Goal: Task Accomplishment & Management: Use online tool/utility

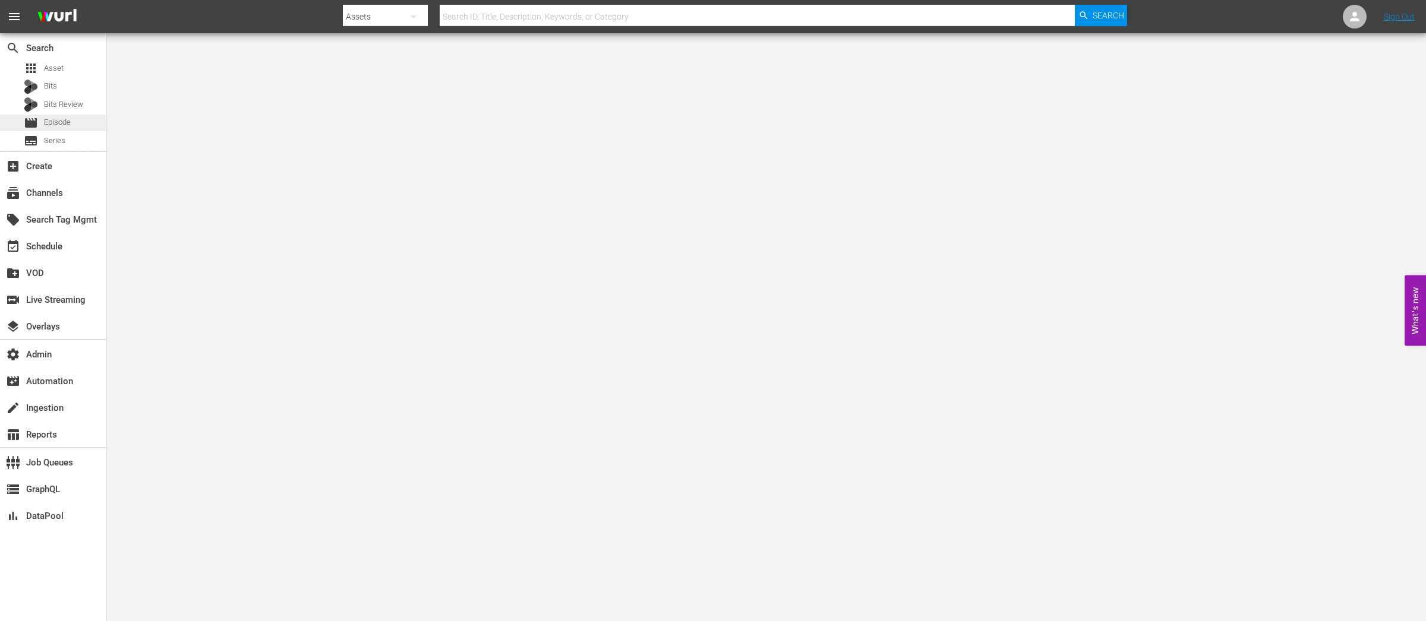
click at [55, 118] on span "Episode" at bounding box center [57, 122] width 27 height 12
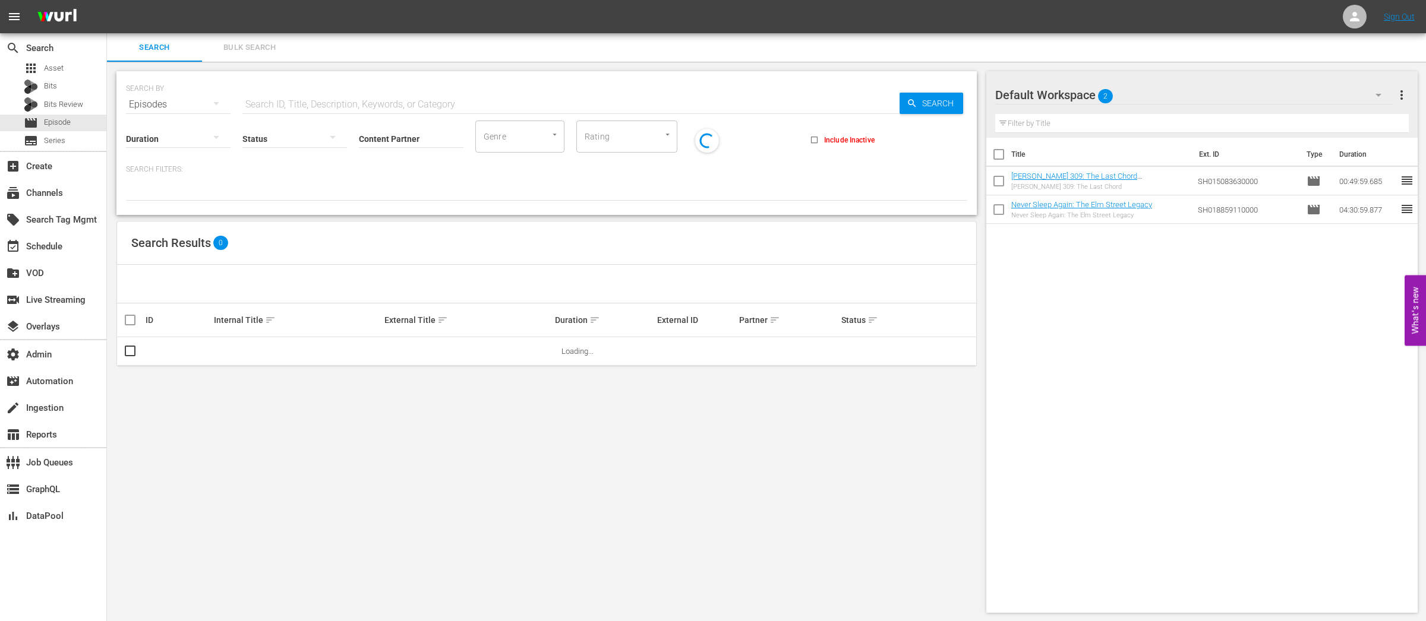
click at [289, 103] on input "text" at bounding box center [570, 104] width 657 height 29
paste input "AMCNEP0000026940"
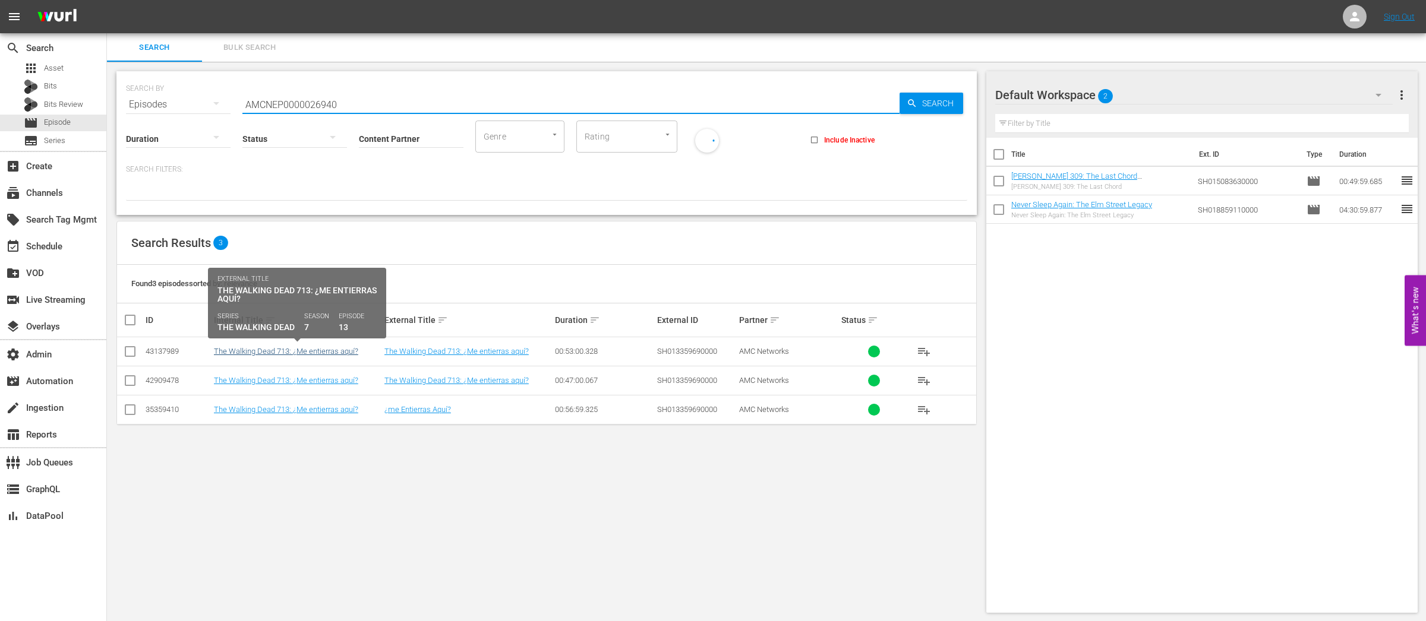
type input "AMCNEP0000026940"
click at [312, 350] on link "The Walking Dead 713: ¿Me entierras aquí?" at bounding box center [286, 351] width 144 height 9
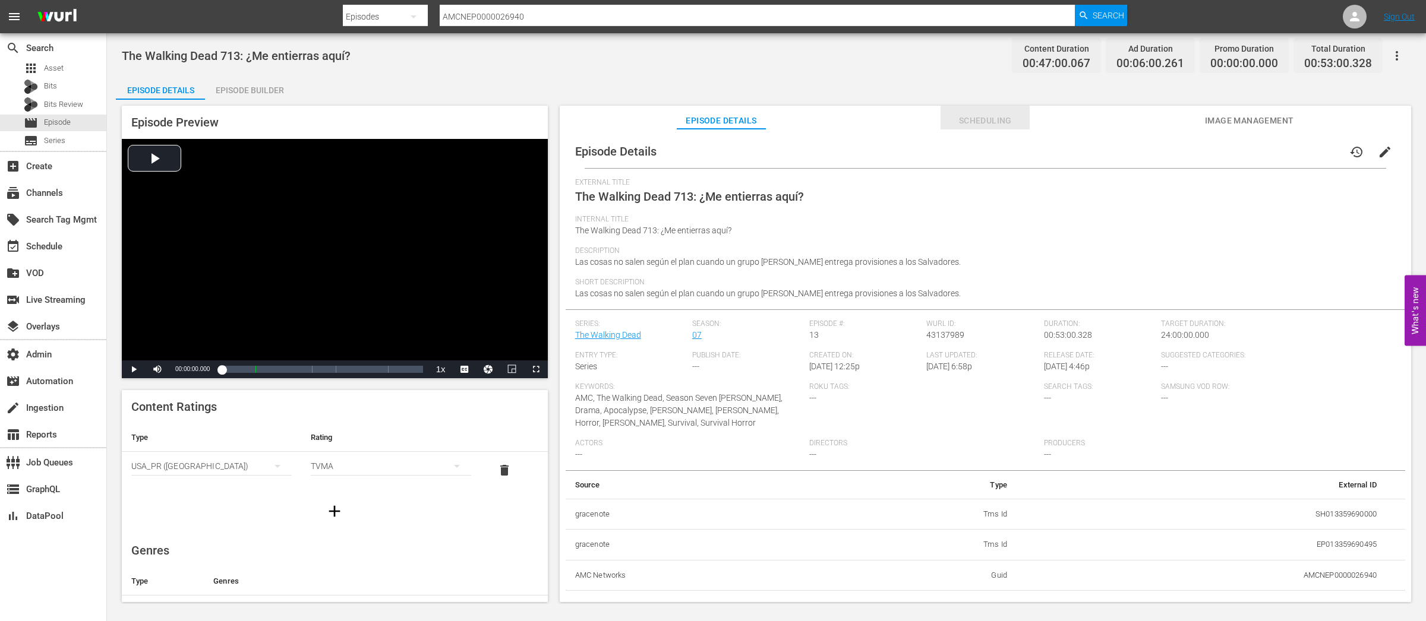
click at [993, 123] on span "Scheduling" at bounding box center [984, 120] width 89 height 15
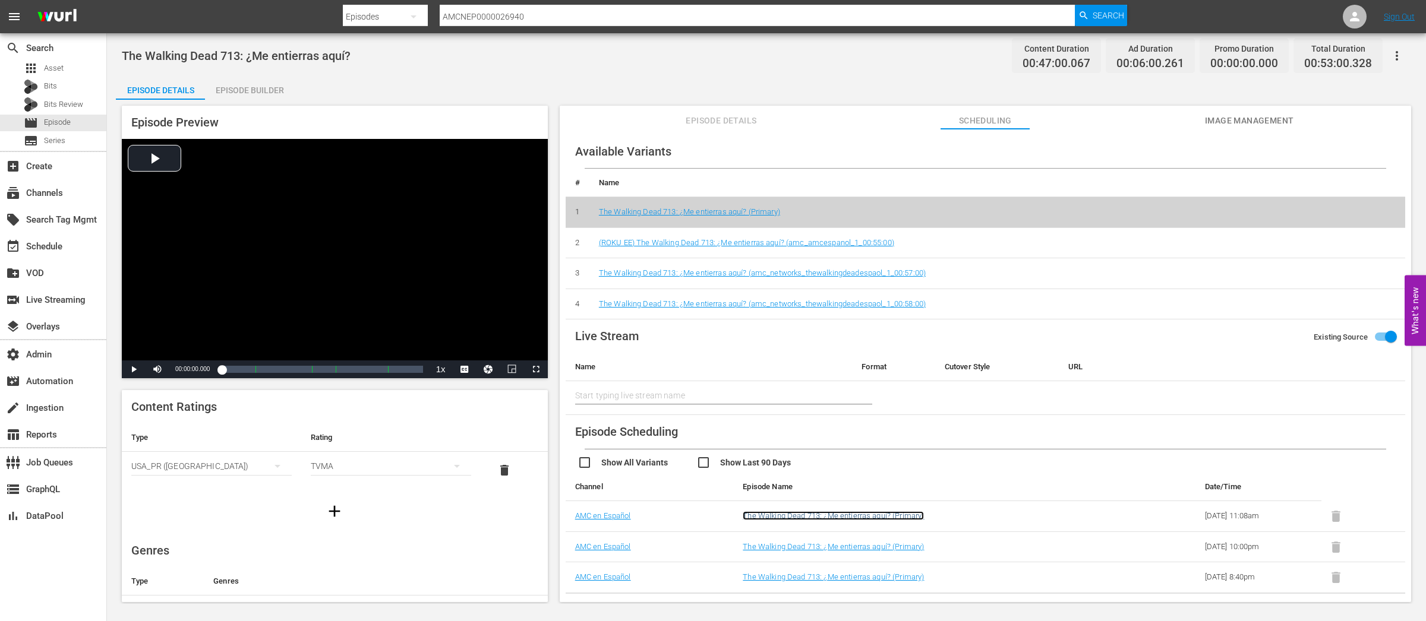
click at [791, 517] on link "The Walking Dead 713: ¿Me entierras aquí? (Primary)" at bounding box center [833, 516] width 181 height 9
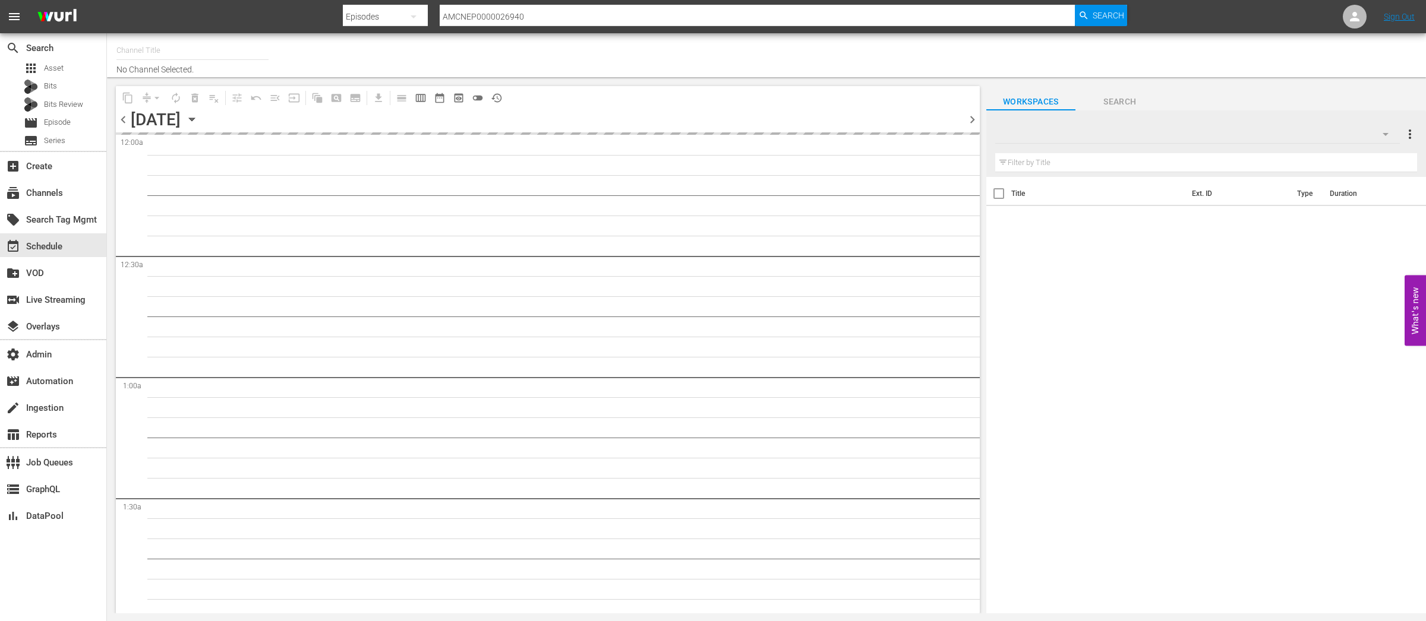
type input "AMC en Español (Roku) (1362)"
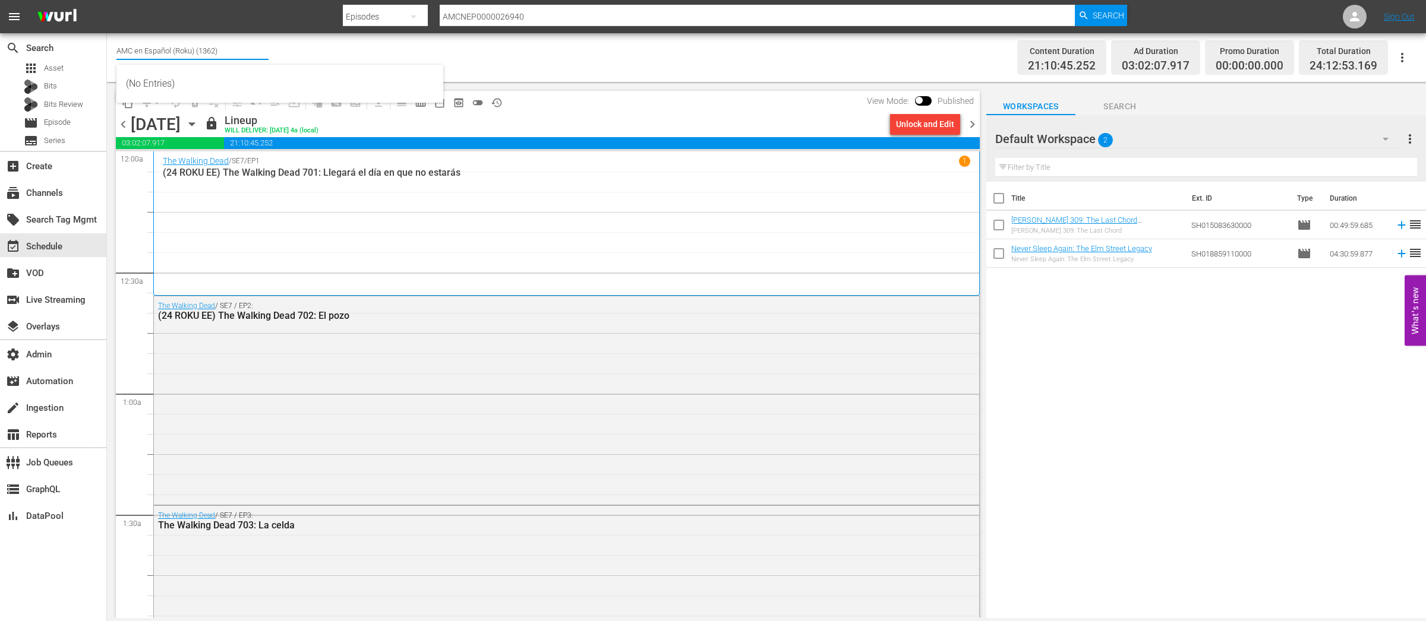
drag, startPoint x: 172, startPoint y: 49, endPoint x: 113, endPoint y: 50, distance: 59.4
click at [113, 50] on div "Channel Title AMC en Español (Roku) (1362) Bulk Remove Gaps & Overlaps Content …" at bounding box center [766, 57] width 1319 height 49
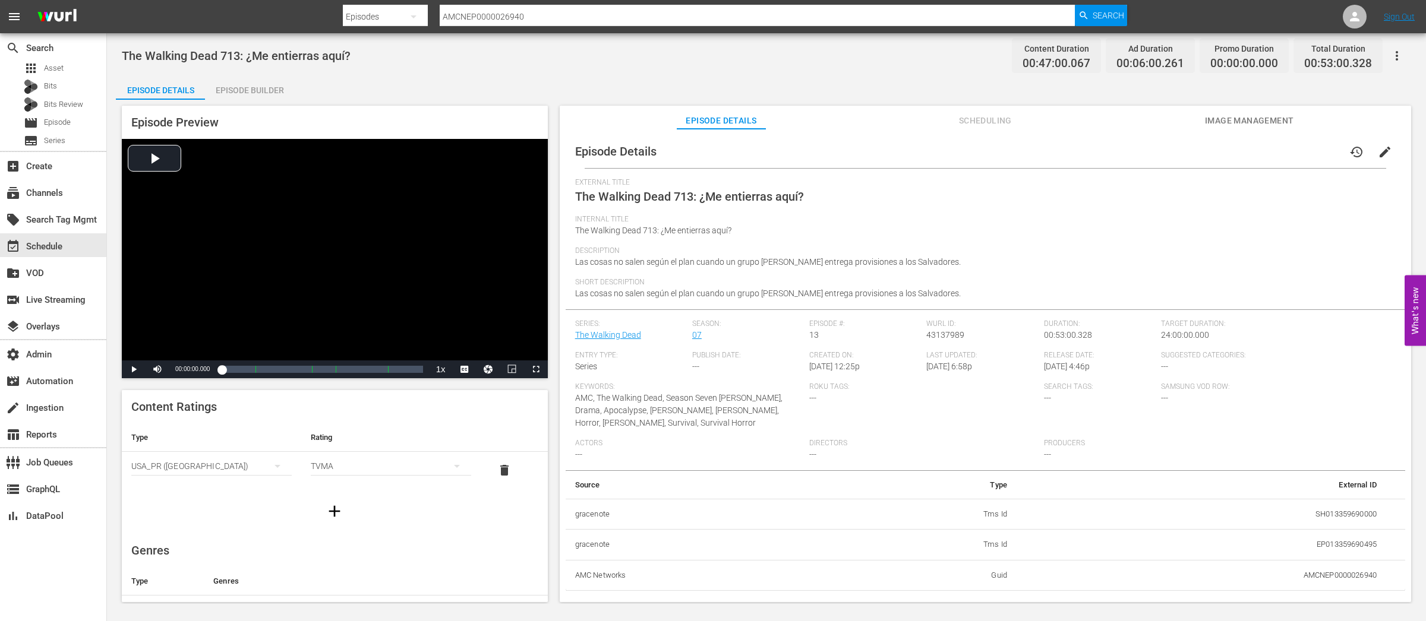
click at [981, 130] on div "Episode Details history edit External Title The Walking Dead 713: ¿Me entierras…" at bounding box center [985, 371] width 851 height 485
click at [994, 109] on button "Scheduling" at bounding box center [984, 118] width 89 height 24
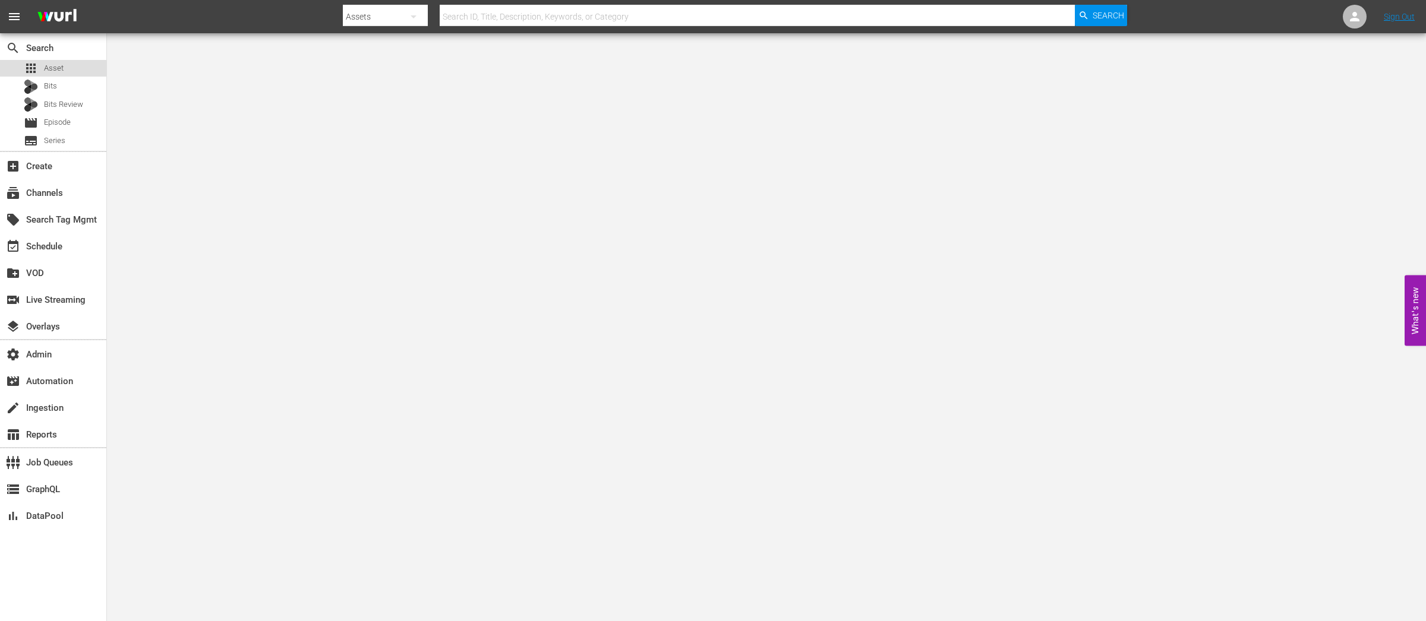
click at [60, 62] on span "Asset" at bounding box center [54, 68] width 20 height 12
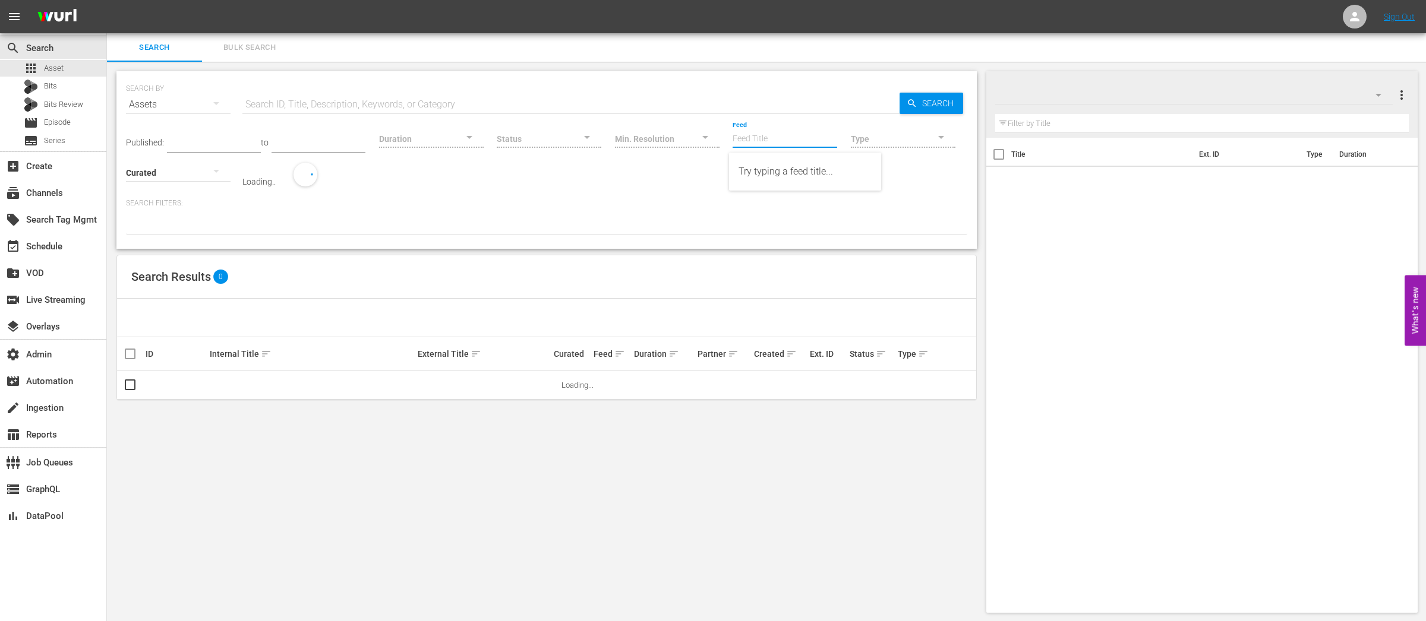
click at [761, 136] on input "Feed" at bounding box center [785, 139] width 105 height 43
paste input "BABY SHARK TV_TRC_US_W38 2025 001"
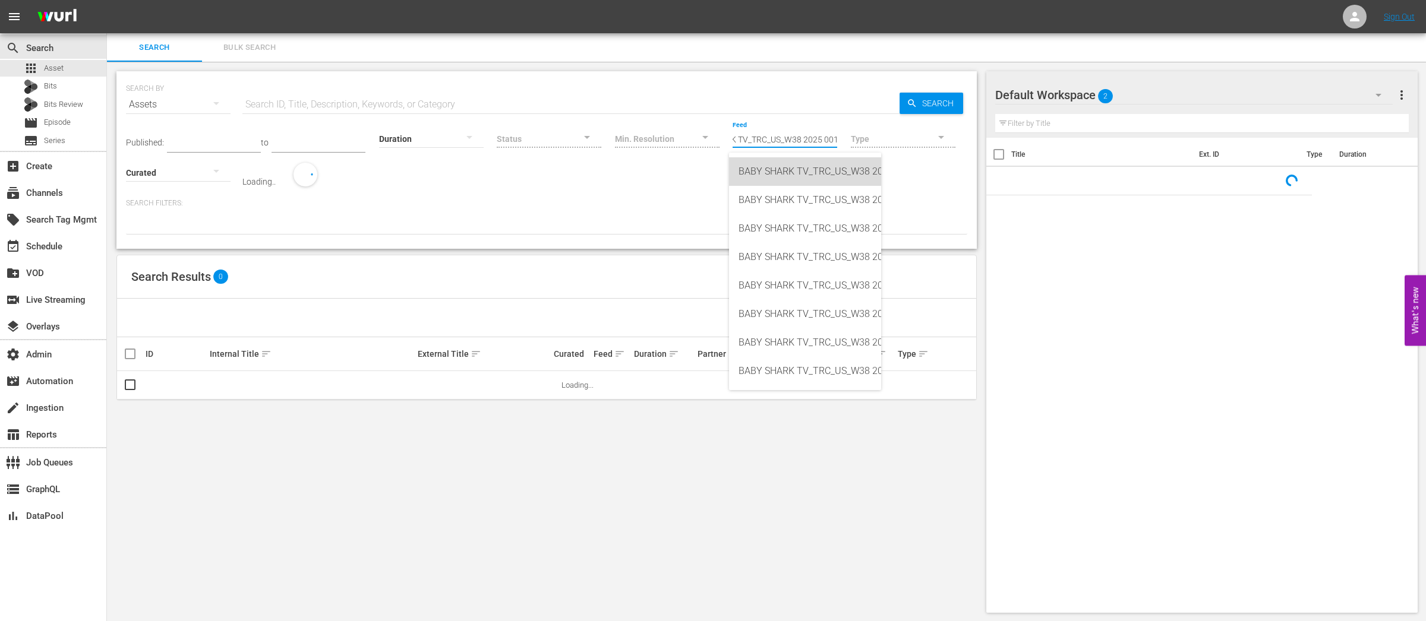
click at [791, 175] on div "BABY SHARK TV_TRC_US_W38 2025 001 (432774)" at bounding box center [804, 171] width 133 height 29
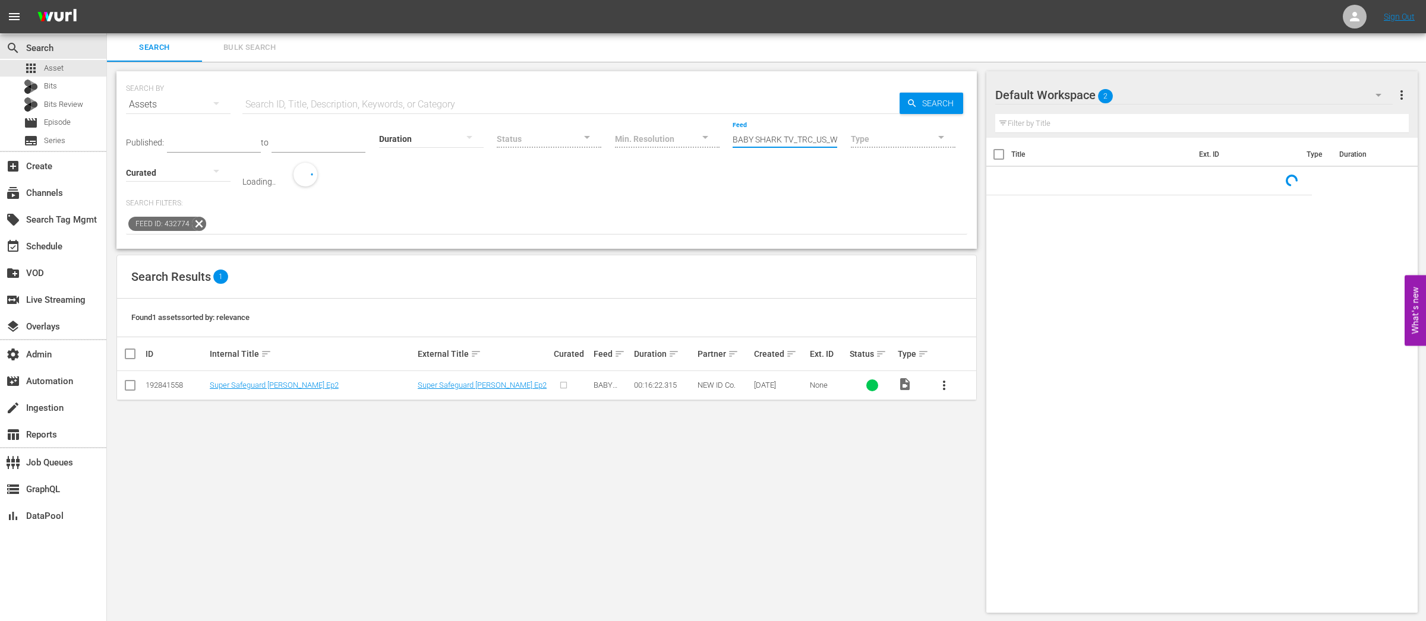
scroll to position [0, 81]
drag, startPoint x: 731, startPoint y: 137, endPoint x: 892, endPoint y: 143, distance: 161.7
click at [893, 143] on div "Published: to Duration Status Min. Resolution Feed Feed Title BABY SHARK TV_TRC…" at bounding box center [546, 153] width 841 height 68
paste input "text"
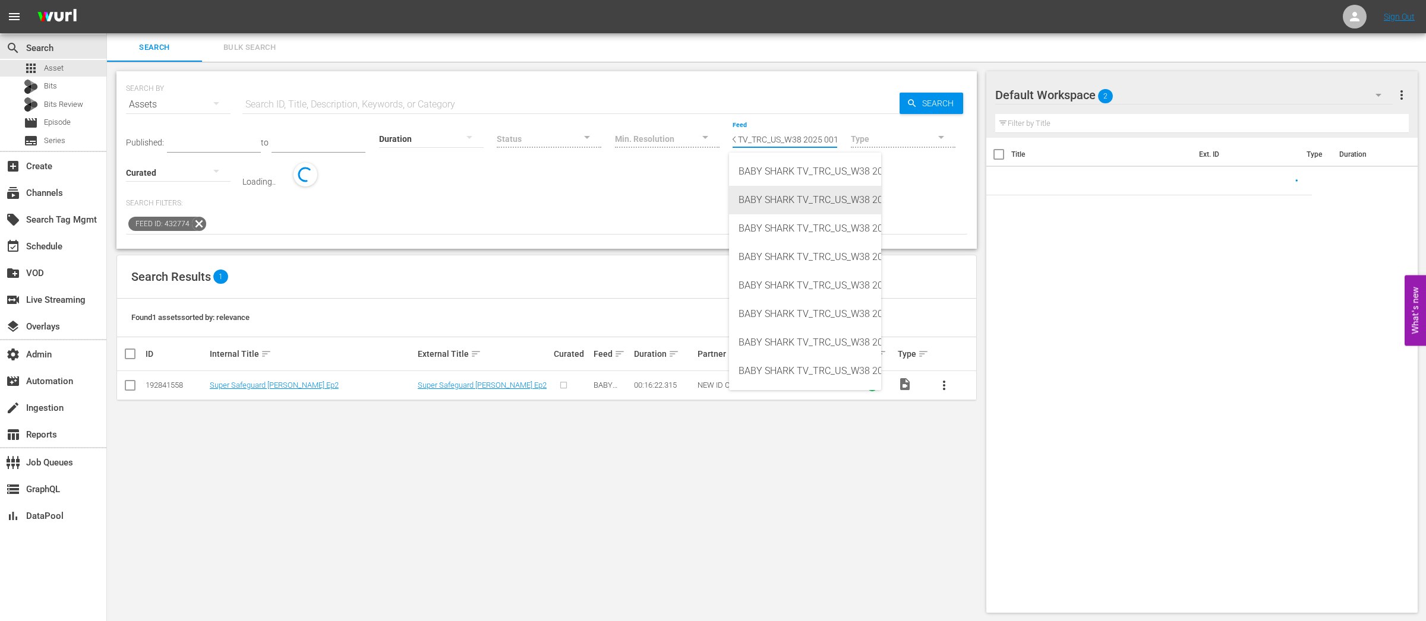
click at [816, 201] on div "BABY SHARK TV_TRC_US_W38 2025 001 (432775)" at bounding box center [804, 200] width 133 height 29
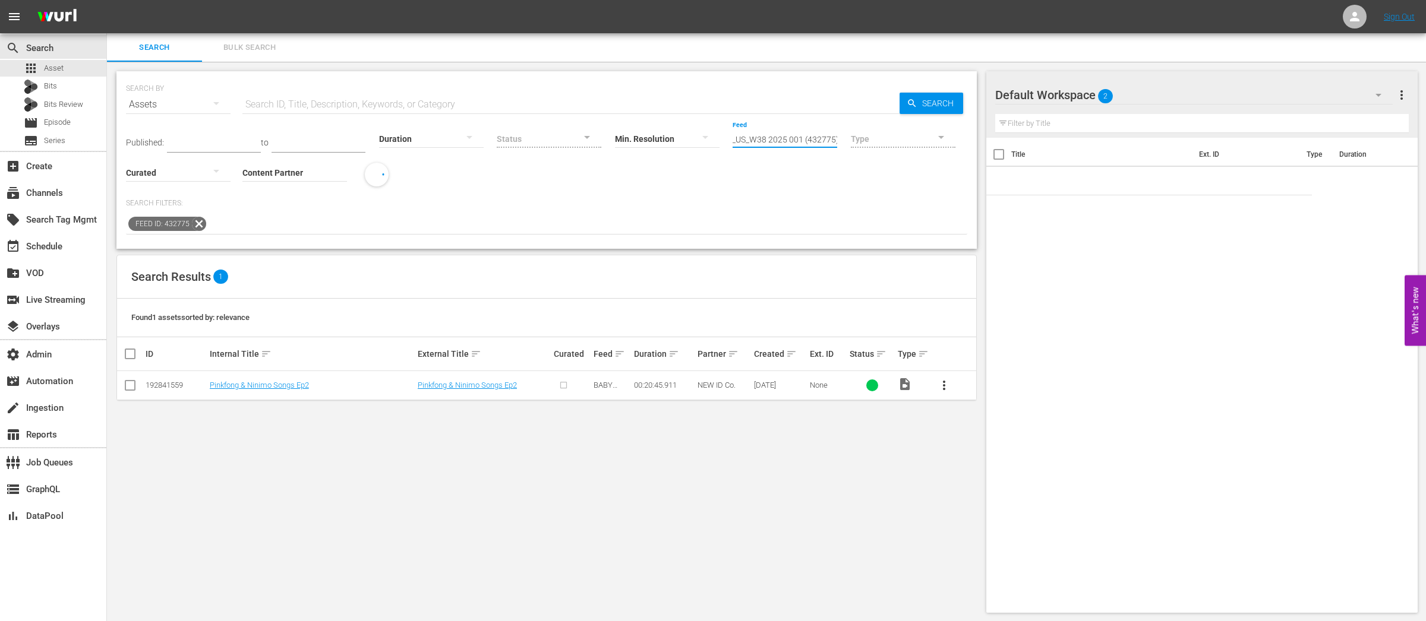
drag, startPoint x: 730, startPoint y: 138, endPoint x: 971, endPoint y: 150, distance: 242.1
click at [972, 149] on div "SEARCH BY Search By Assets Search ID, Title, Description, Keywords, or Category…" at bounding box center [546, 160] width 860 height 178
paste input "text"
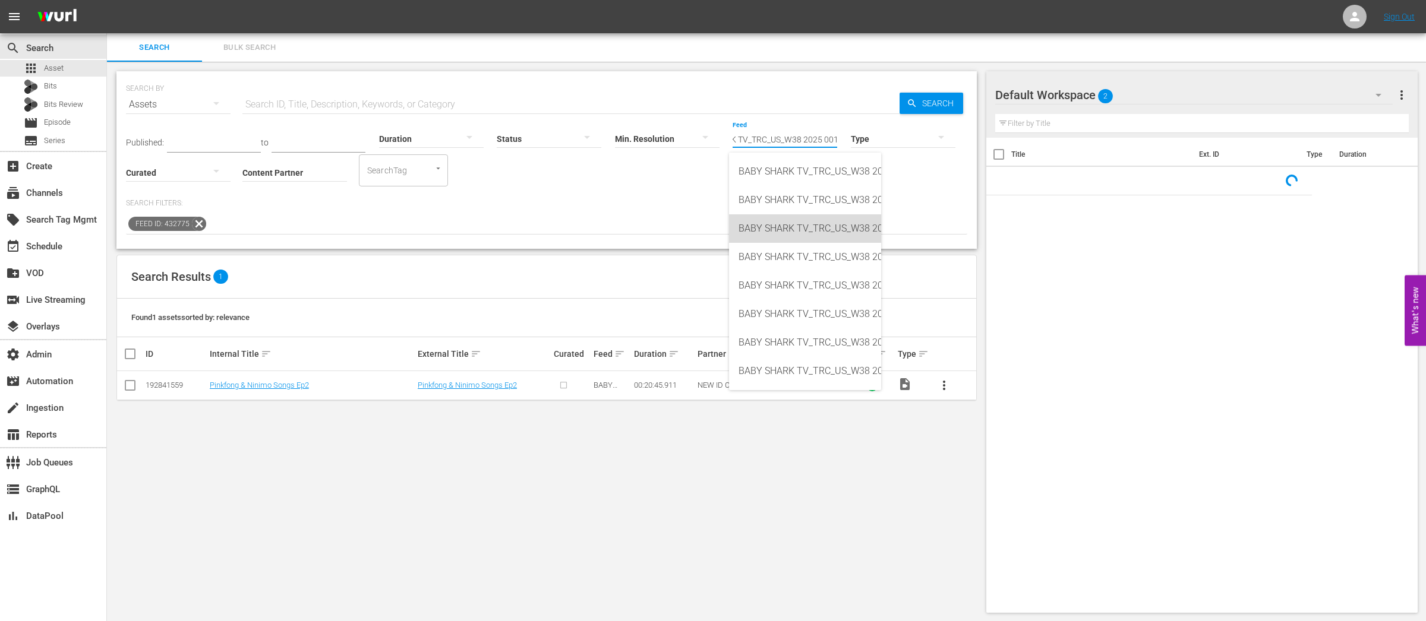
click at [840, 232] on div "BABY SHARK TV_TRC_US_W38 2025 001 (432776)" at bounding box center [804, 228] width 133 height 29
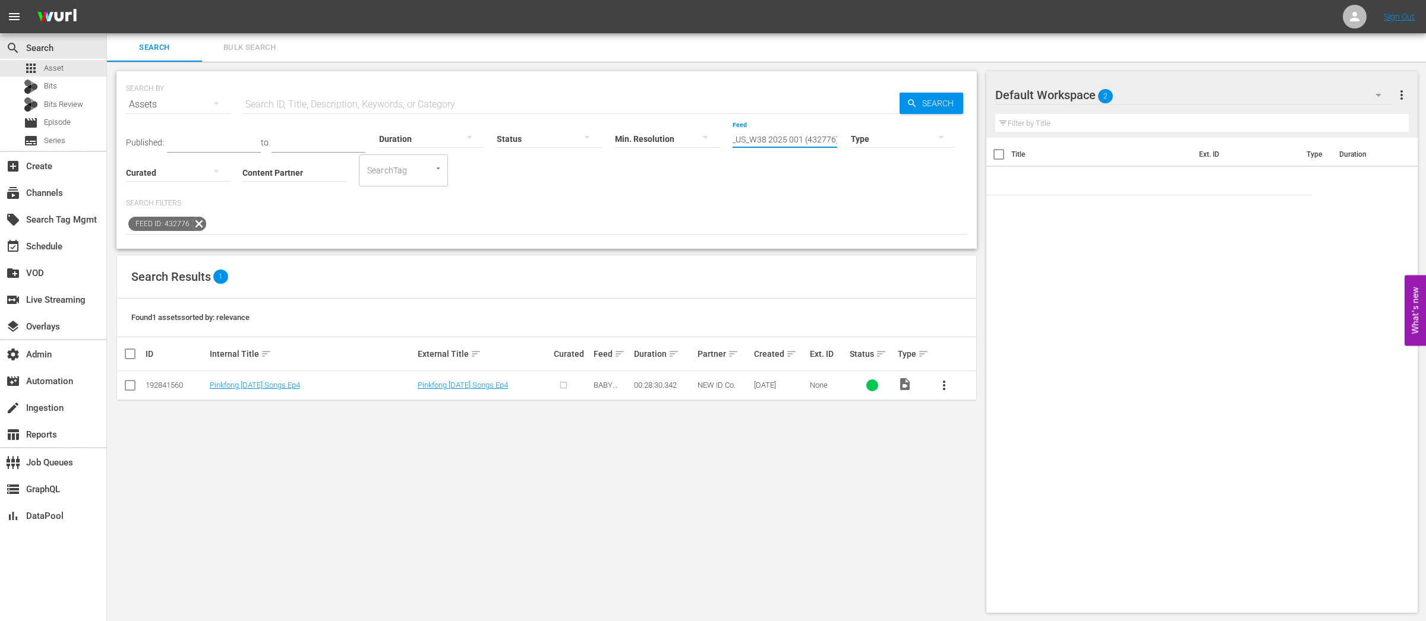
drag, startPoint x: 730, startPoint y: 137, endPoint x: 935, endPoint y: 162, distance: 205.9
click at [936, 157] on div "Published: to Duration Status Min. Resolution Feed Feed Title BABY SHARK TV_TRC…" at bounding box center [546, 153] width 841 height 68
paste input "text"
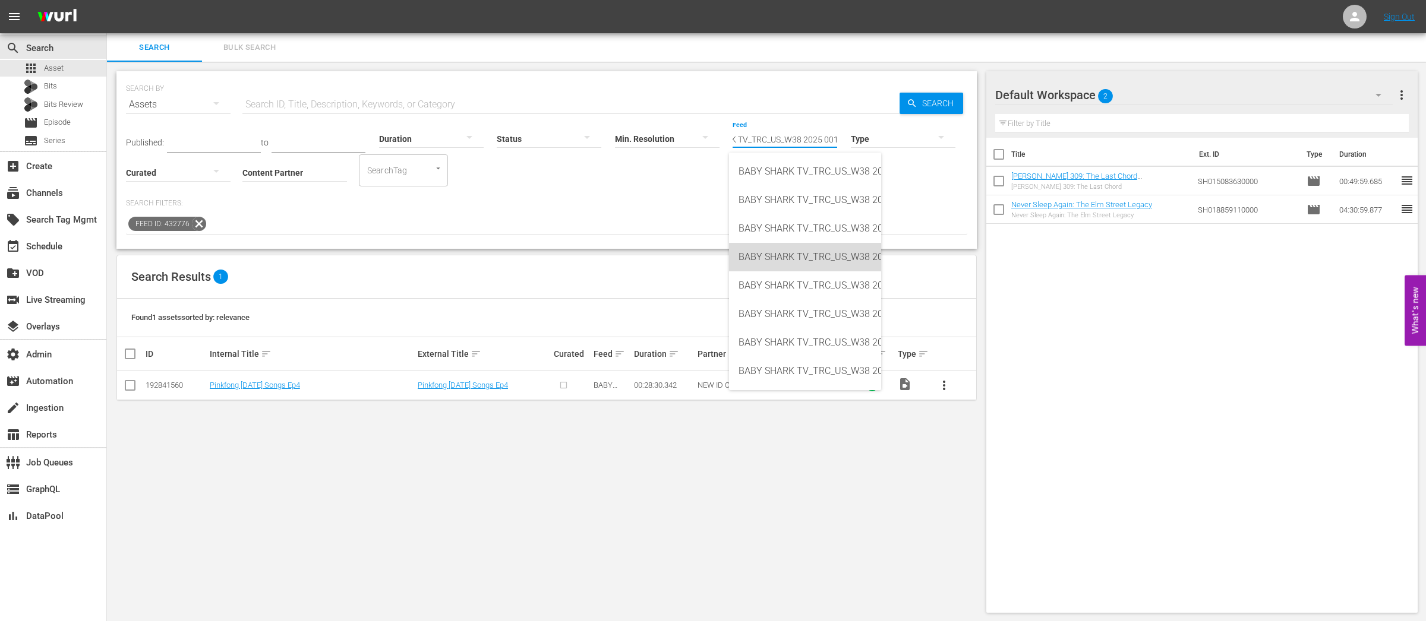
click at [847, 261] on div "BABY SHARK TV_TRC_US_W38 2025 001 (432777)" at bounding box center [804, 257] width 133 height 29
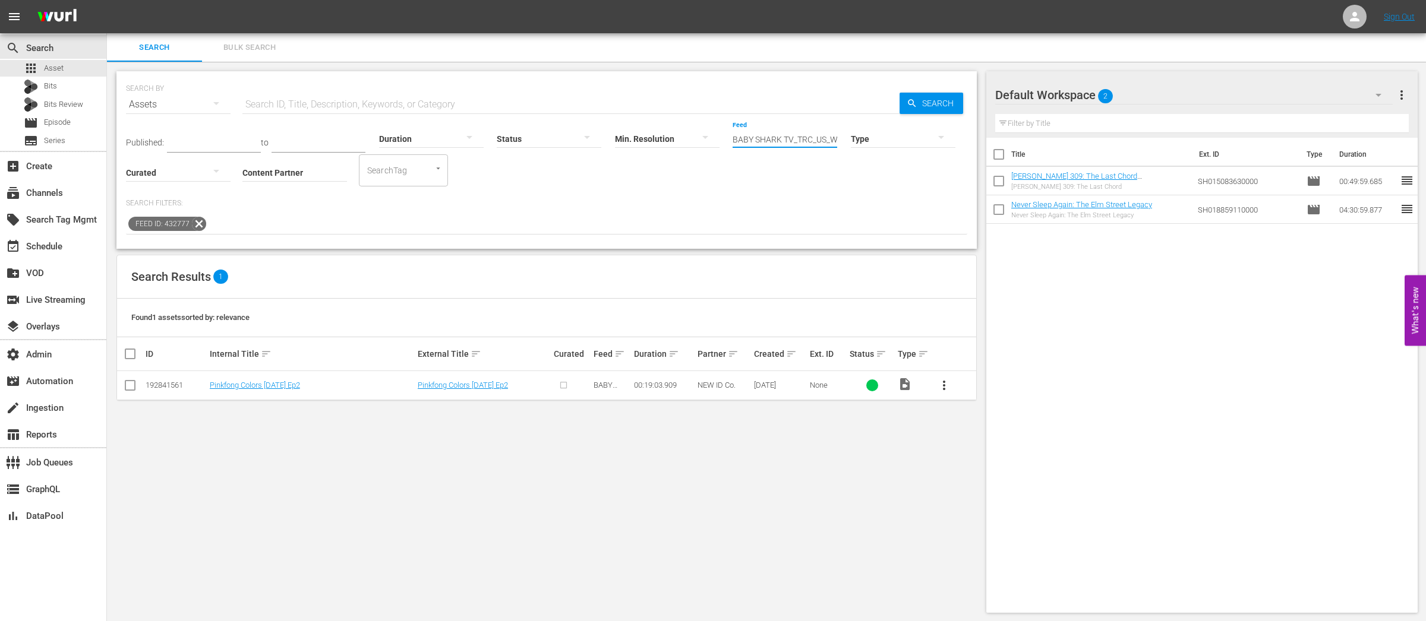
scroll to position [0, 81]
drag, startPoint x: 729, startPoint y: 140, endPoint x: 902, endPoint y: 147, distance: 173.0
click at [902, 147] on div "Published: to Duration Status Min. Resolution Feed Feed Title BABY SHARK TV_TRC…" at bounding box center [546, 153] width 841 height 68
paste input "text"
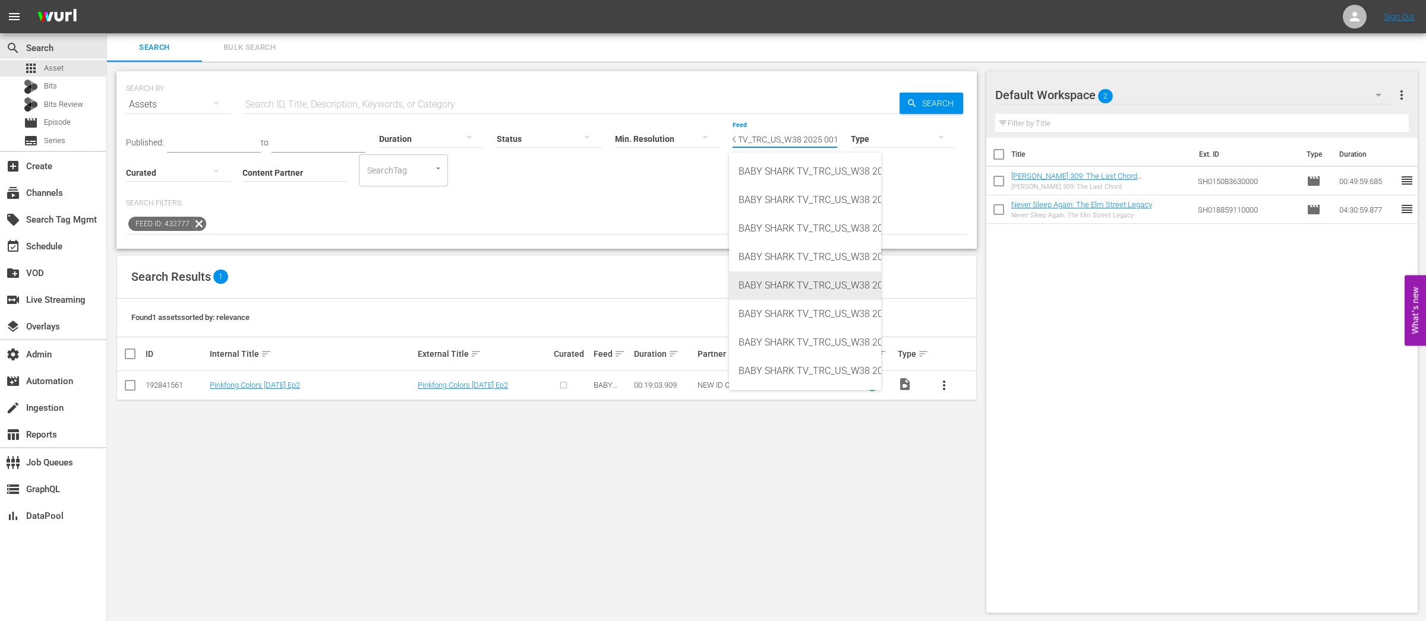
click at [836, 288] on div "BABY SHARK TV_TRC_US_W38 2025 001 (432778)" at bounding box center [804, 285] width 133 height 29
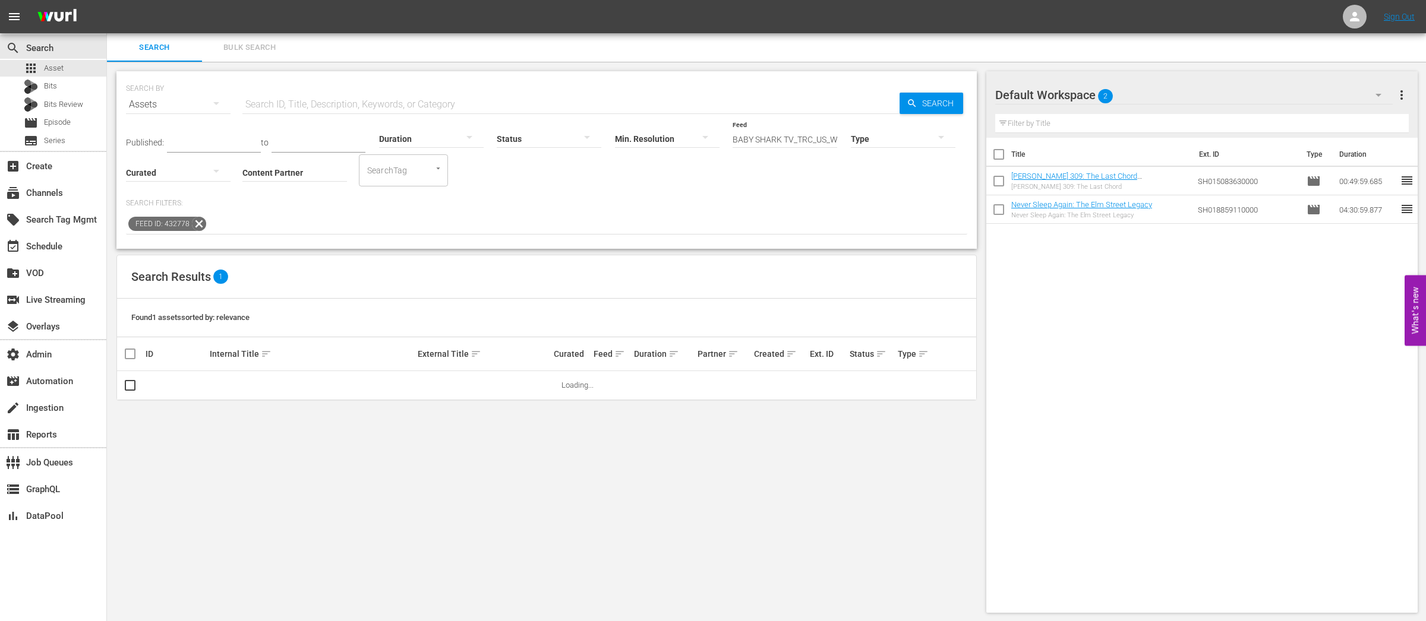
click at [744, 169] on div "Published: to Duration Status Min. Resolution Feed Feed Title BABY SHARK TV_TRC…" at bounding box center [546, 153] width 841 height 68
drag, startPoint x: 729, startPoint y: 138, endPoint x: 896, endPoint y: 147, distance: 167.8
click at [920, 144] on div "Published: to Duration Status Min. Resolution Feed Feed Title BABY SHARK TV_TRC…" at bounding box center [546, 153] width 841 height 68
paste input "text"
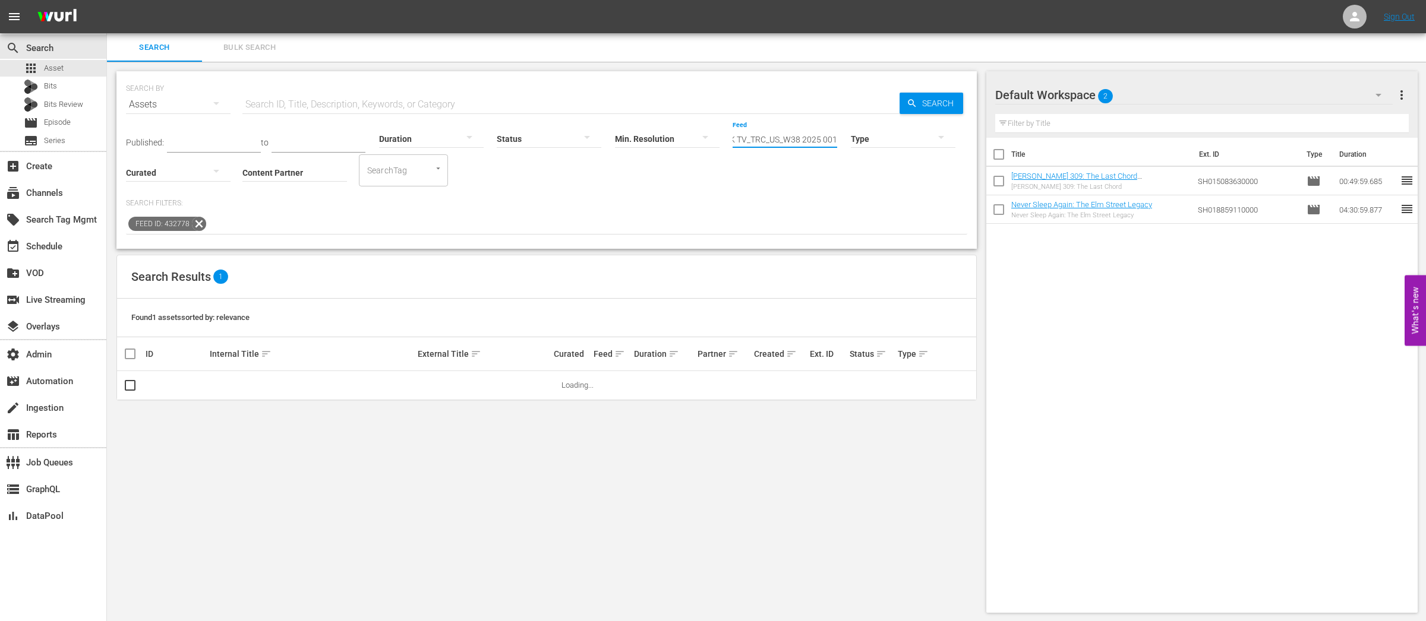
scroll to position [0, 46]
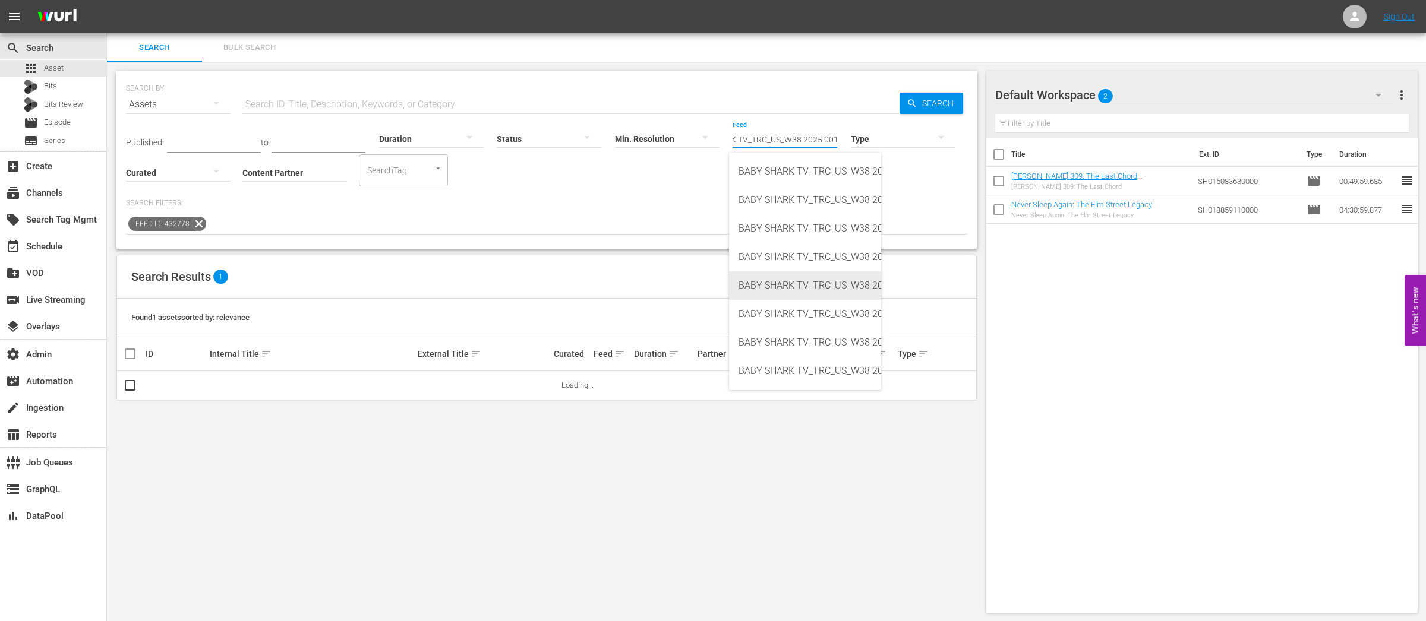
click at [835, 281] on div "BABY SHARK TV_TRC_US_W38 2025 001 (432778)" at bounding box center [804, 285] width 133 height 29
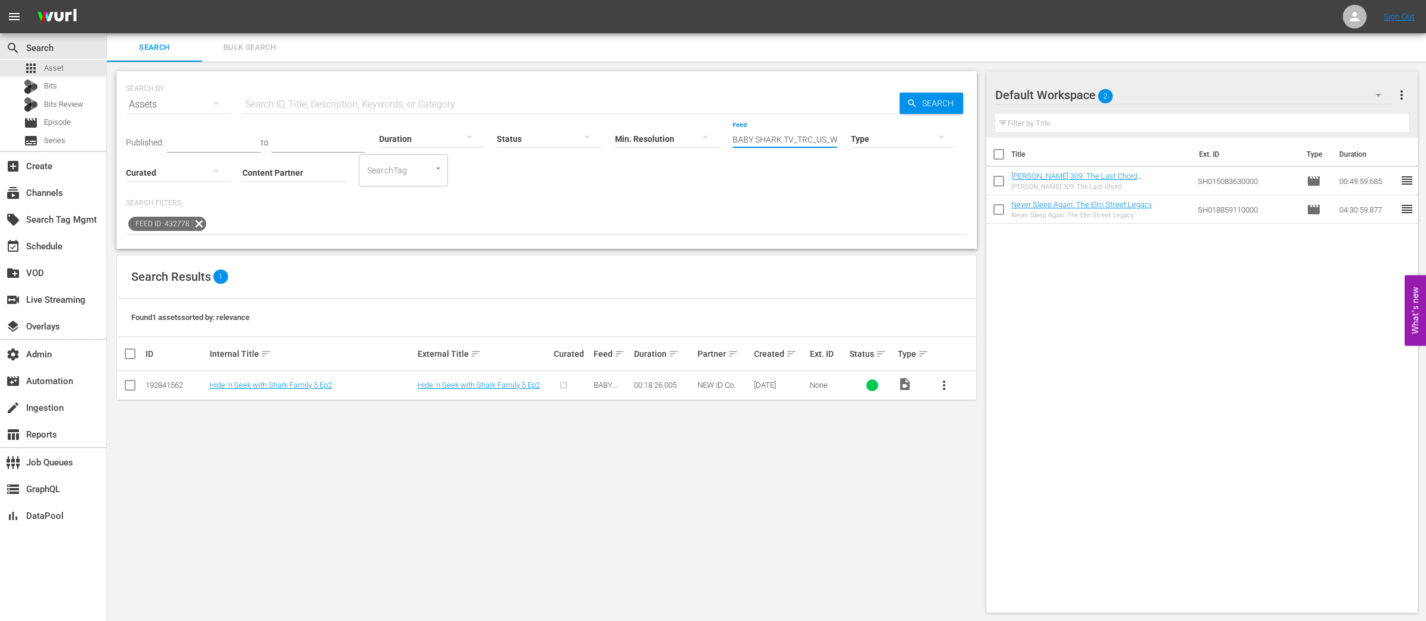
scroll to position [0, 81]
drag, startPoint x: 729, startPoint y: 137, endPoint x: 936, endPoint y: 140, distance: 206.8
click at [936, 140] on div "Published: to Duration Status Min. Resolution Feed Feed Title BABY SHARK TV_TRC…" at bounding box center [546, 153] width 841 height 68
paste input "text"
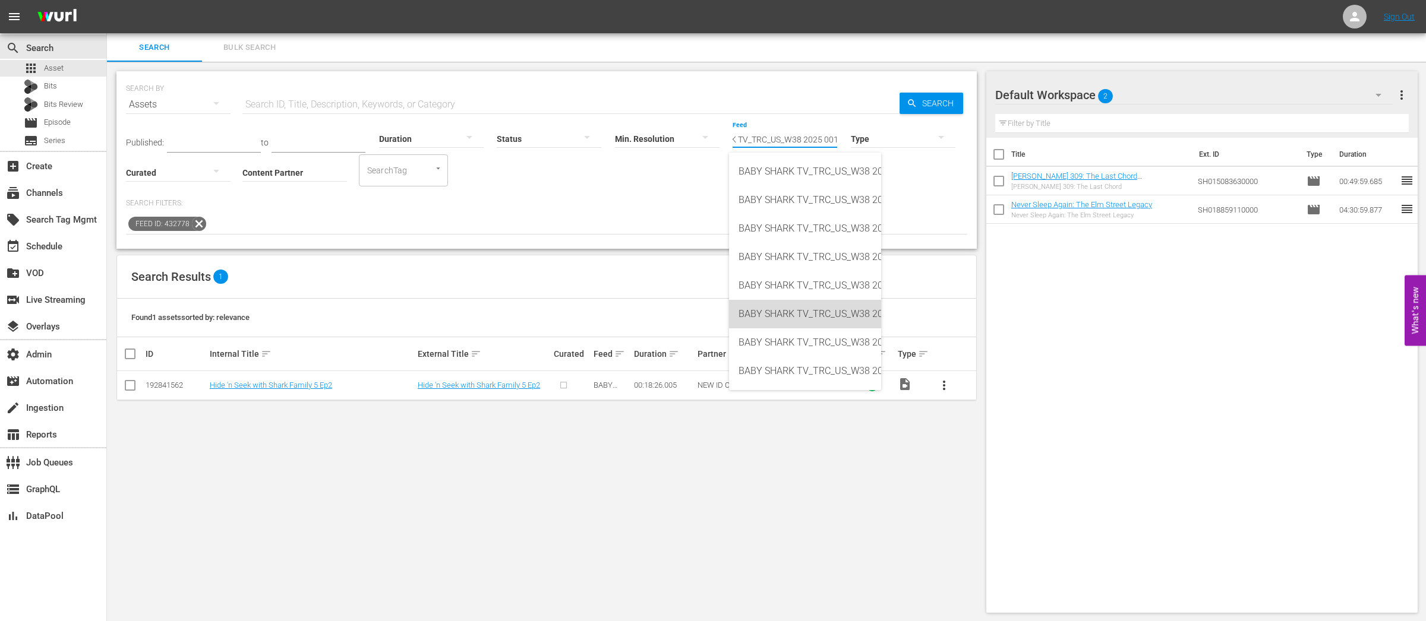
click at [842, 314] on div "BABY SHARK TV_TRC_US_W38 2025 001 (432779)" at bounding box center [804, 314] width 133 height 29
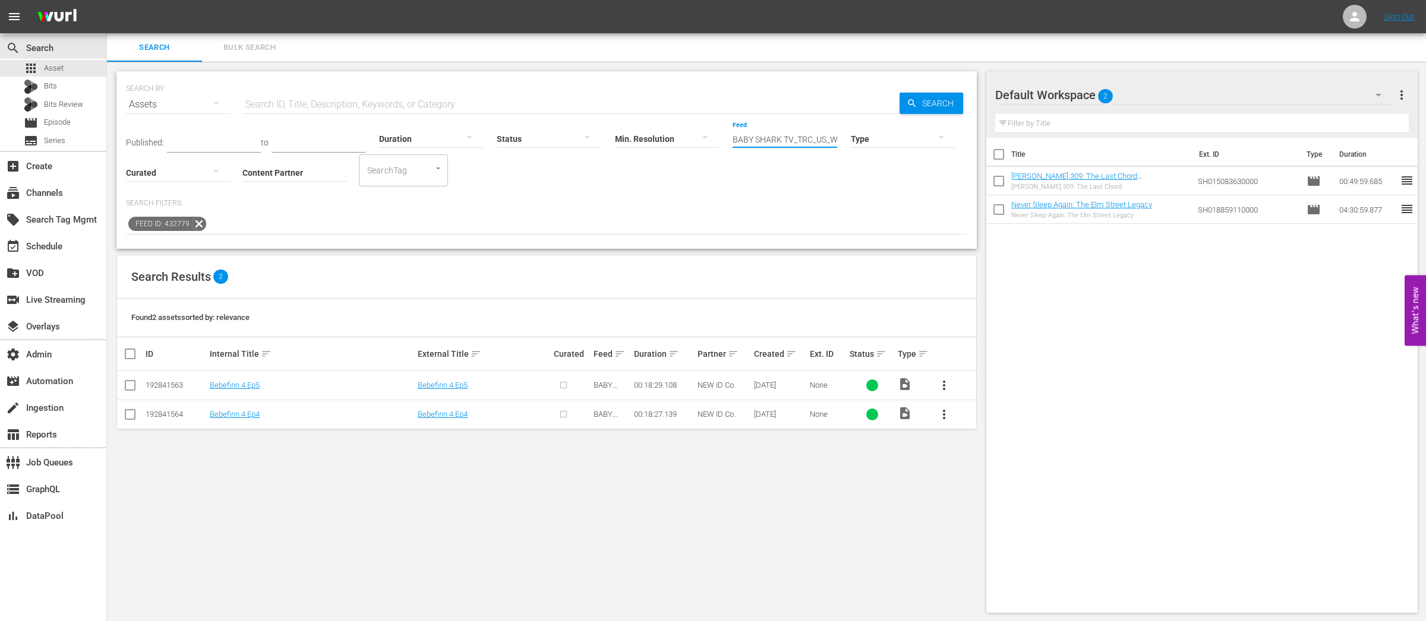
scroll to position [0, 81]
drag, startPoint x: 730, startPoint y: 138, endPoint x: 939, endPoint y: 143, distance: 209.8
click at [1004, 146] on div "Search Bulk Search SEARCH BY Search By Assets Search ID, Title, Description, Ke…" at bounding box center [766, 327] width 1319 height 589
paste input "text"
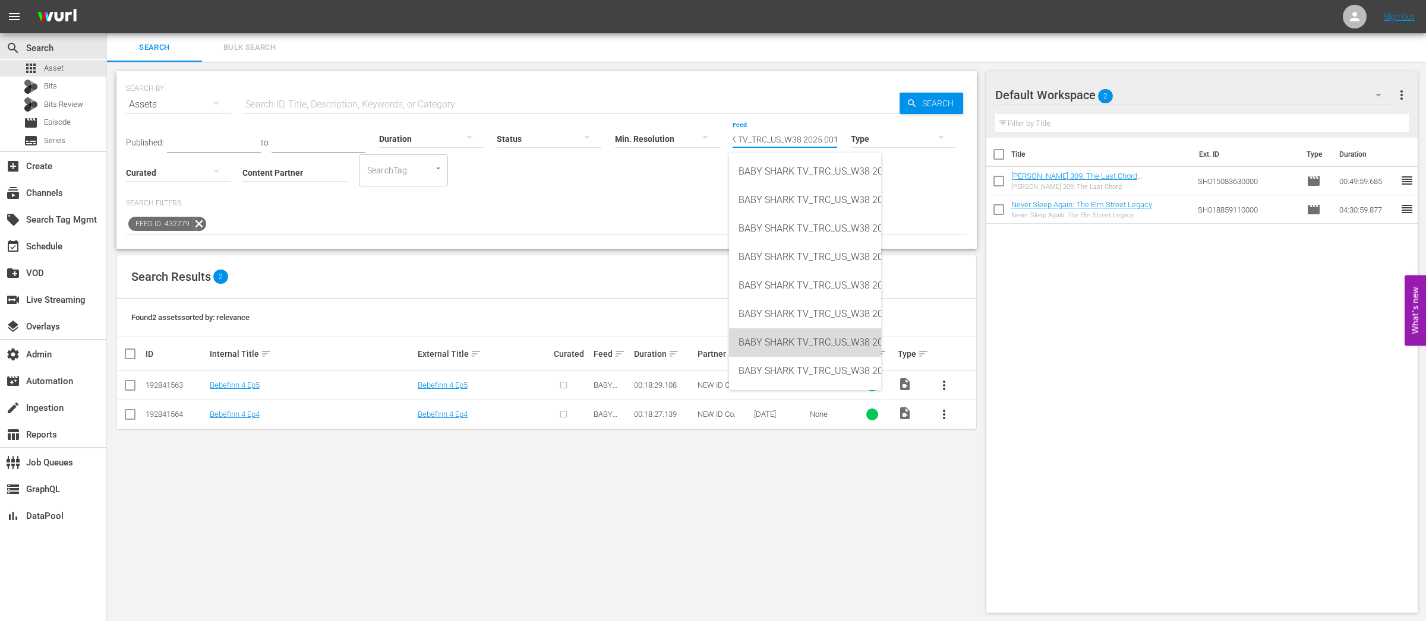
click at [839, 340] on div "BABY SHARK TV_TRC_US_W38 2025 001 (432780)" at bounding box center [804, 343] width 133 height 29
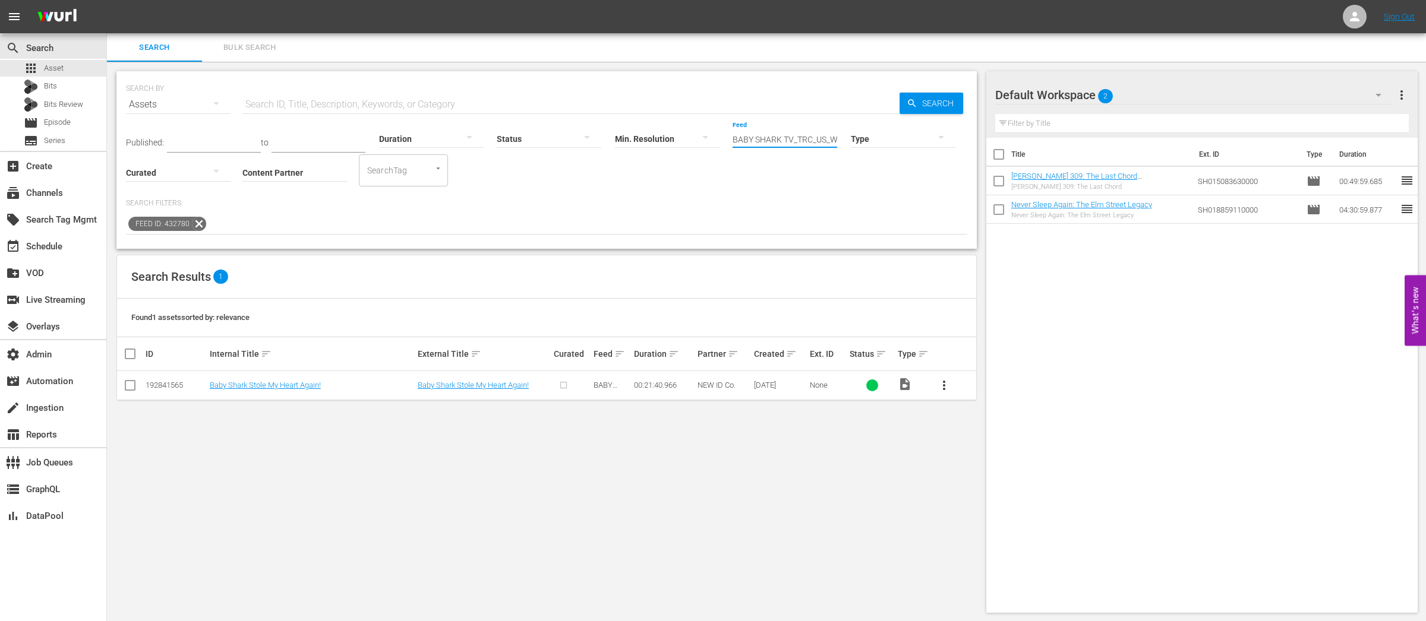
scroll to position [0, 81]
drag, startPoint x: 729, startPoint y: 137, endPoint x: 975, endPoint y: 141, distance: 246.0
click at [995, 142] on div "Search Bulk Search SEARCH BY Search By Assets Search ID, Title, Description, Ke…" at bounding box center [766, 327] width 1319 height 589
paste input "text"
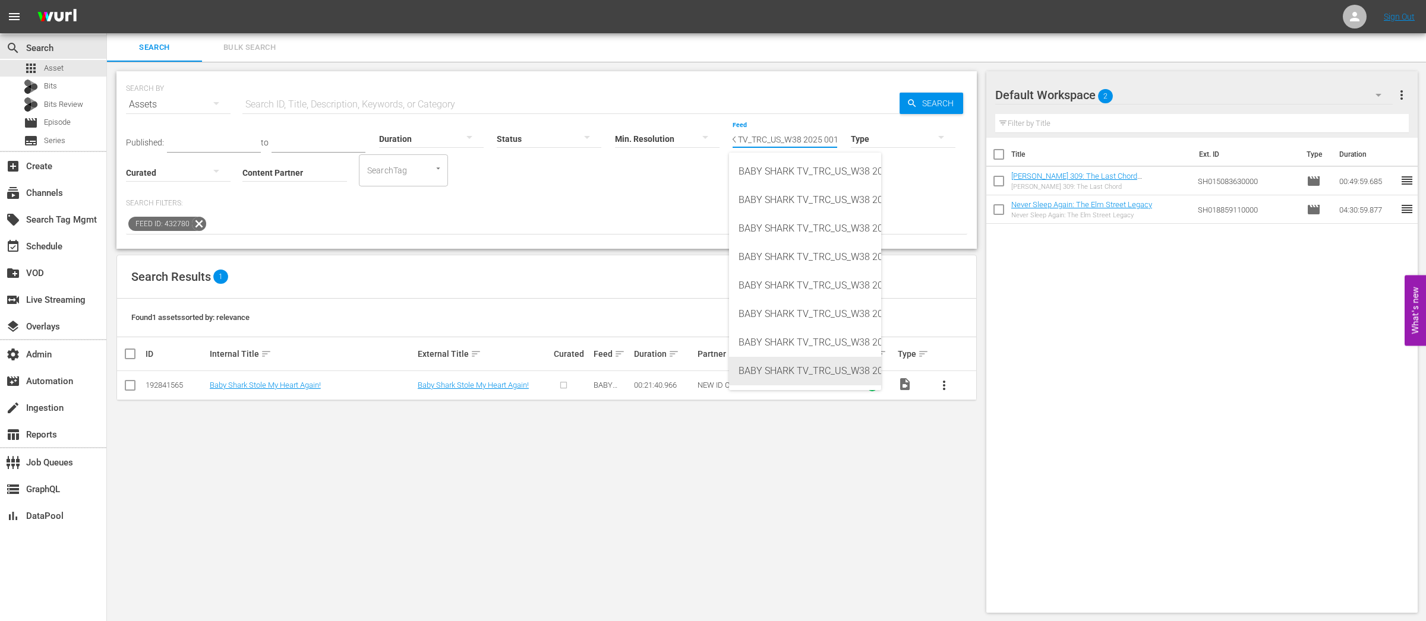
click at [832, 366] on div "BABY SHARK TV_TRC_US_W38 2025 001 (432781)" at bounding box center [804, 371] width 133 height 29
type input "BABY SHARK TV_TRC_US_W38 2025 001 (432781)"
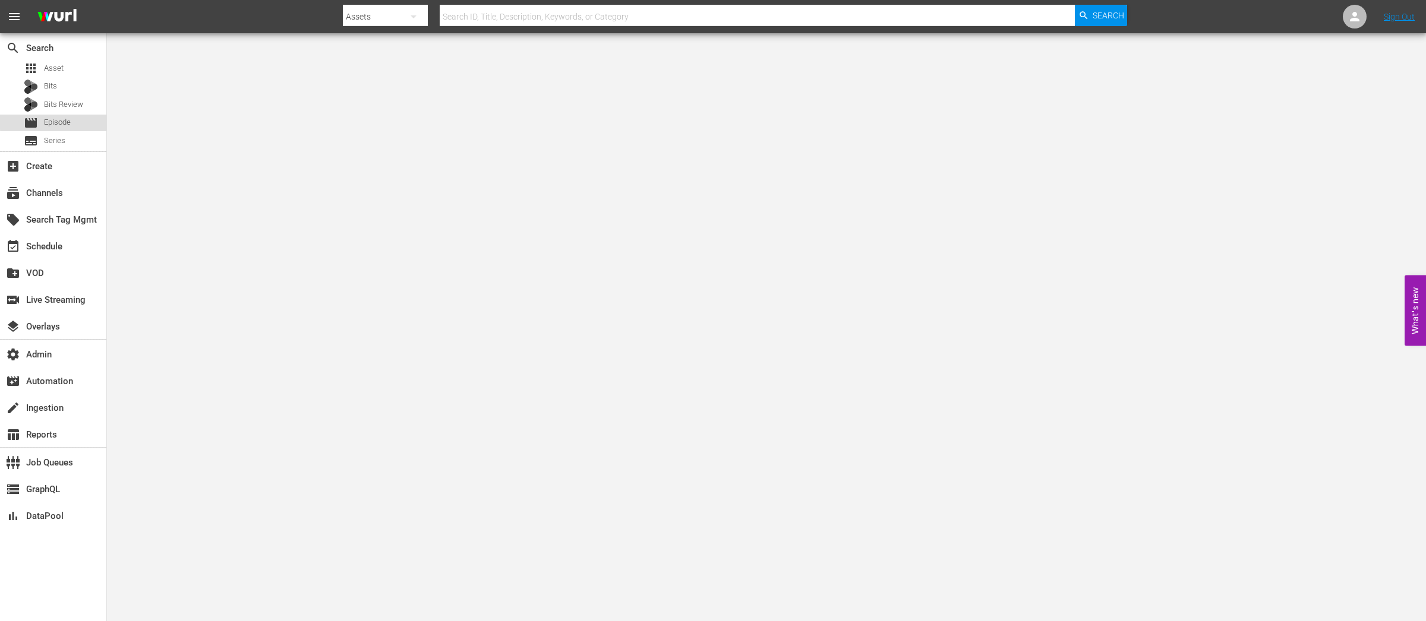
click at [55, 121] on span "Episode" at bounding box center [57, 122] width 27 height 12
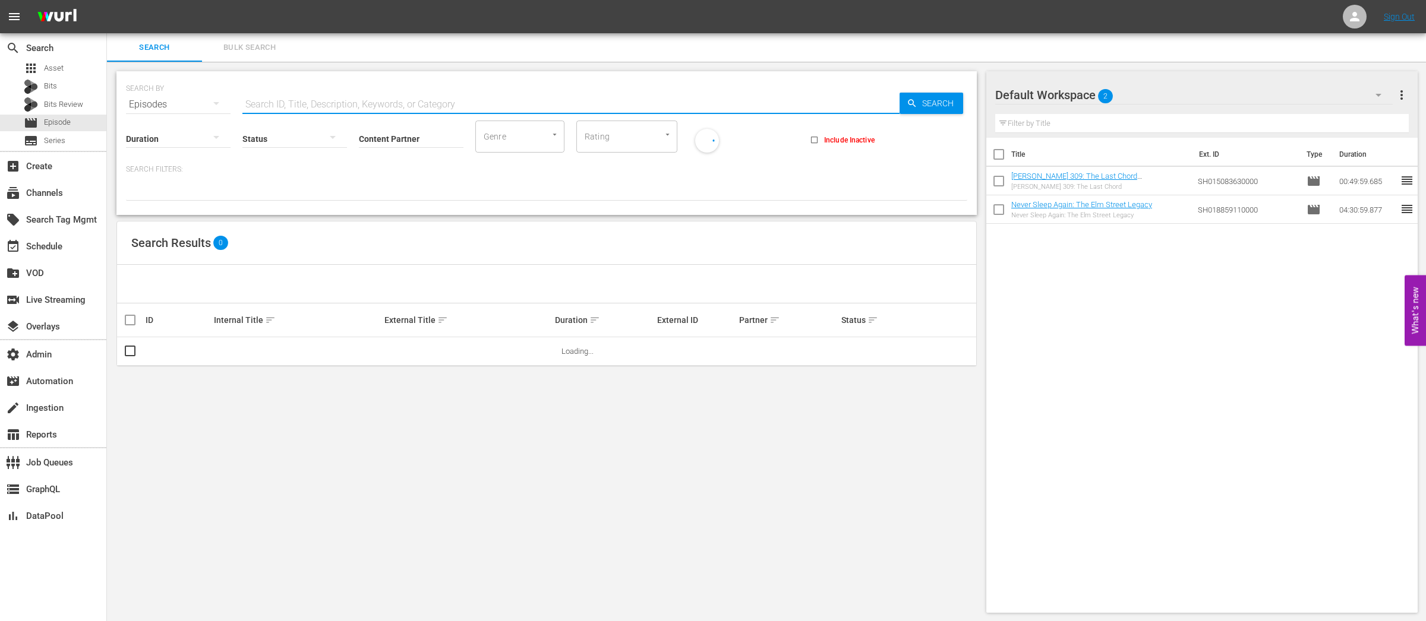
click at [281, 103] on input "text" at bounding box center [570, 104] width 657 height 29
paste input "78817085"
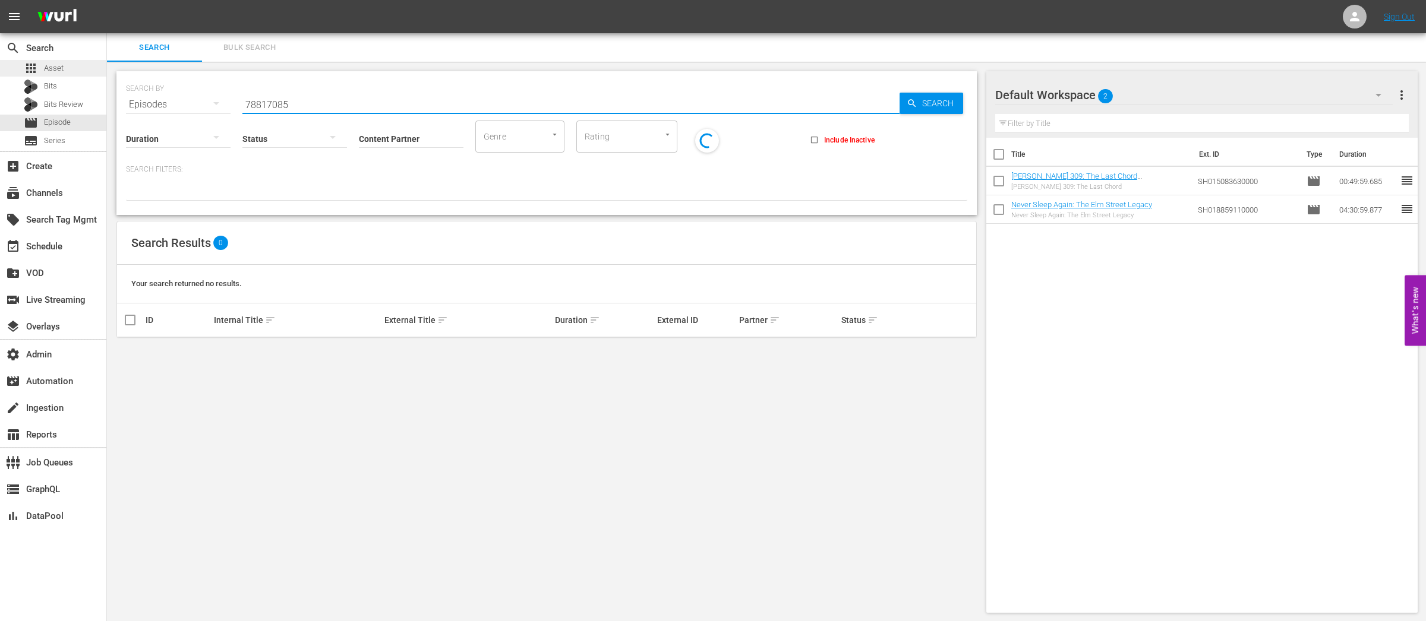
type input "78817085"
click at [70, 65] on div "apps Asset" at bounding box center [53, 68] width 106 height 17
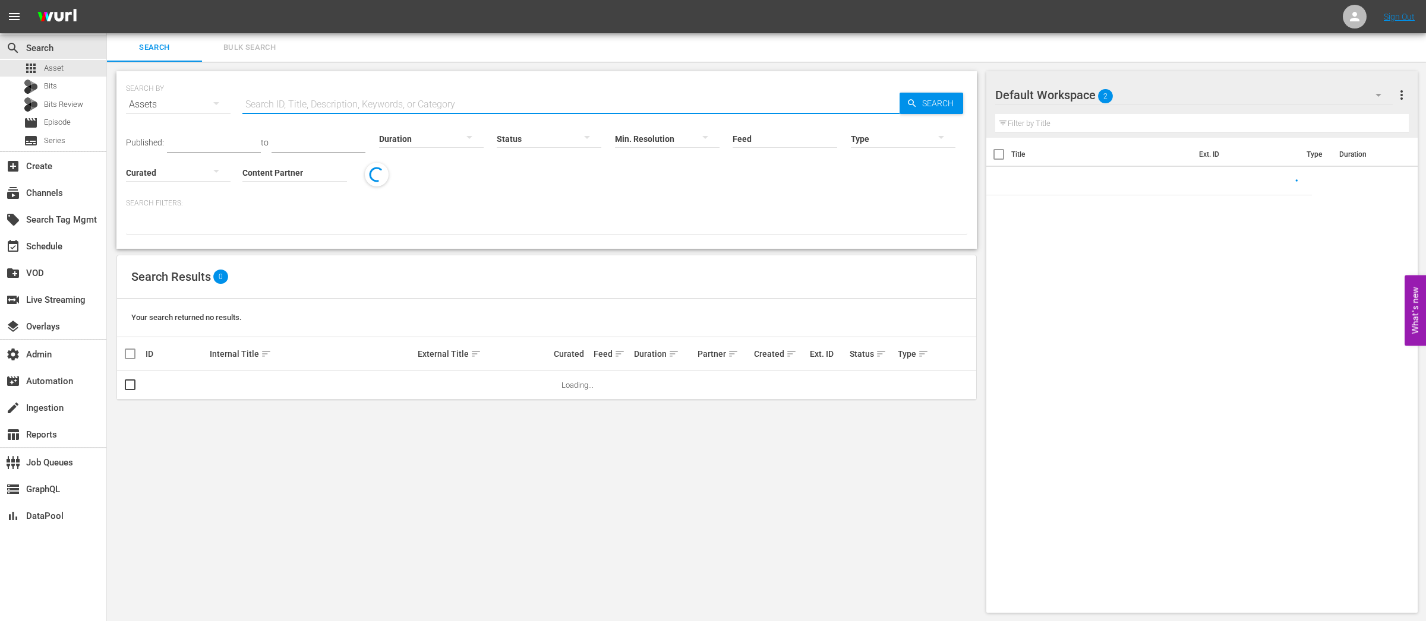
drag, startPoint x: 285, startPoint y: 103, endPoint x: 299, endPoint y: 109, distance: 15.2
click at [285, 103] on input "text" at bounding box center [570, 104] width 657 height 29
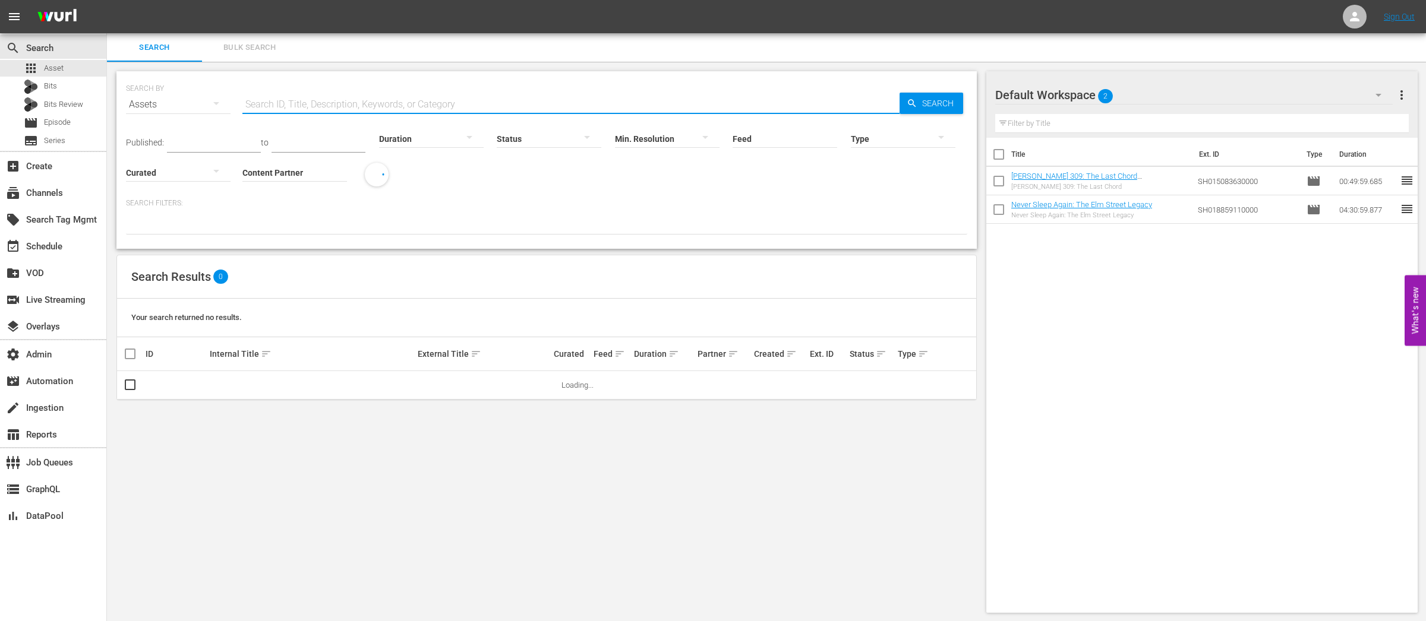
paste input "78817085"
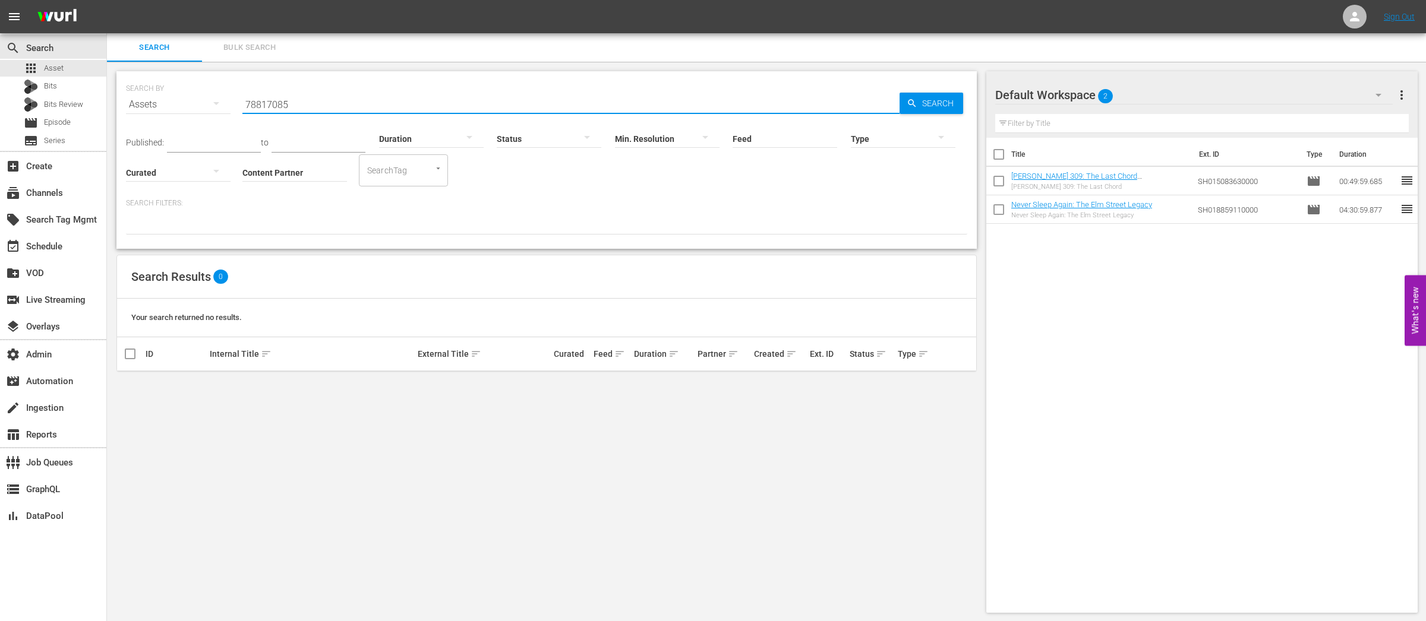
drag, startPoint x: 296, startPoint y: 105, endPoint x: 197, endPoint y: 104, distance: 99.8
click at [197, 104] on div "SEARCH BY Search By Assets Search ID, Title, Description, Keywords, or Category…" at bounding box center [546, 97] width 841 height 43
paste input "J.b. Ball: It's My Privilege"
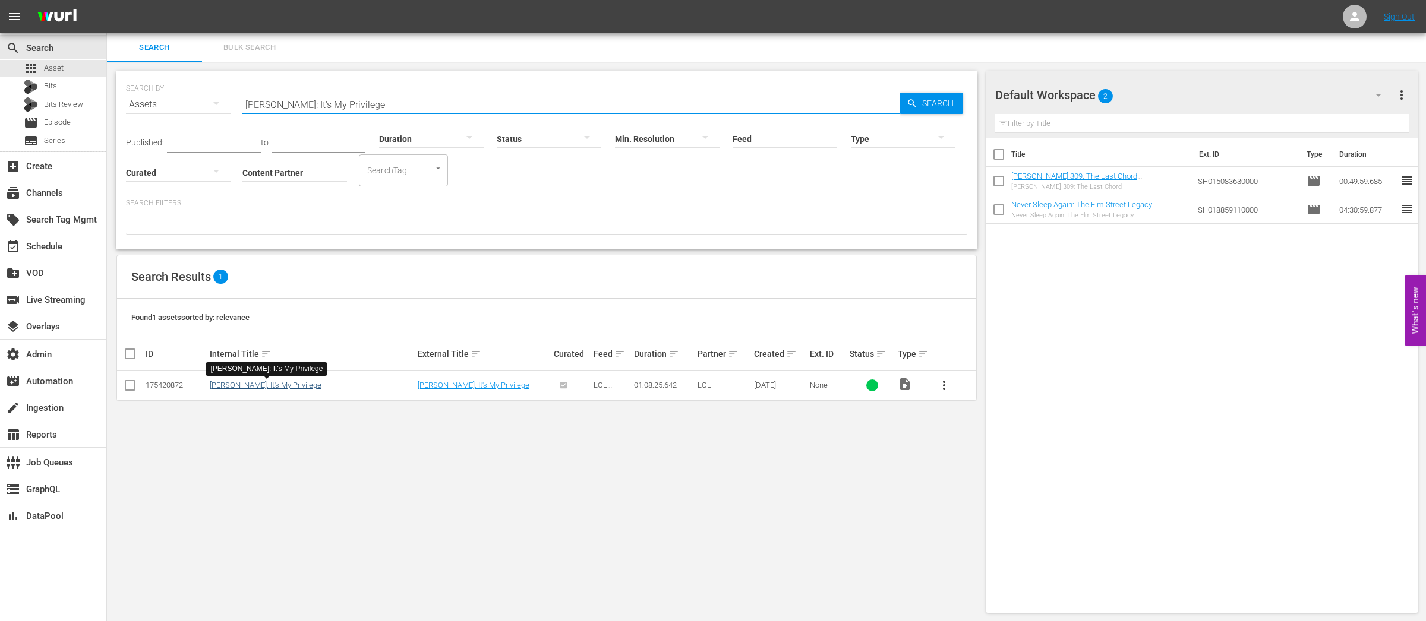
type input "J.b. Ball: It's My Privilege"
click at [263, 388] on link "[PERSON_NAME]: It's My Privilege" at bounding box center [266, 385] width 112 height 9
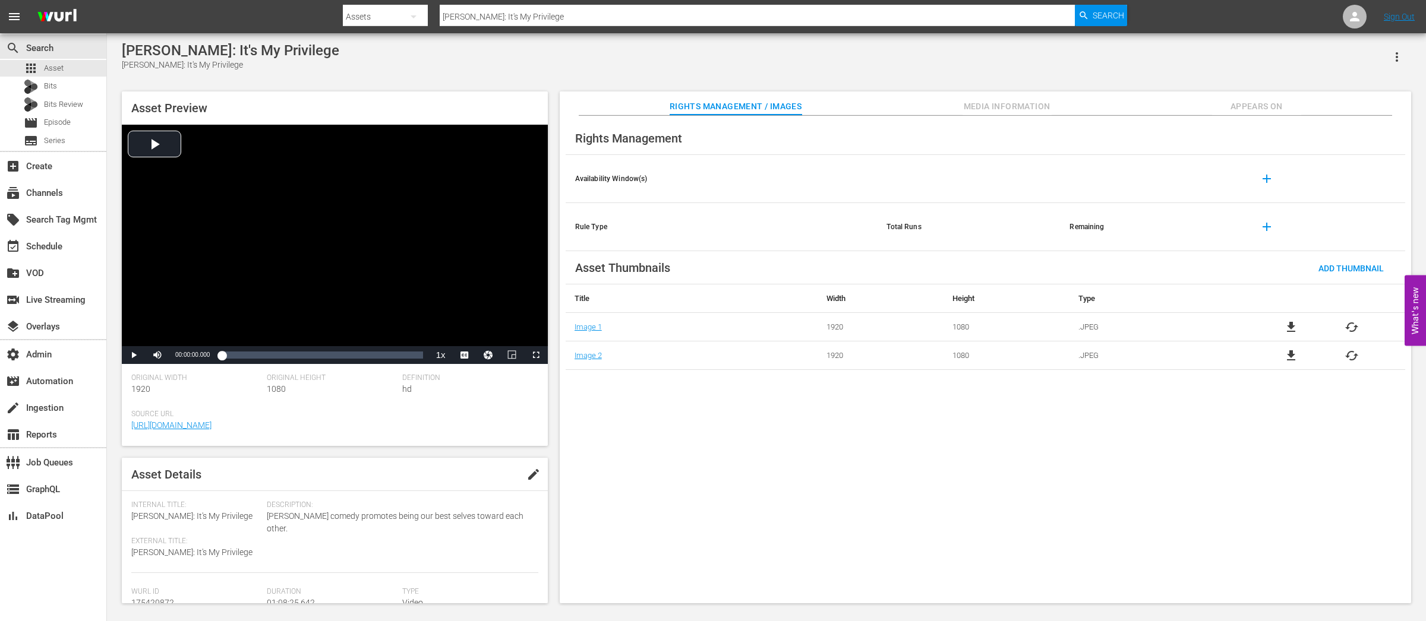
click at [1140, 356] on span "file_download" at bounding box center [1291, 356] width 14 height 14
click at [1350, 327] on span "cached" at bounding box center [1351, 327] width 14 height 14
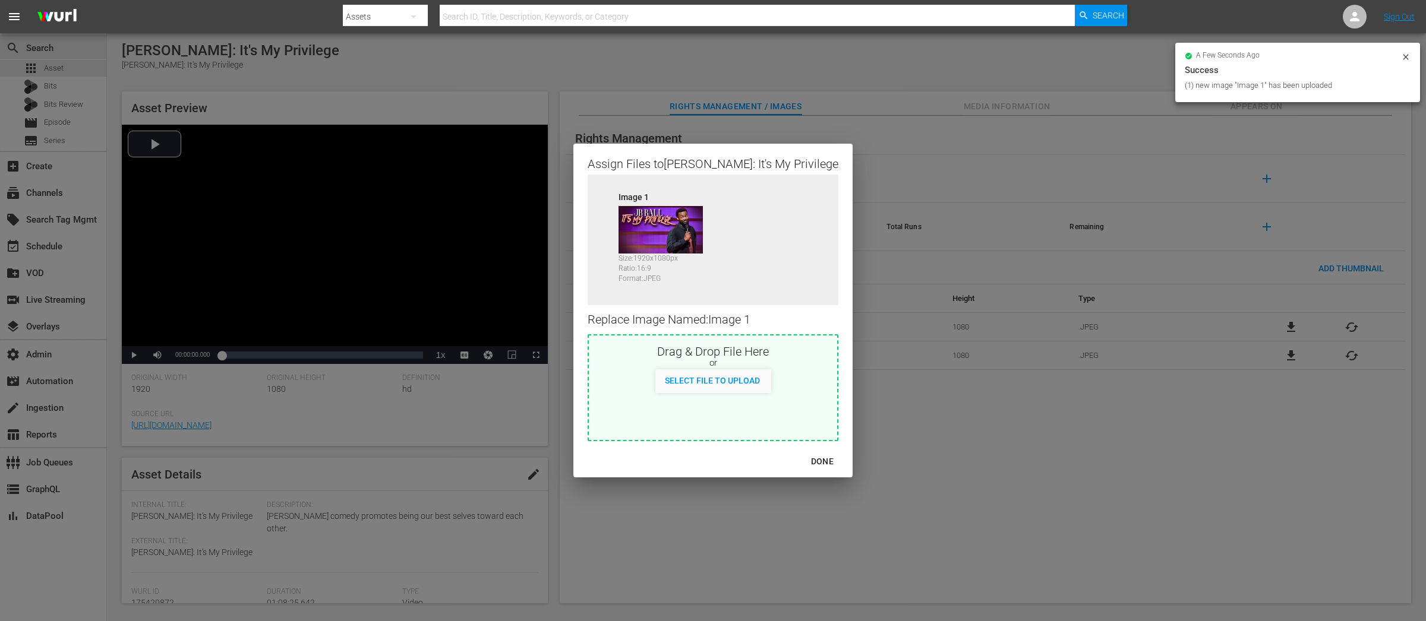
click at [801, 462] on div "DONE" at bounding box center [822, 461] width 42 height 15
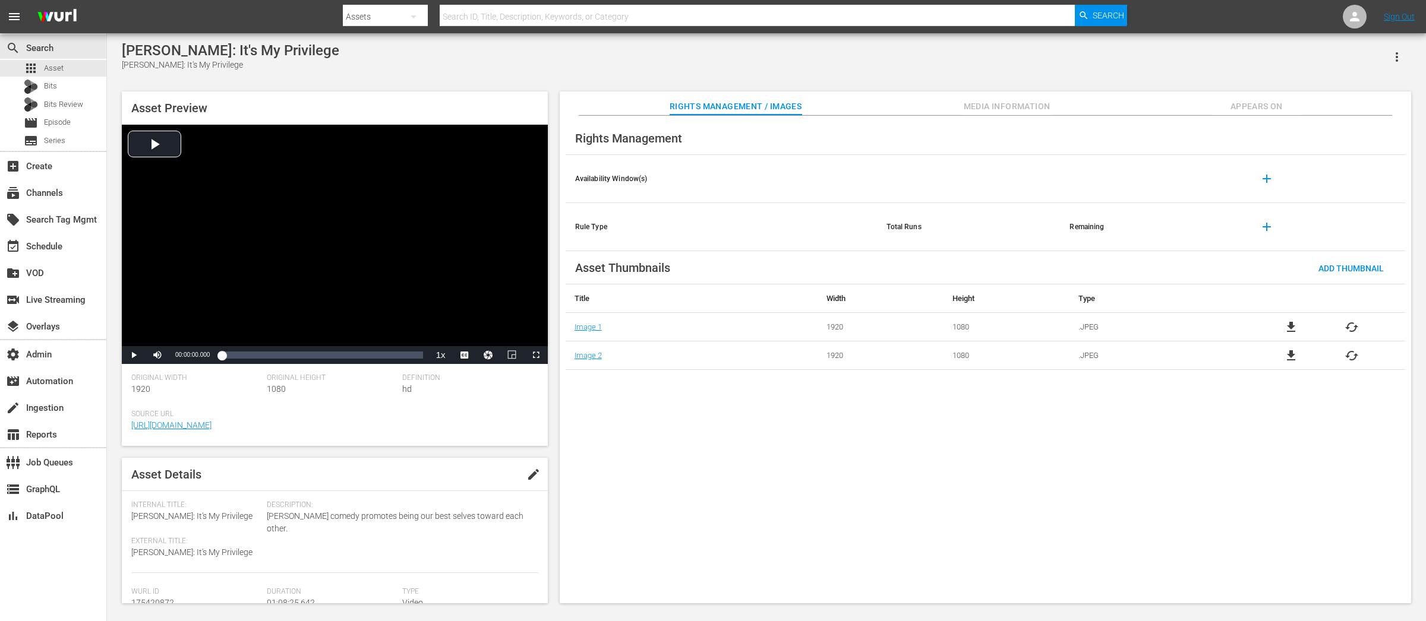
click at [1252, 109] on span "Appears On" at bounding box center [1256, 106] width 89 height 15
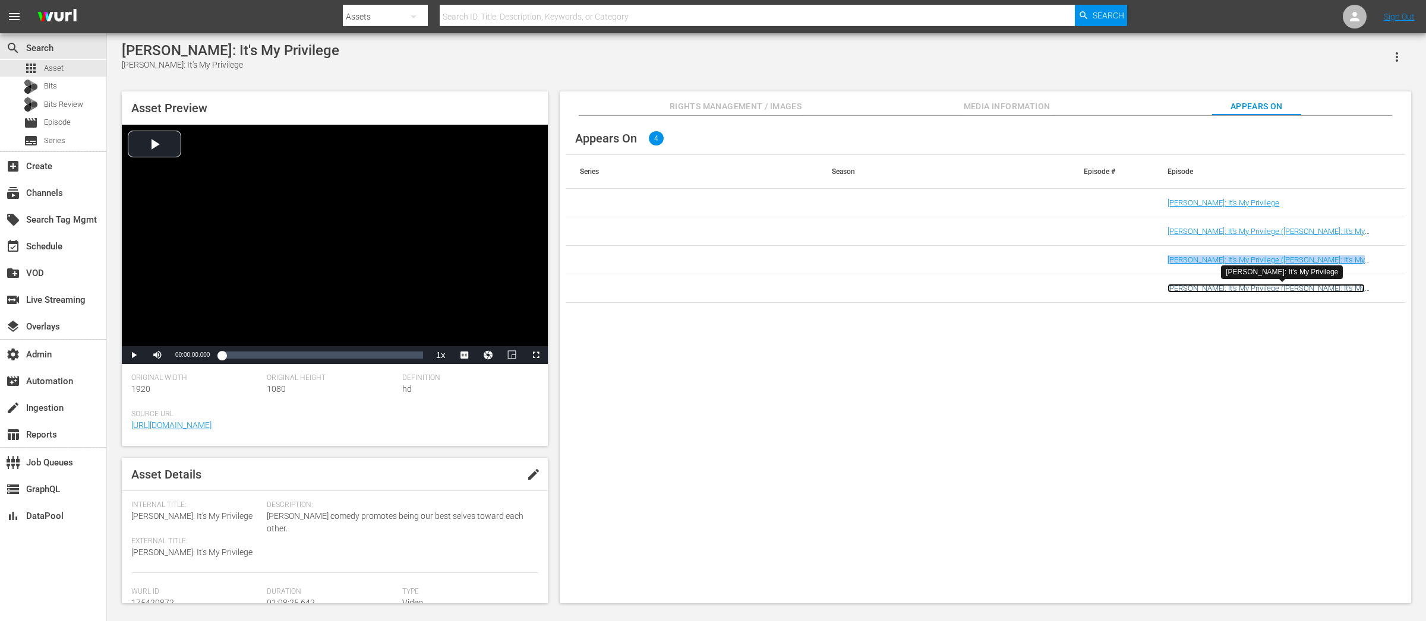
click at [1230, 288] on link "J.B. Ball: It's My Privilege (J.B. Ball: It's My Privilege (VIZIO))" at bounding box center [1265, 293] width 197 height 18
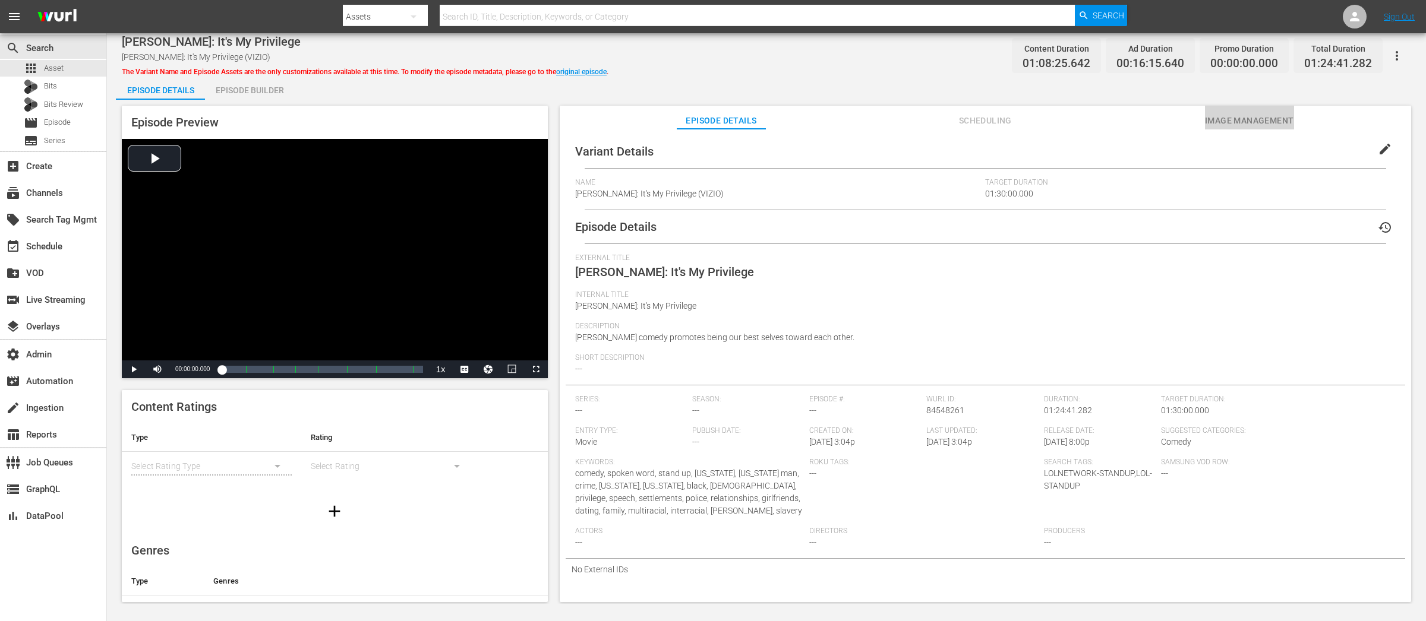
drag, startPoint x: 1223, startPoint y: 121, endPoint x: 1211, endPoint y: 121, distance: 11.9
click at [1223, 121] on span "Image Management" at bounding box center [1249, 120] width 89 height 15
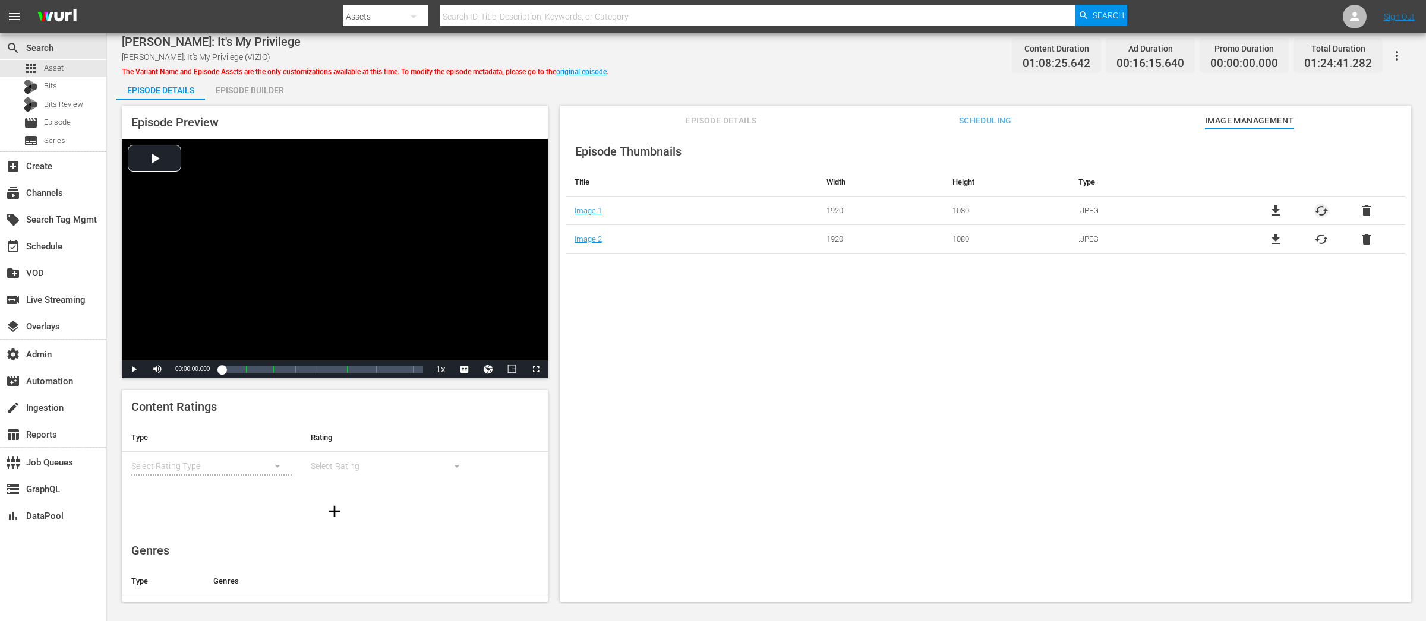
click at [1318, 212] on span "cached" at bounding box center [1321, 211] width 14 height 14
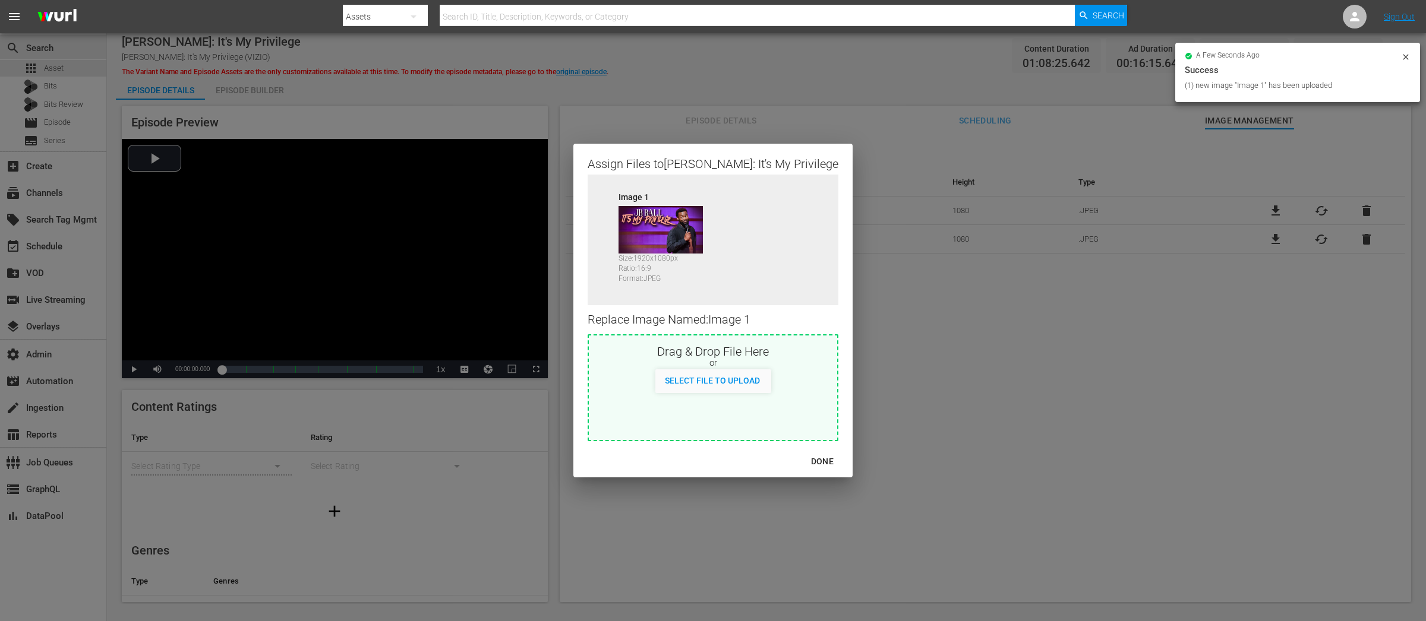
click at [801, 463] on div "DONE" at bounding box center [822, 461] width 42 height 15
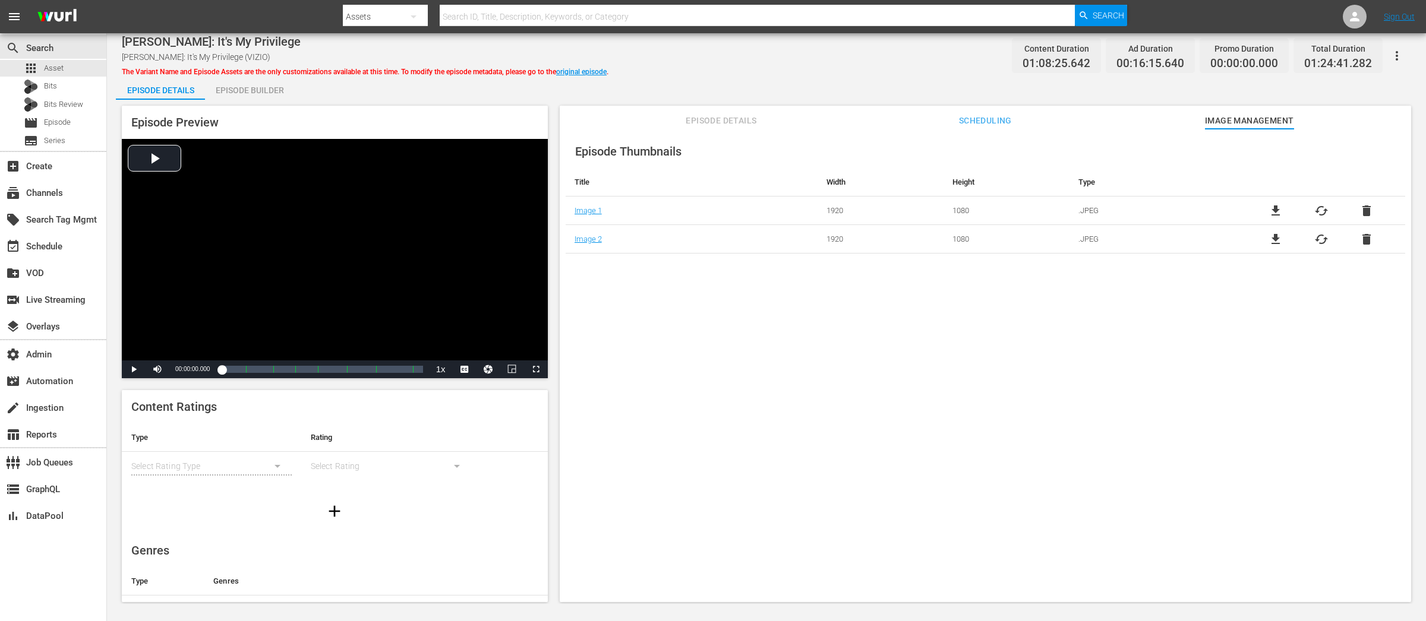
click at [976, 119] on span "Scheduling" at bounding box center [984, 120] width 89 height 15
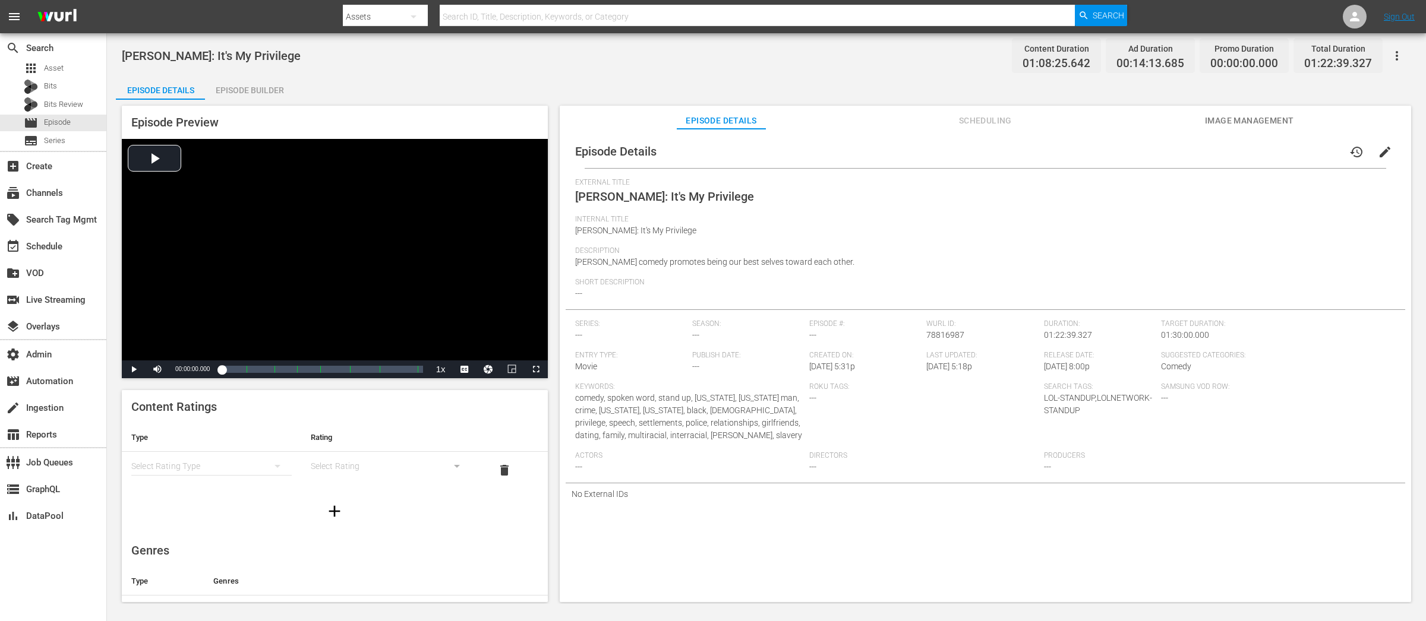
click at [1140, 121] on span "Image Management" at bounding box center [1249, 120] width 89 height 15
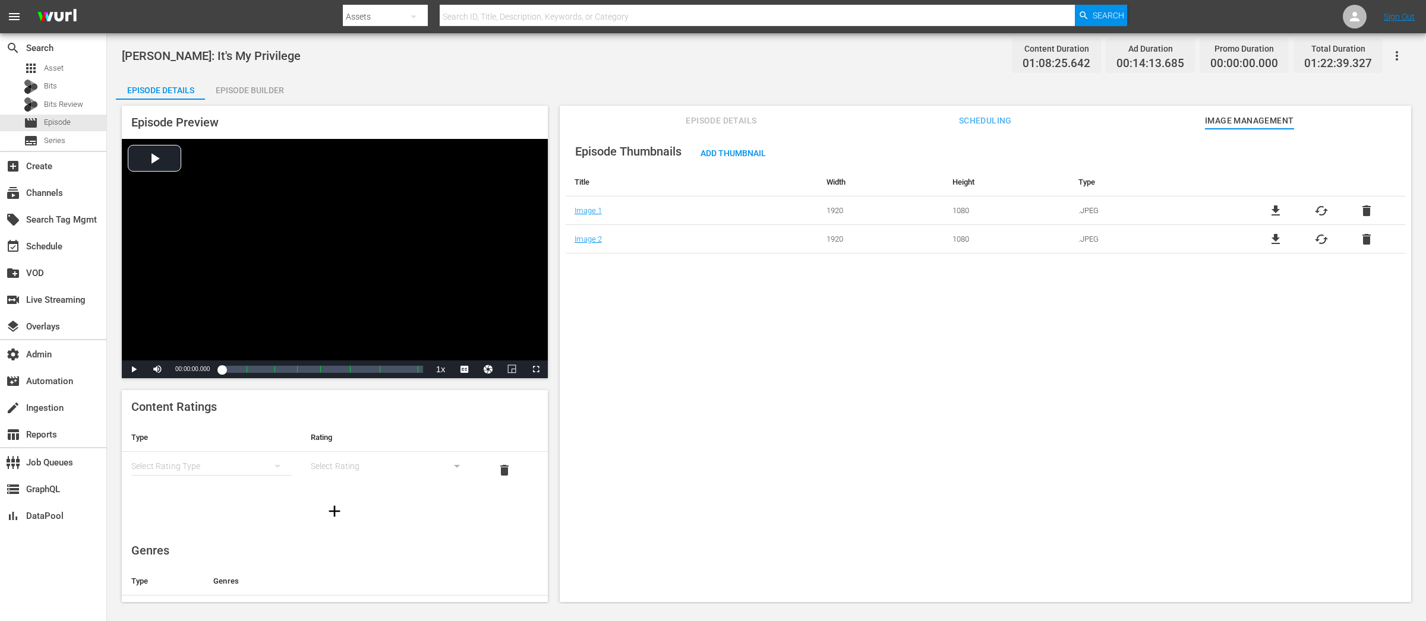
click at [1140, 209] on span "cached" at bounding box center [1321, 211] width 14 height 14
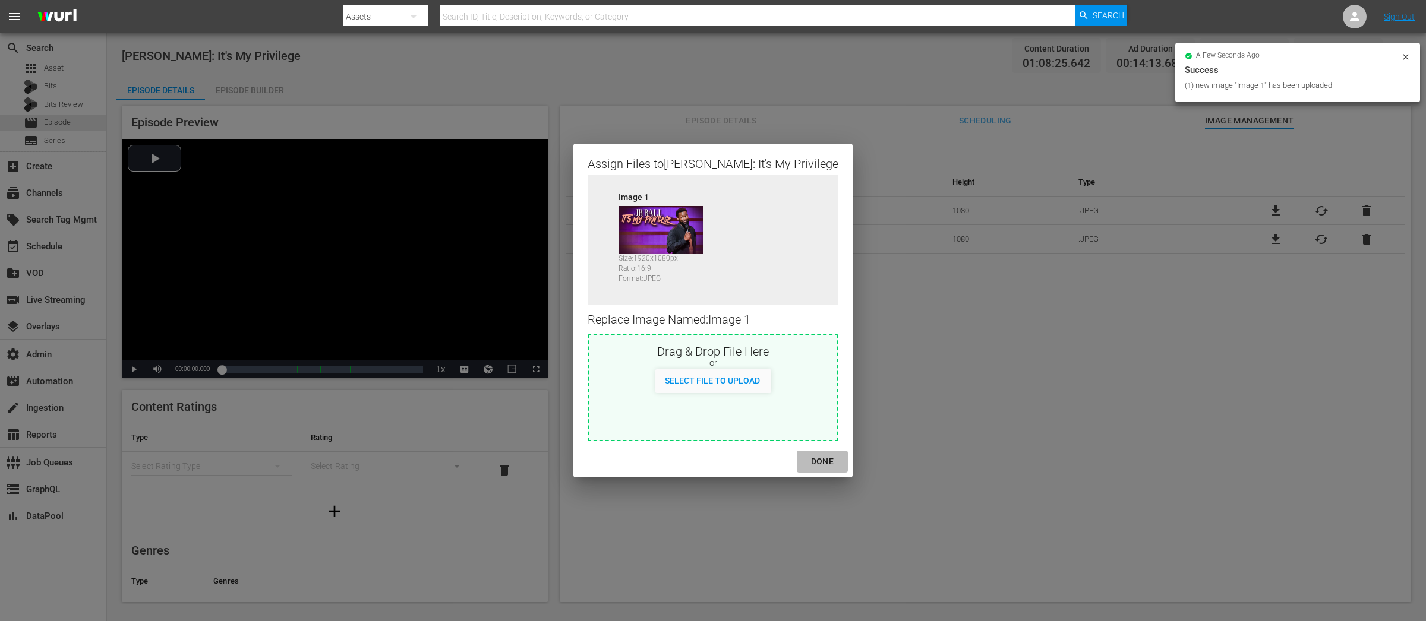
click at [811, 463] on div "DONE" at bounding box center [822, 461] width 42 height 15
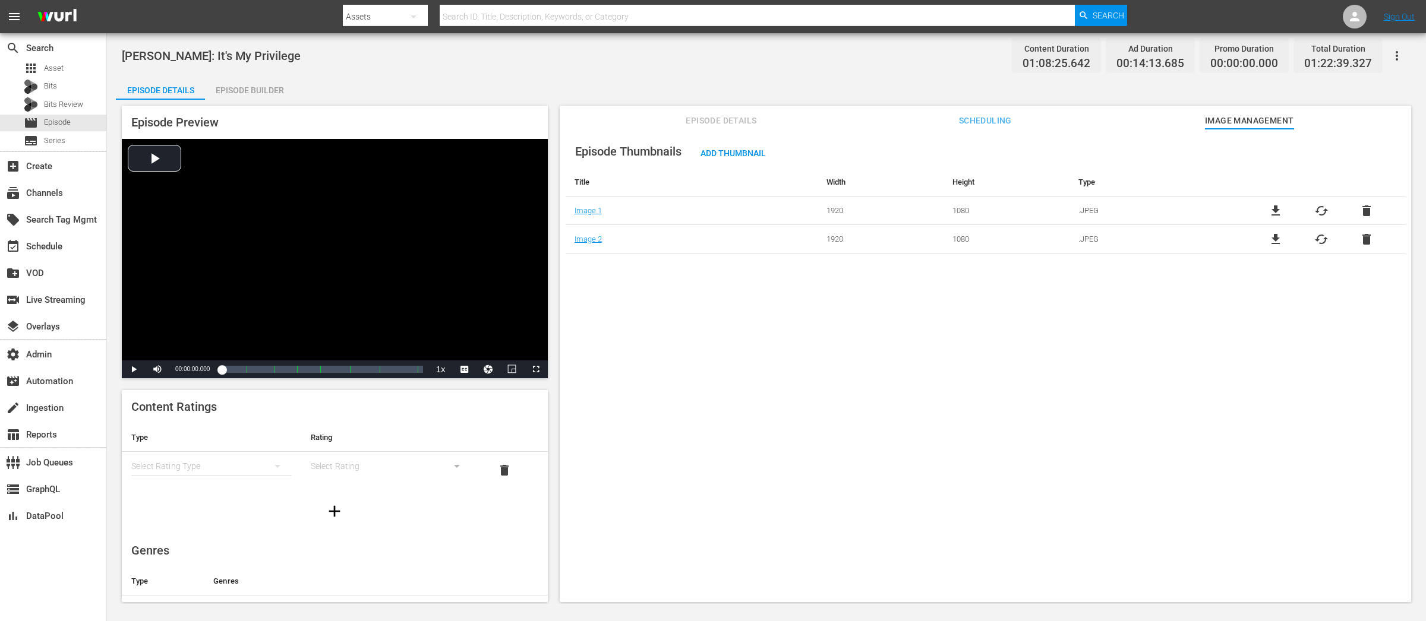
click at [986, 114] on span "Scheduling" at bounding box center [984, 120] width 89 height 15
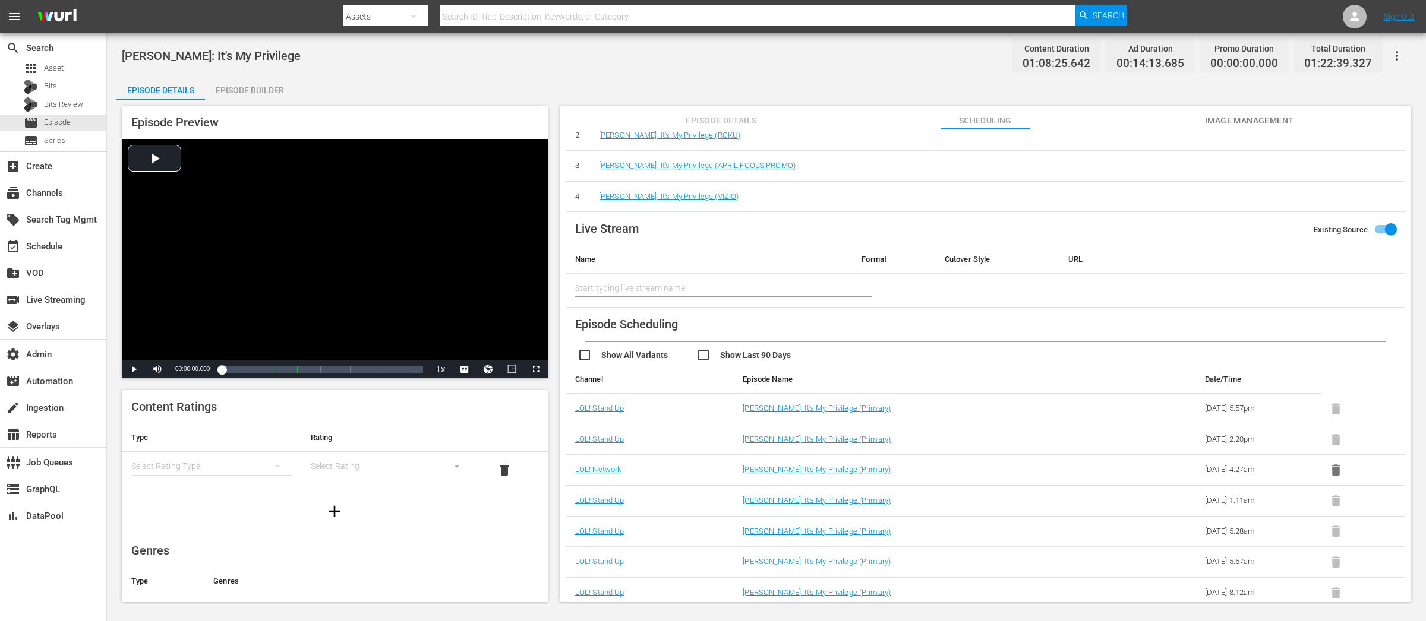
scroll to position [172, 0]
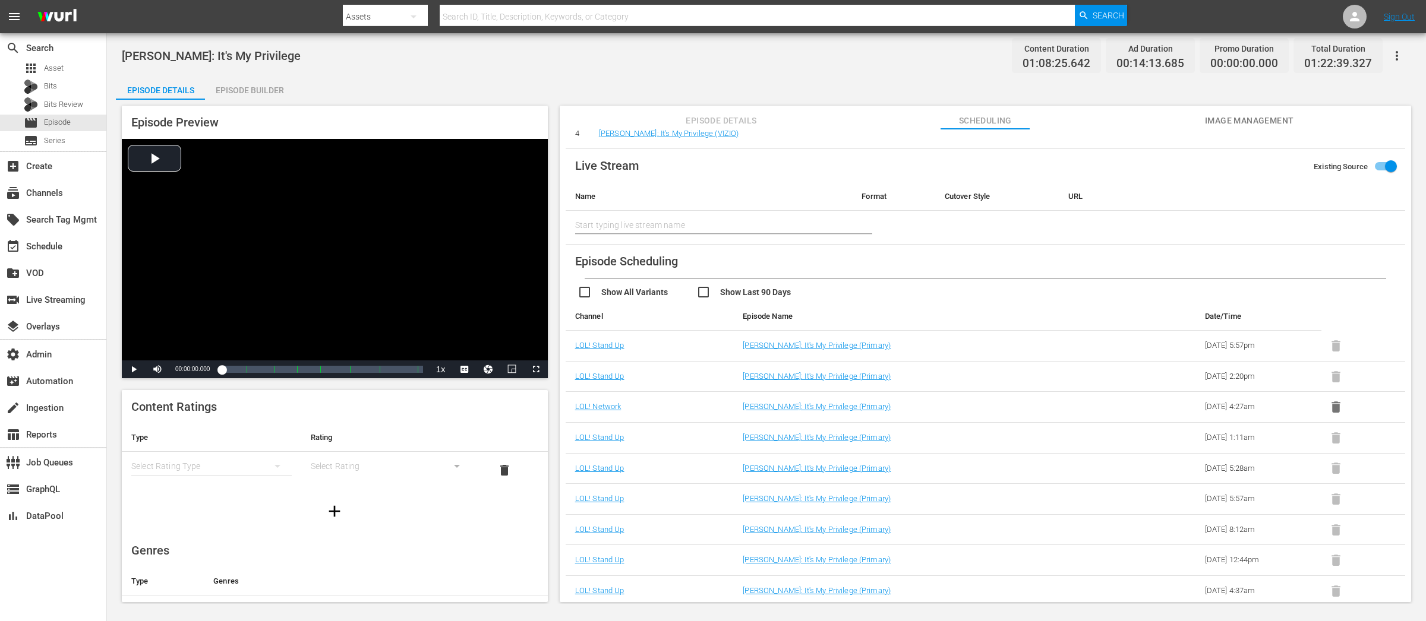
drag, startPoint x: 943, startPoint y: 366, endPoint x: 871, endPoint y: 392, distance: 76.5
click at [942, 366] on td "[PERSON_NAME]: It's My Privilege (Primary)" at bounding box center [922, 376] width 378 height 31
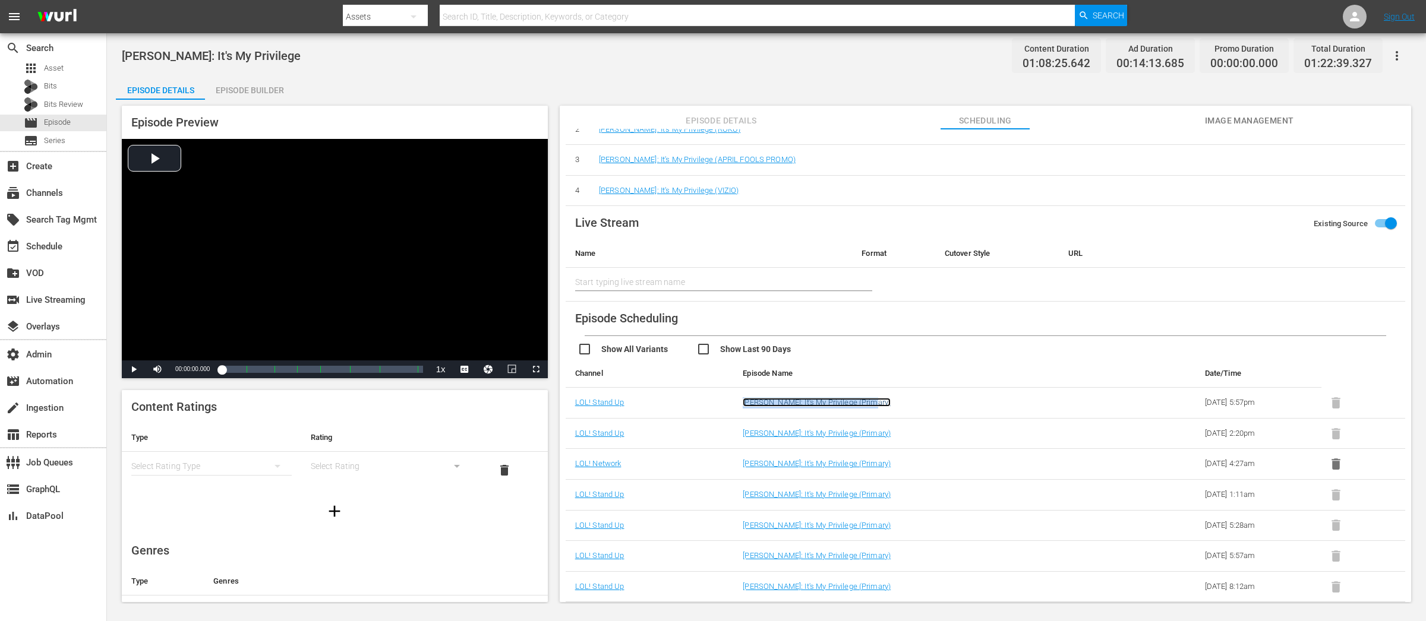
scroll to position [111, 0]
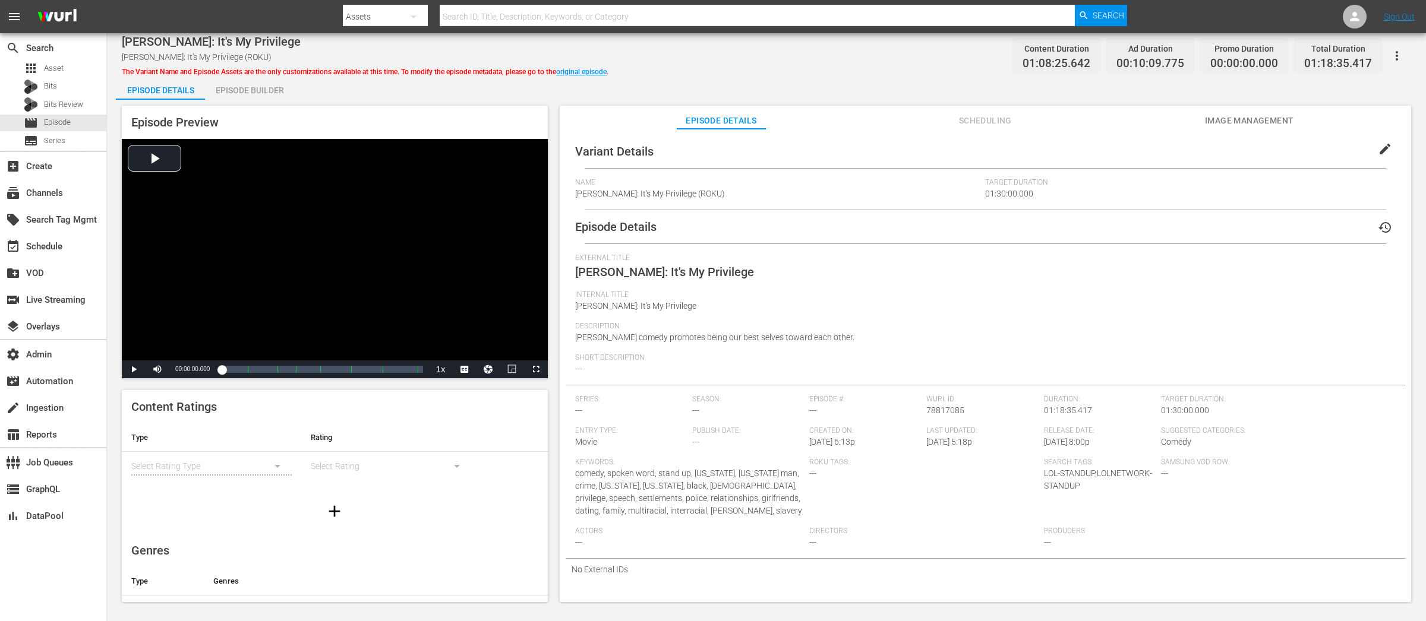
click at [1140, 113] on span "Image Management" at bounding box center [1249, 120] width 89 height 15
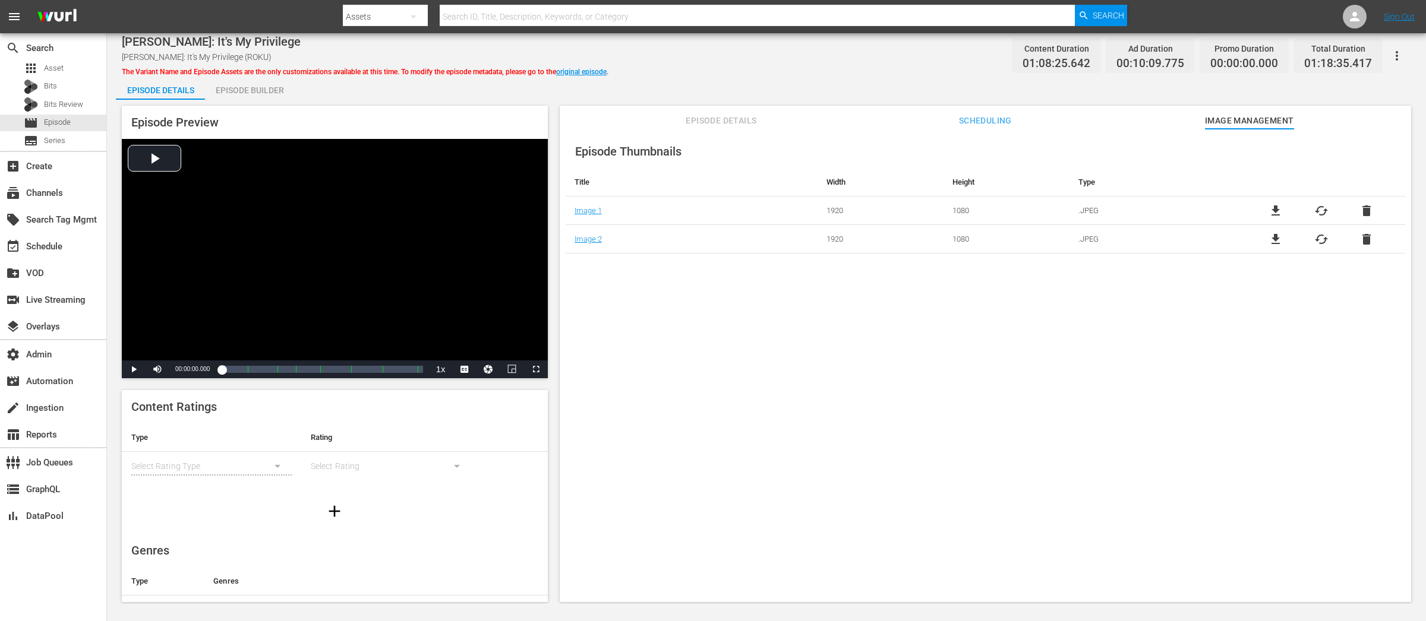
click at [1140, 209] on span "cached" at bounding box center [1321, 211] width 14 height 14
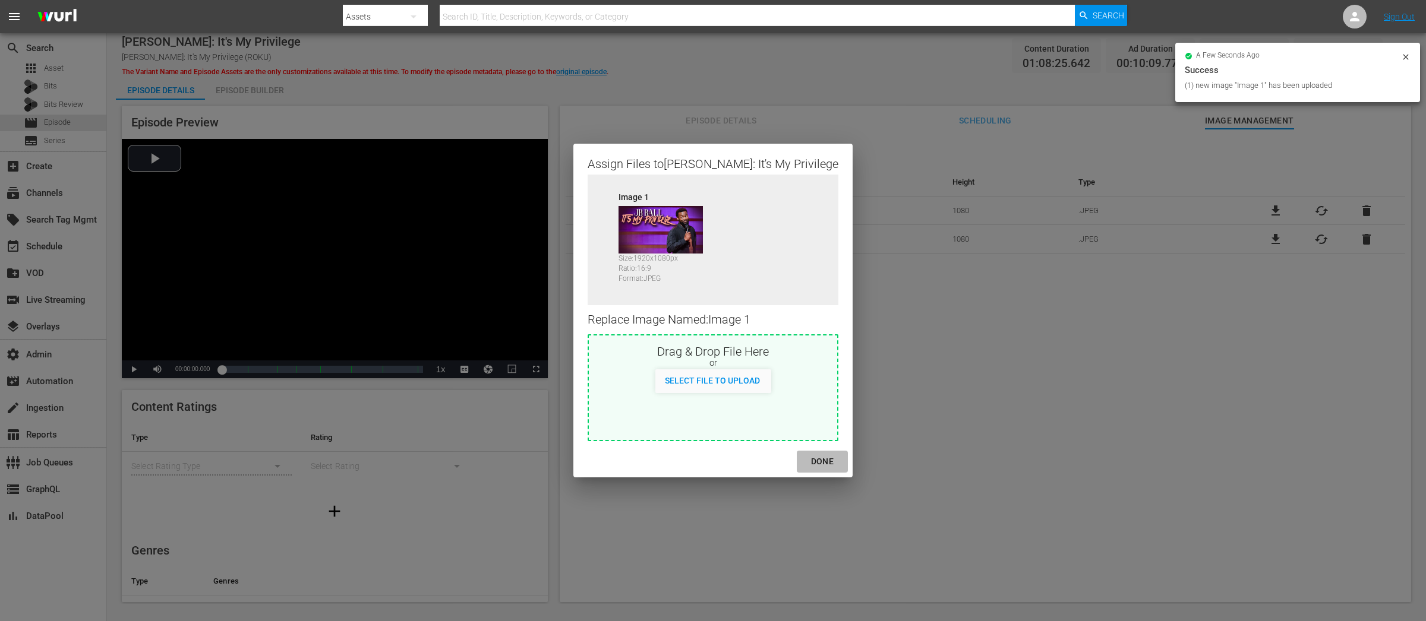
click at [801, 462] on div "DONE" at bounding box center [822, 461] width 42 height 15
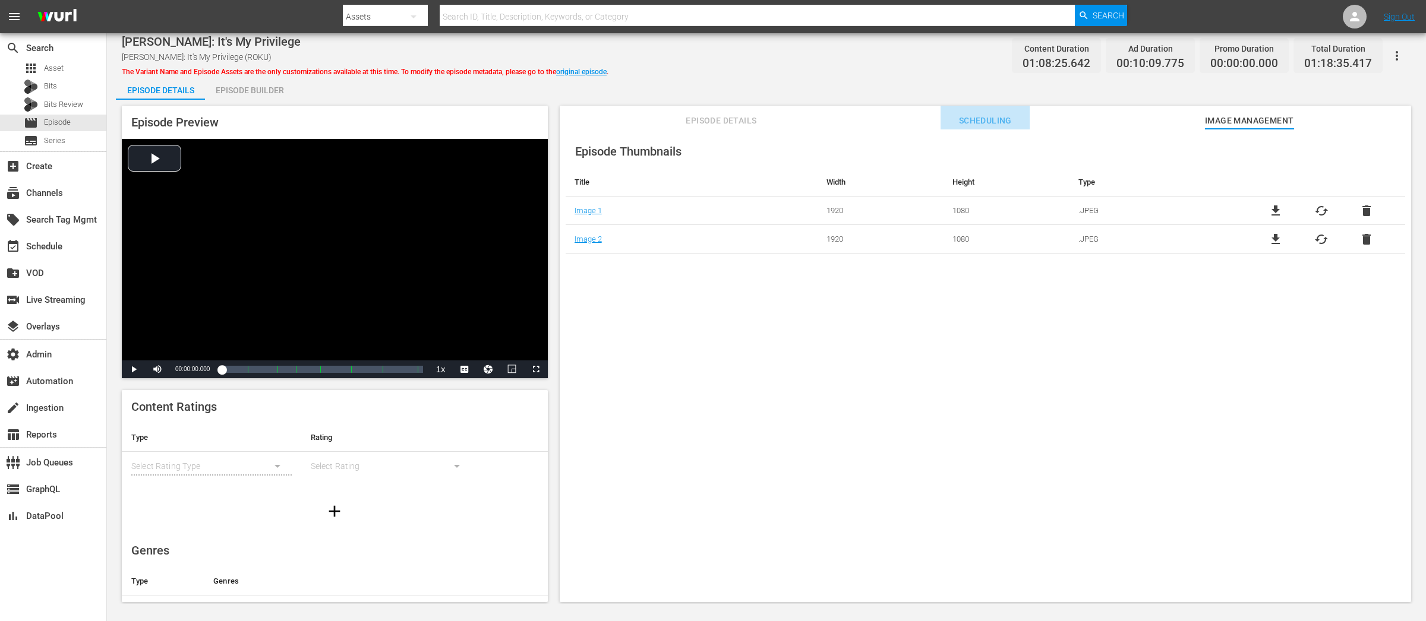
drag, startPoint x: 1004, startPoint y: 114, endPoint x: 1015, endPoint y: 128, distance: 17.7
click at [1004, 114] on span "Scheduling" at bounding box center [984, 120] width 89 height 15
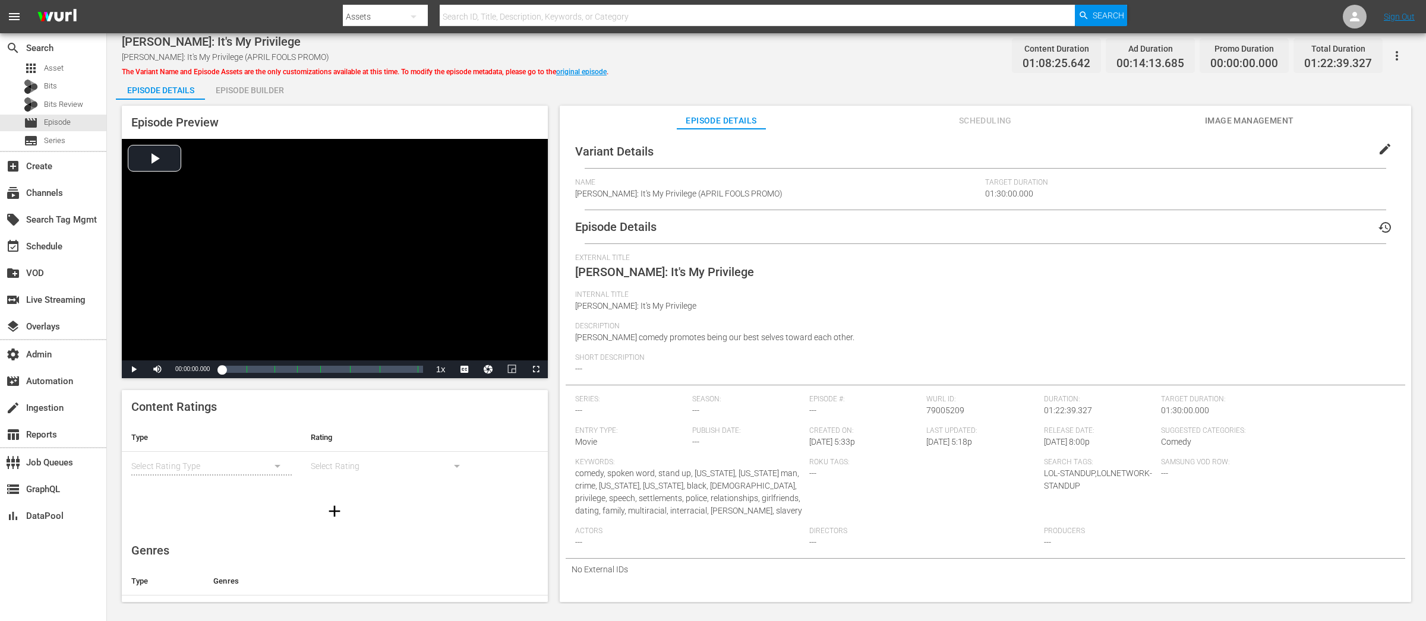
drag, startPoint x: 1234, startPoint y: 119, endPoint x: 1232, endPoint y: 126, distance: 7.5
click at [1140, 119] on span "Image Management" at bounding box center [1249, 120] width 89 height 15
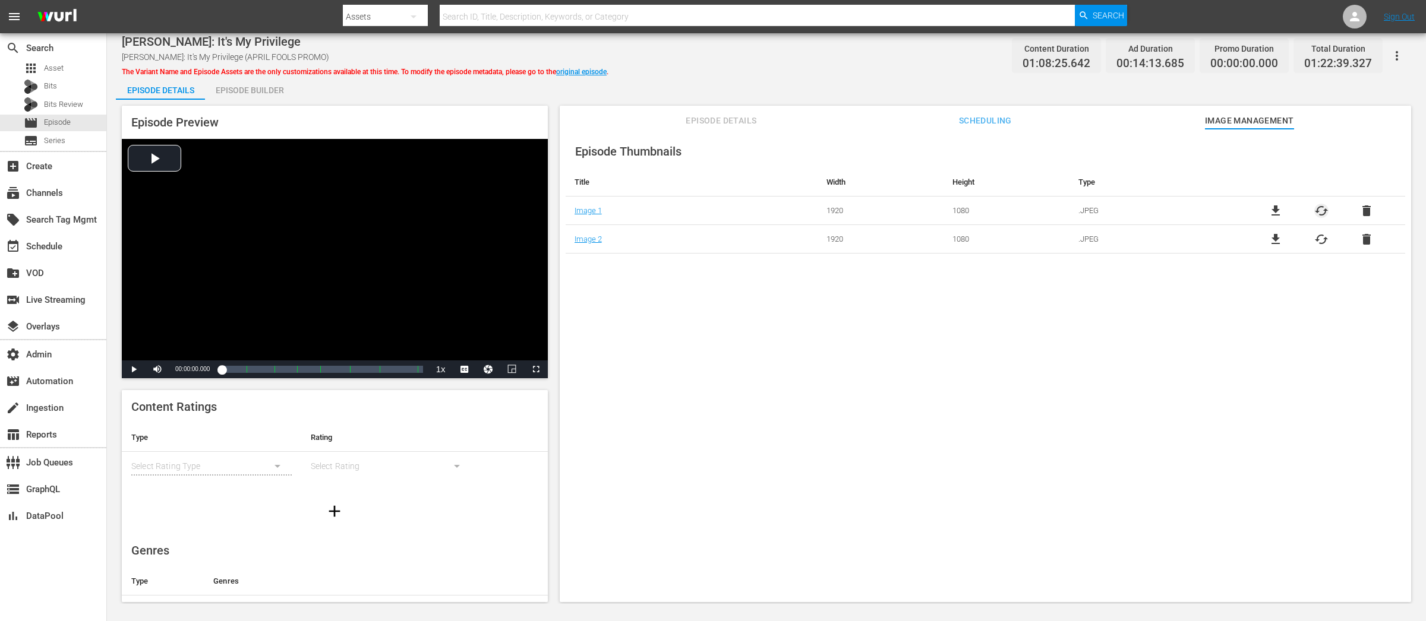
click at [1140, 209] on span "cached" at bounding box center [1321, 211] width 14 height 14
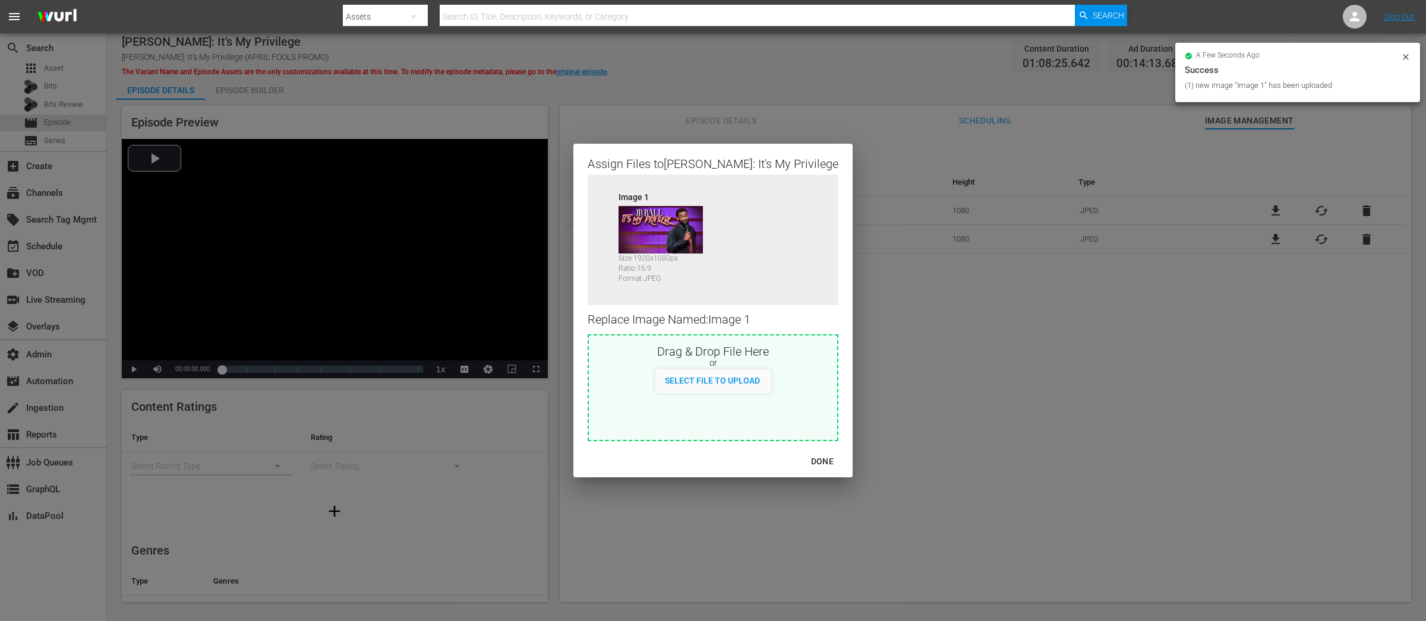
click at [801, 460] on div "DONE" at bounding box center [822, 461] width 42 height 15
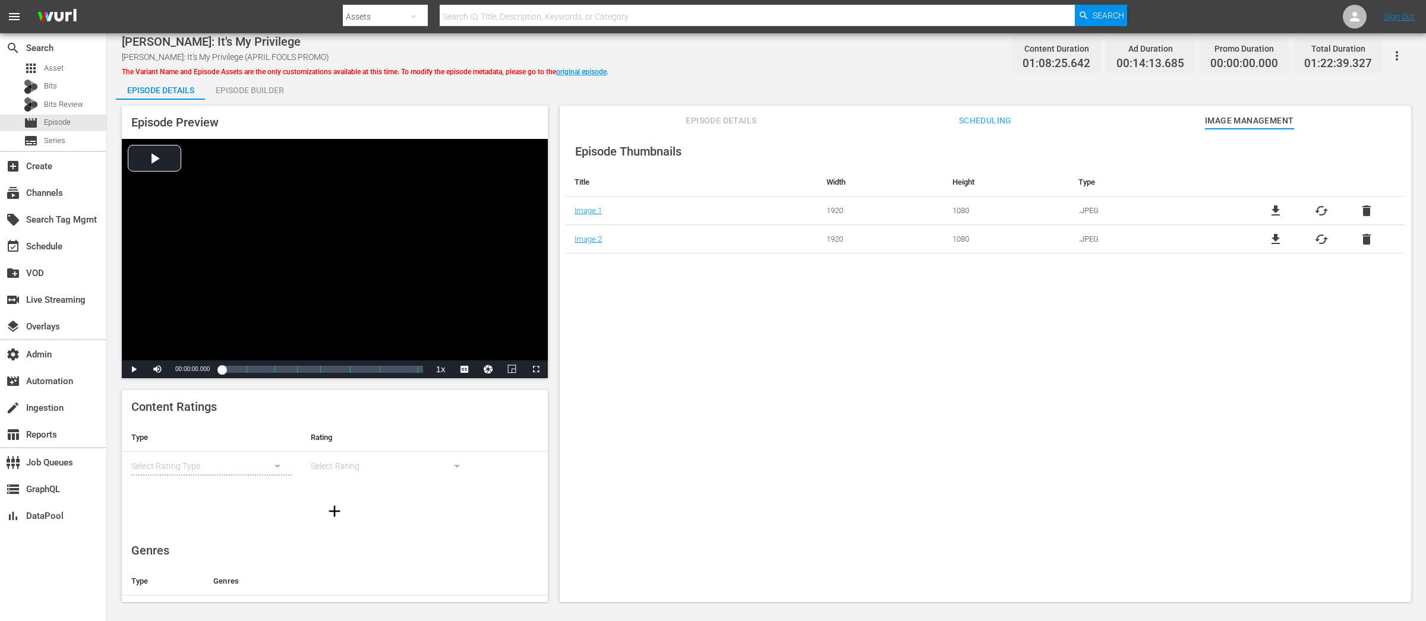
click at [952, 116] on span "Scheduling" at bounding box center [984, 120] width 89 height 15
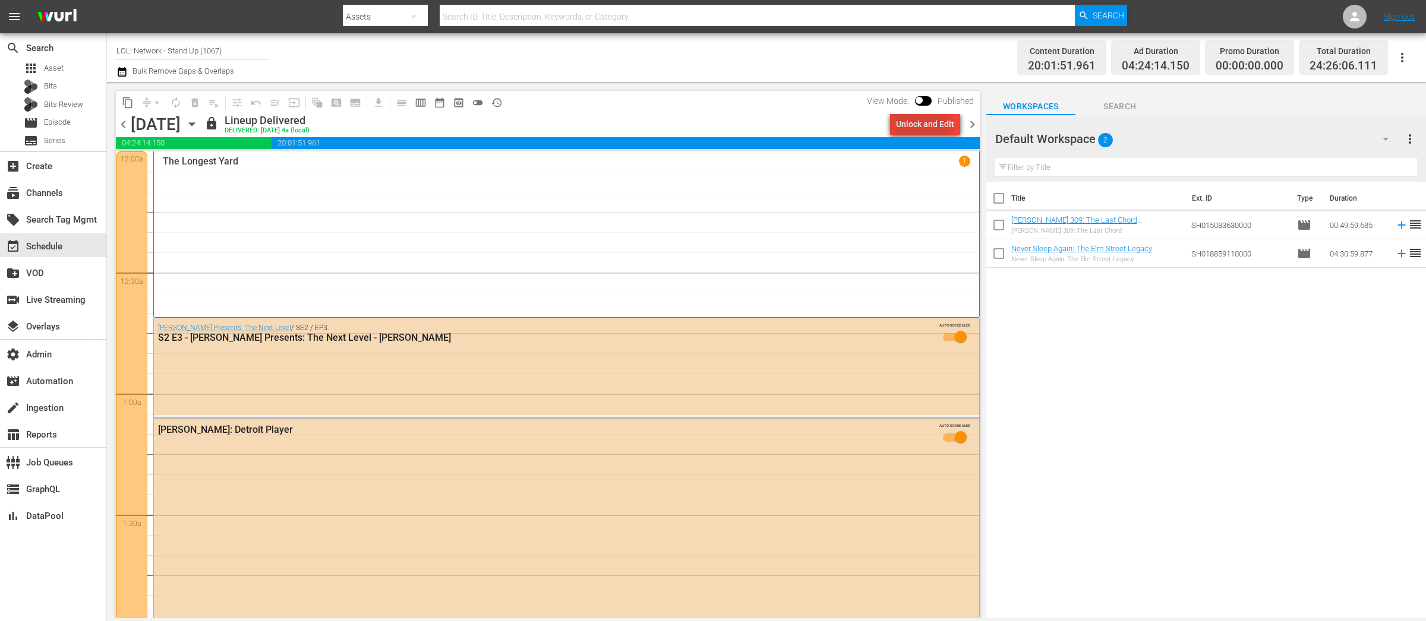
click at [921, 124] on div "Unlock and Edit" at bounding box center [925, 123] width 58 height 21
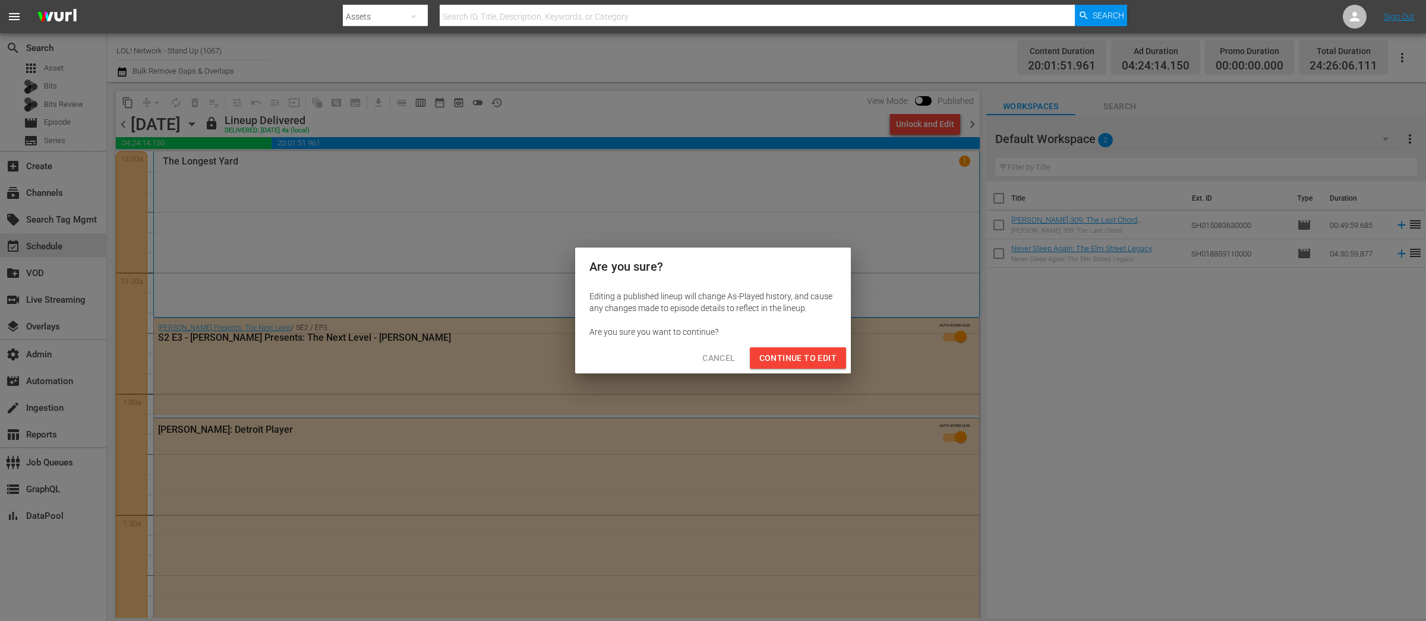
click at [779, 362] on span "Continue to Edit" at bounding box center [797, 358] width 77 height 15
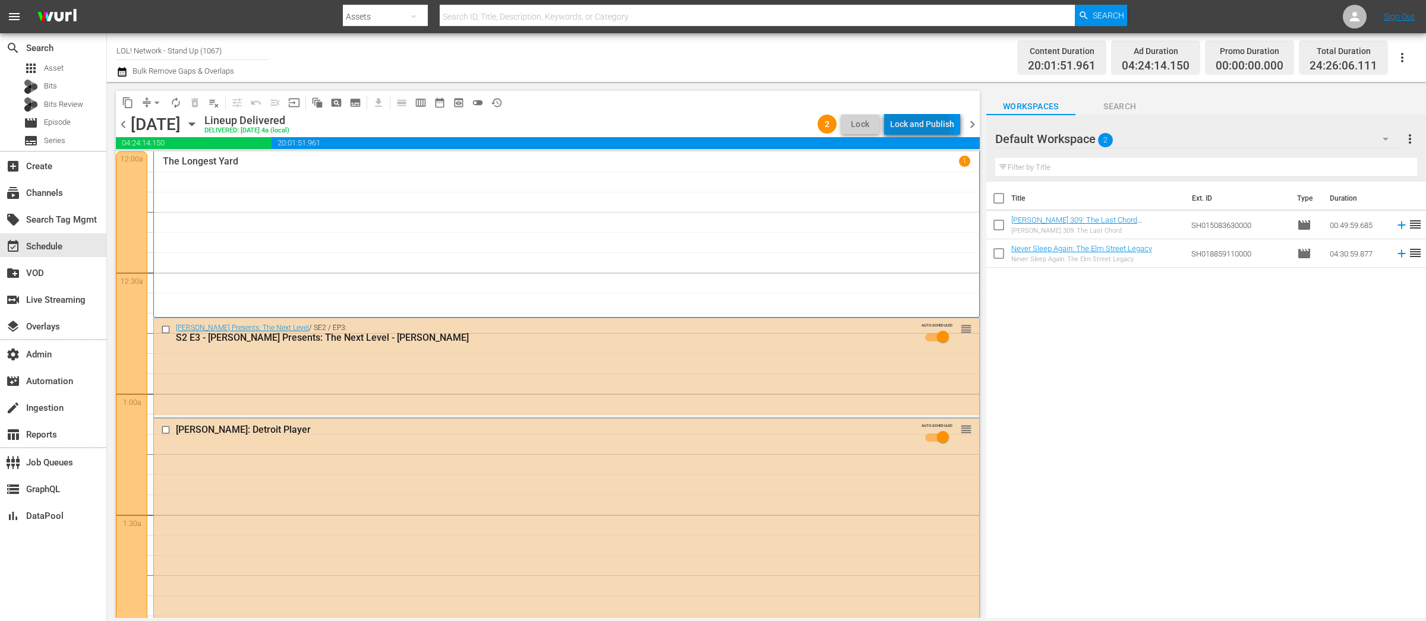
click at [900, 127] on div "Lock and Publish" at bounding box center [922, 123] width 64 height 21
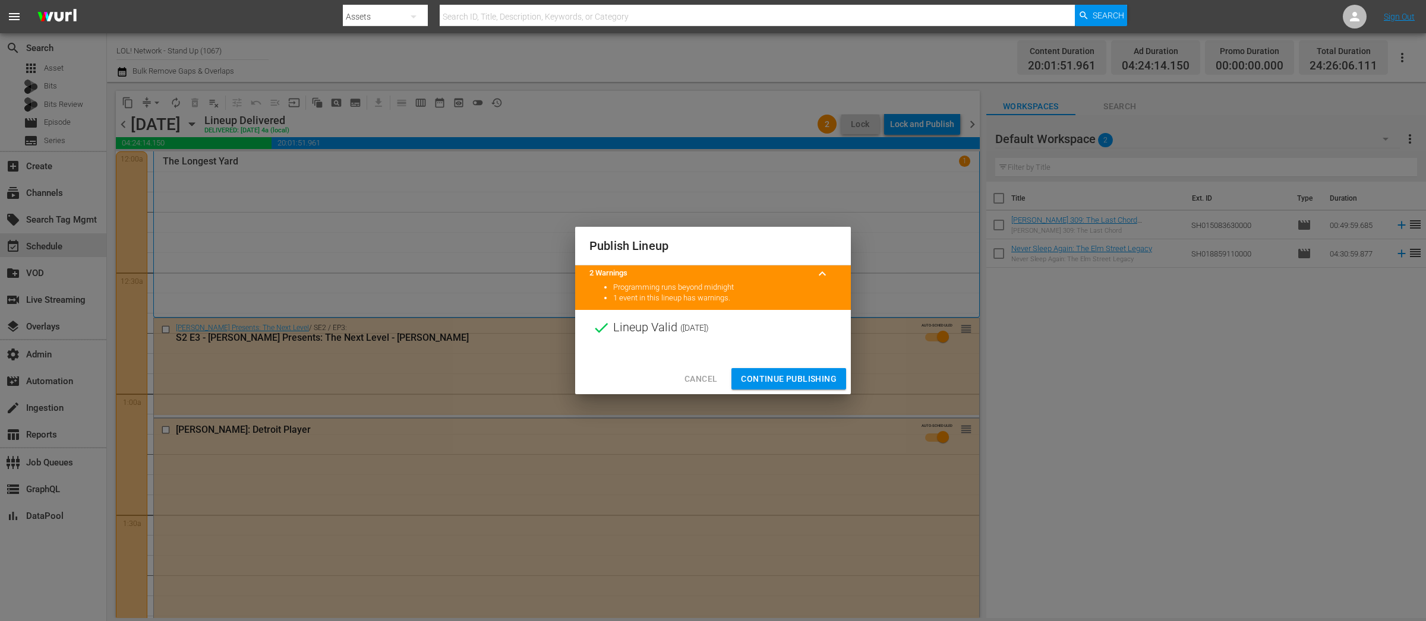
click at [783, 383] on span "Continue Publishing" at bounding box center [789, 379] width 96 height 15
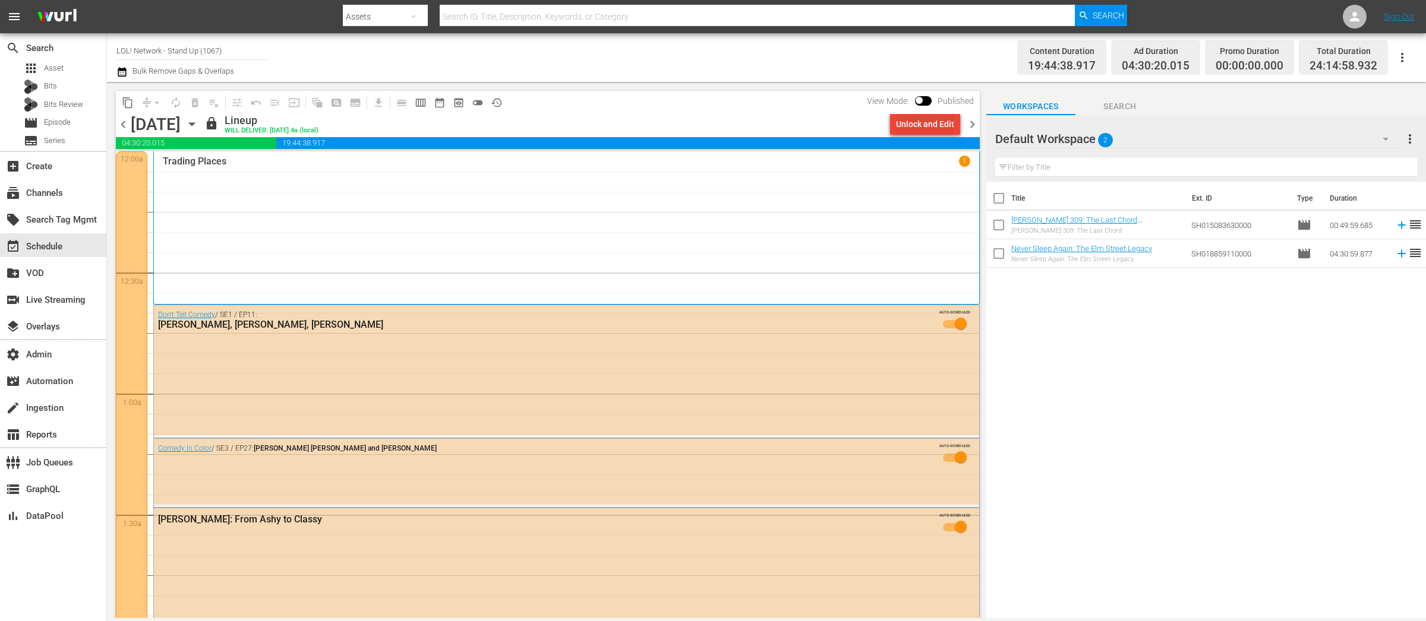
click at [905, 132] on div "Unlock and Edit" at bounding box center [925, 123] width 58 height 21
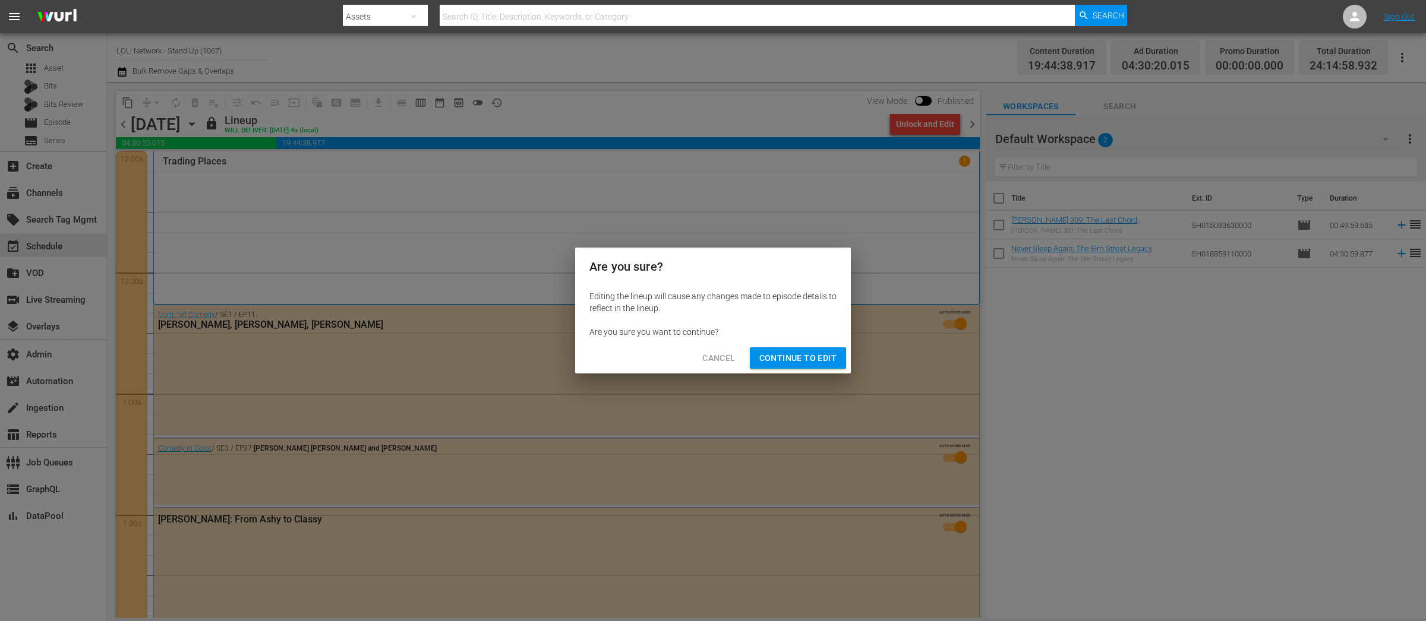
click at [788, 359] on span "Continue to Edit" at bounding box center [797, 358] width 77 height 15
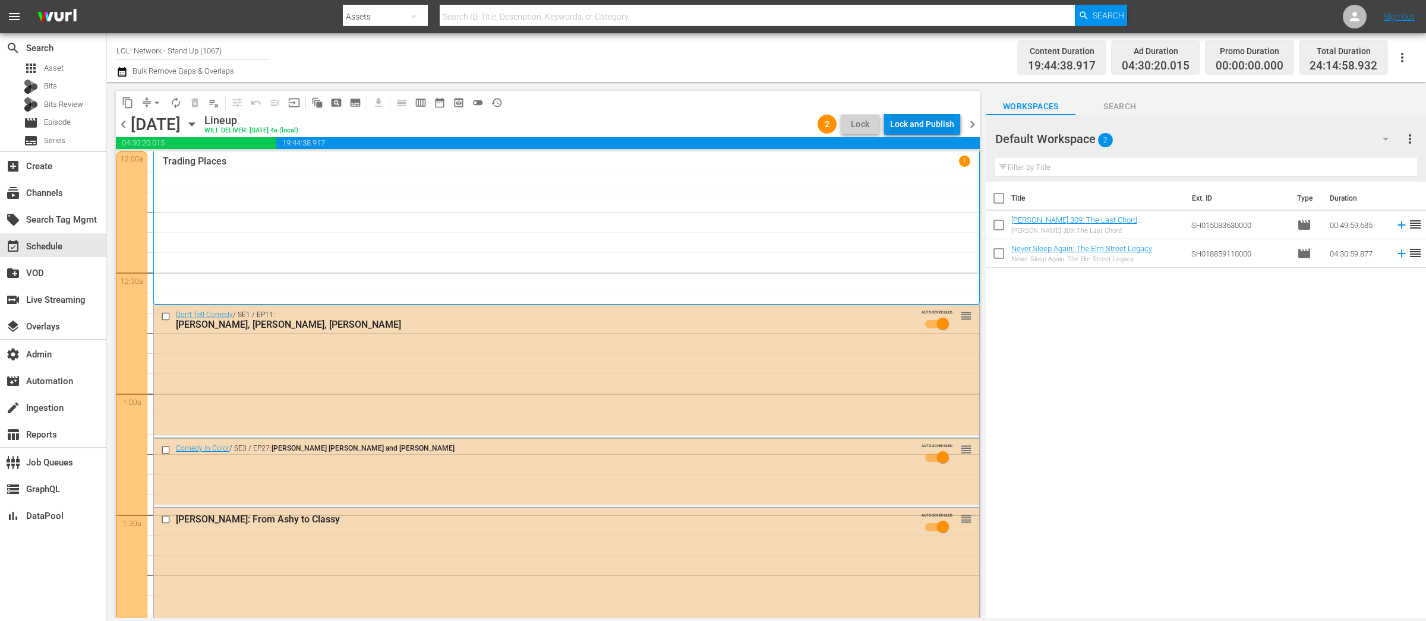
click at [930, 125] on div "Lock and Publish" at bounding box center [922, 123] width 64 height 21
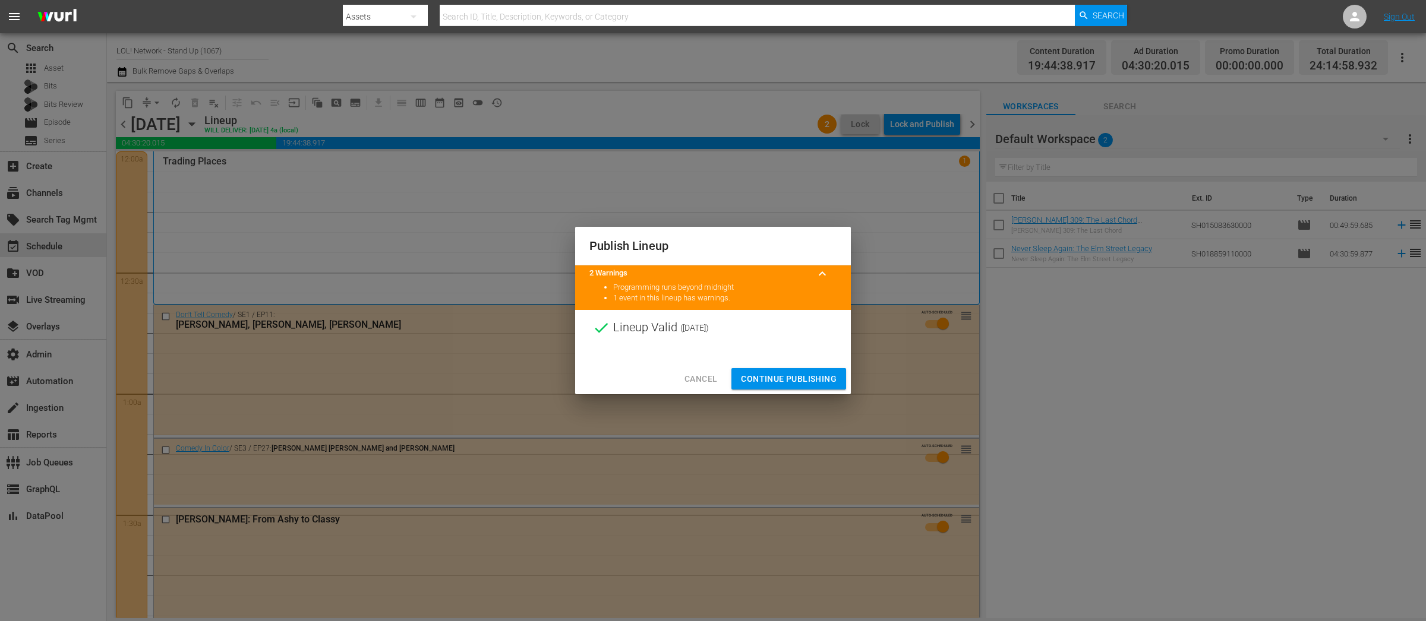
click at [779, 380] on span "Continue Publishing" at bounding box center [789, 379] width 96 height 15
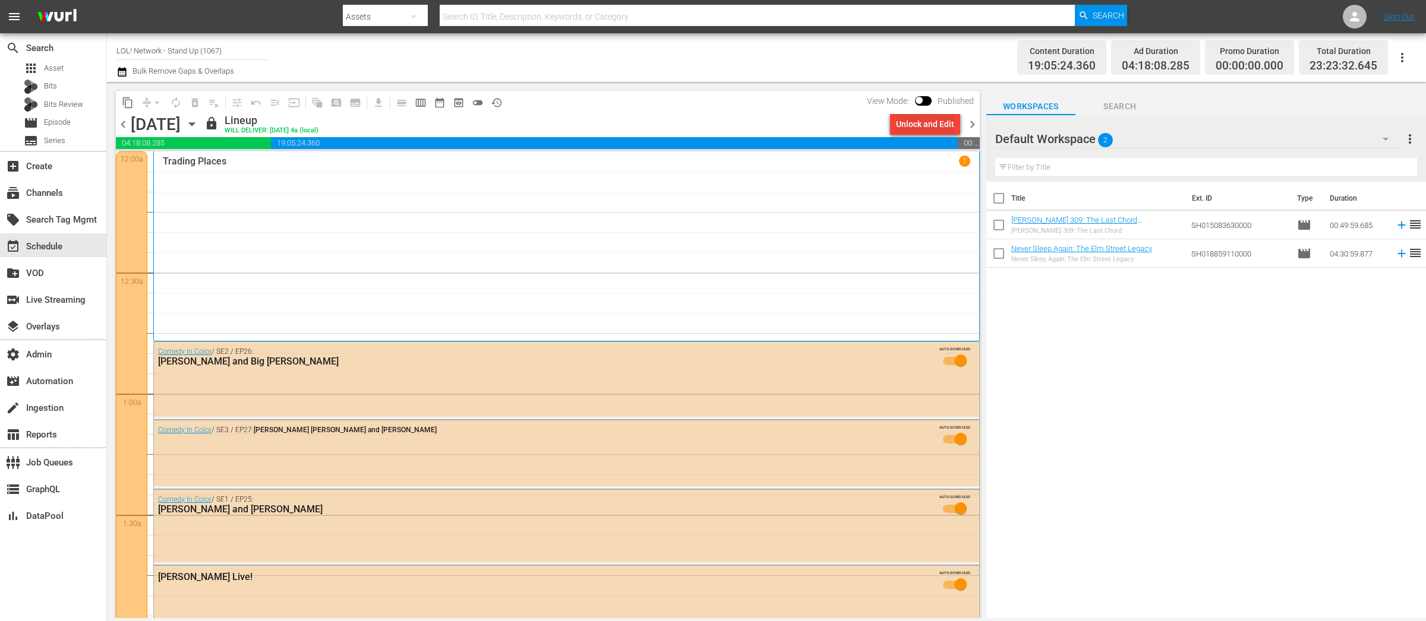
click at [924, 123] on div "Unlock and Edit" at bounding box center [925, 123] width 58 height 21
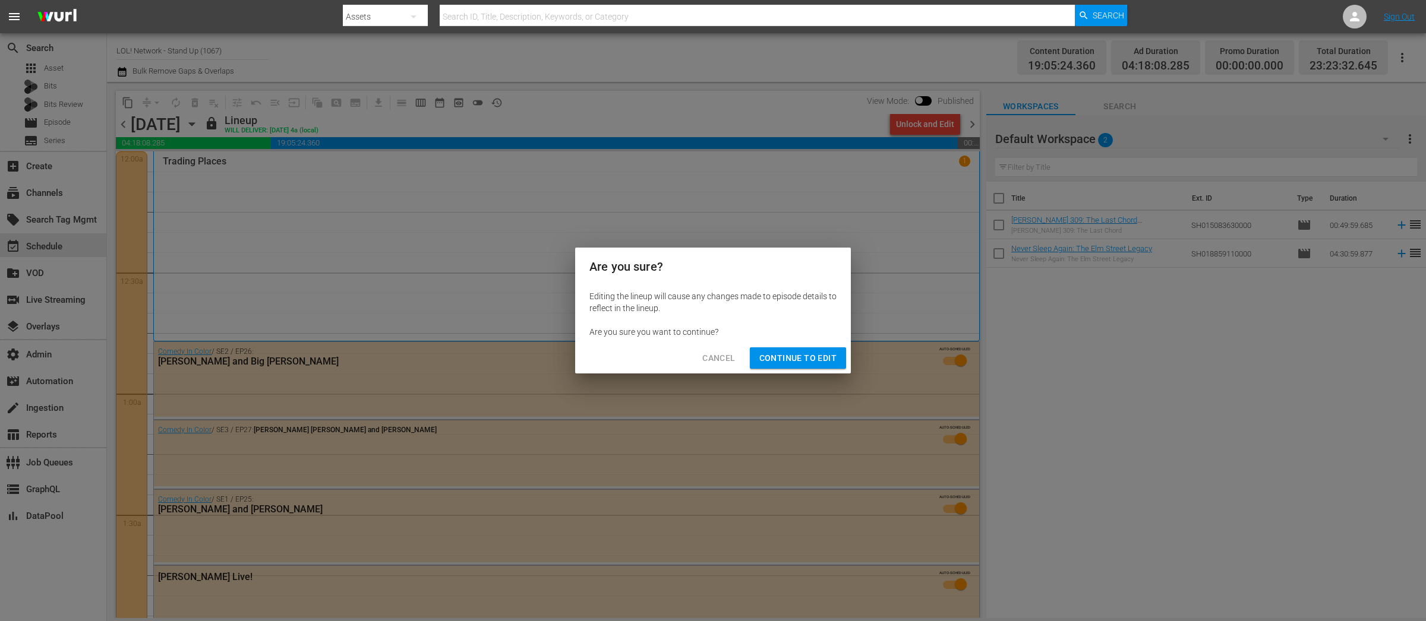
drag, startPoint x: 794, startPoint y: 359, endPoint x: 787, endPoint y: 362, distance: 8.0
click at [794, 359] on span "Continue to Edit" at bounding box center [797, 358] width 77 height 15
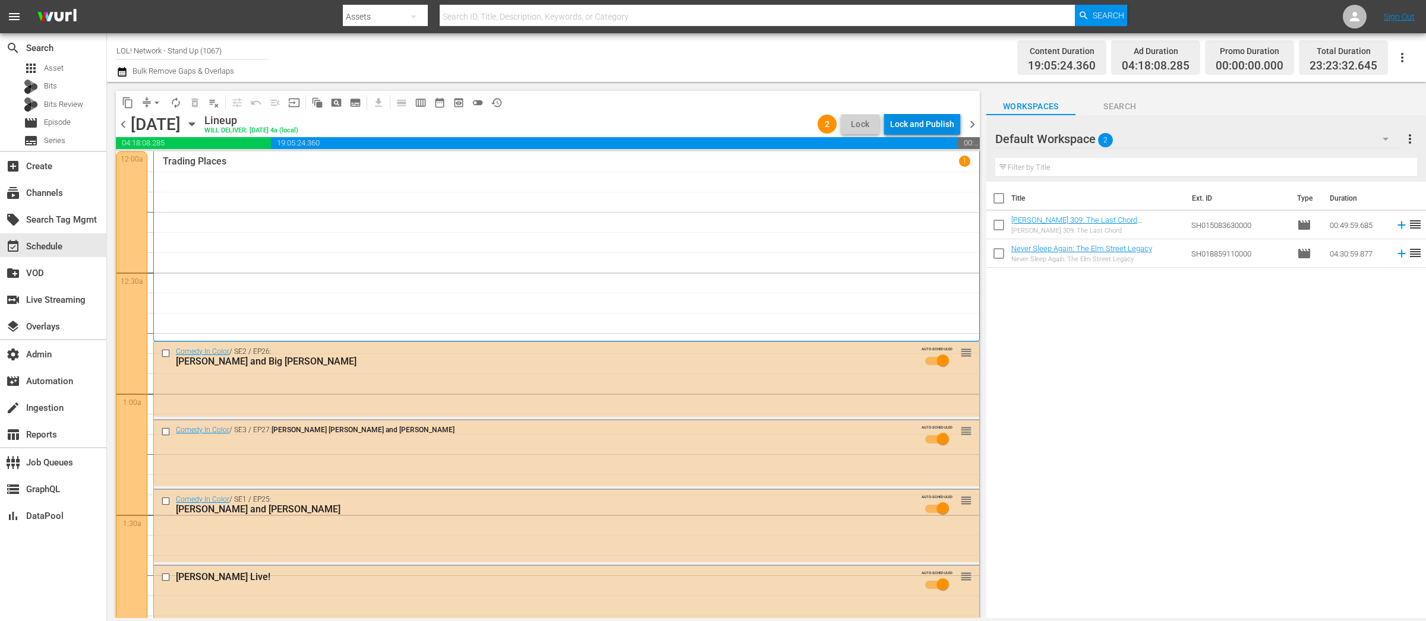
click at [910, 124] on div "Lock and Publish" at bounding box center [922, 123] width 64 height 21
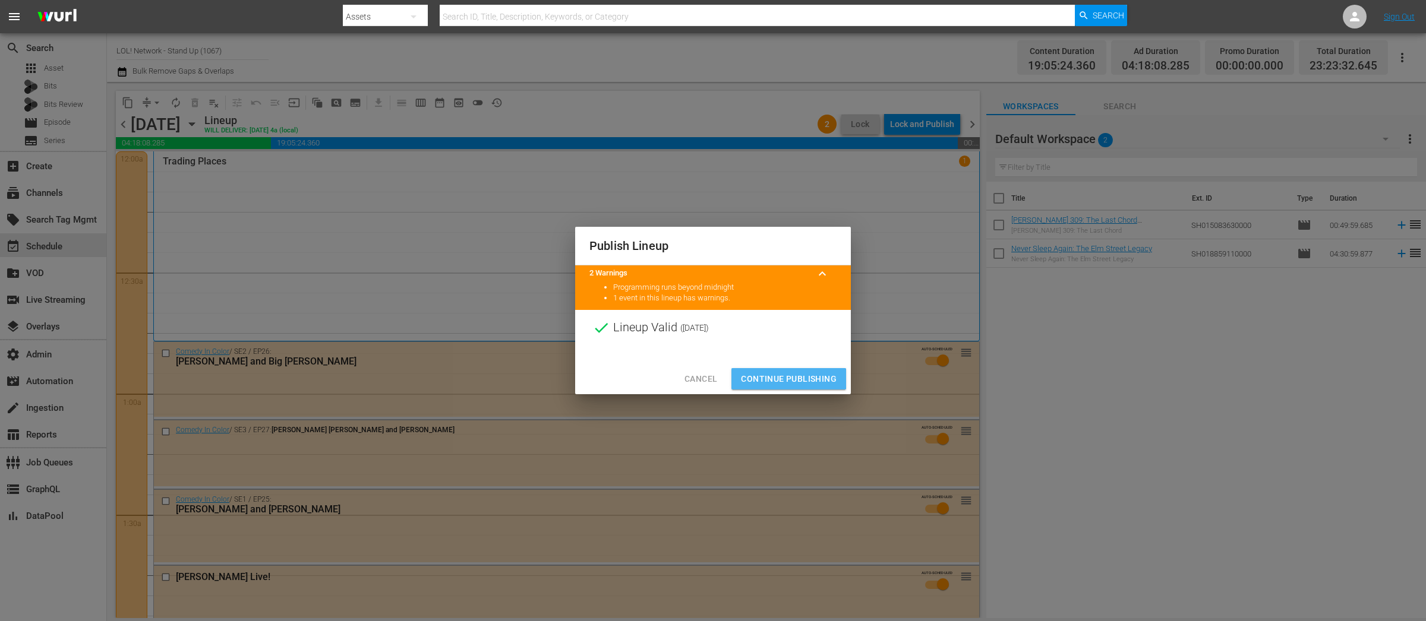
drag, startPoint x: 787, startPoint y: 379, endPoint x: 714, endPoint y: 307, distance: 102.1
click at [787, 379] on span "Continue Publishing" at bounding box center [789, 379] width 96 height 15
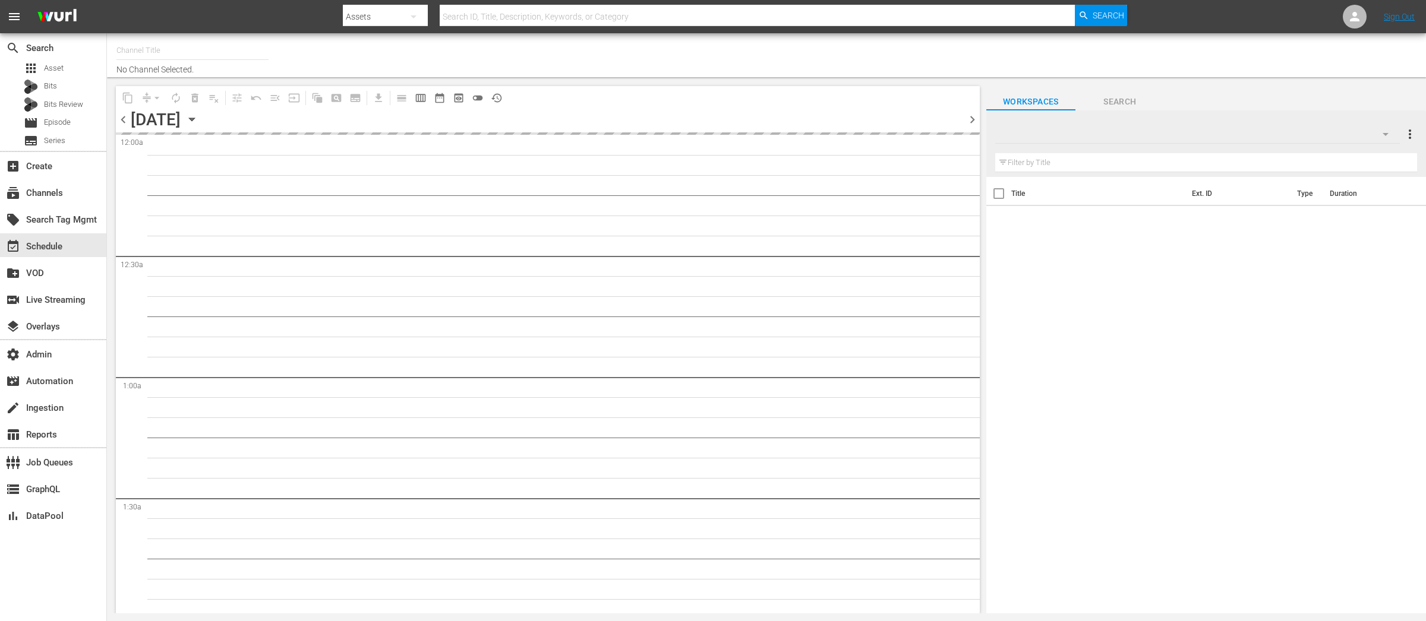
type input "LOL! Network - Stand Up (1067)"
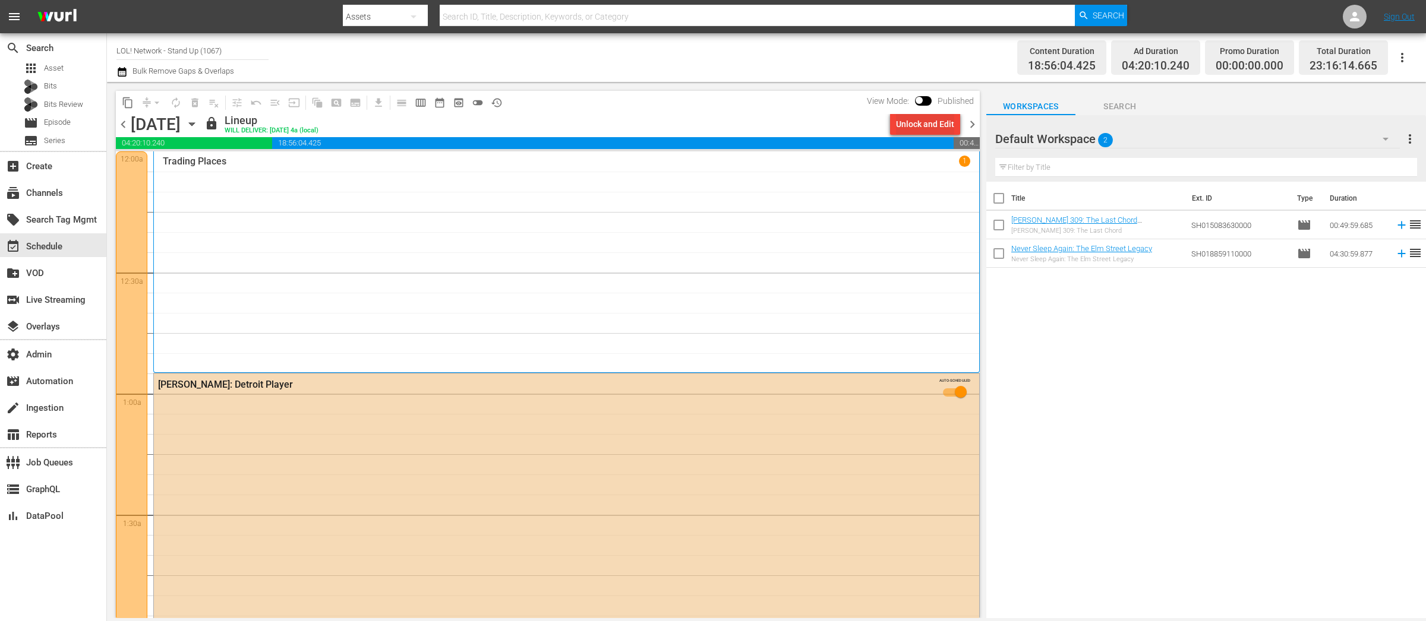
click at [944, 124] on div "Unlock and Edit" at bounding box center [925, 123] width 58 height 21
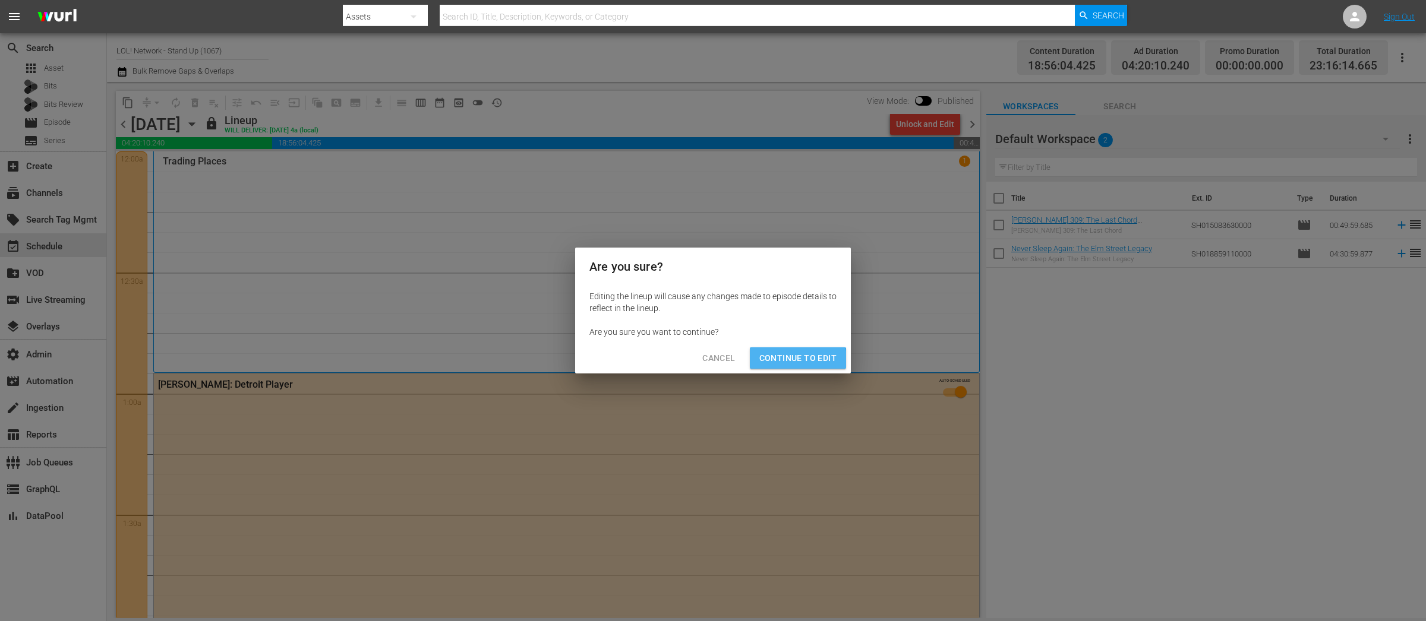
drag, startPoint x: 788, startPoint y: 360, endPoint x: 774, endPoint y: 289, distance: 72.1
click at [788, 360] on span "Continue to Edit" at bounding box center [797, 358] width 77 height 15
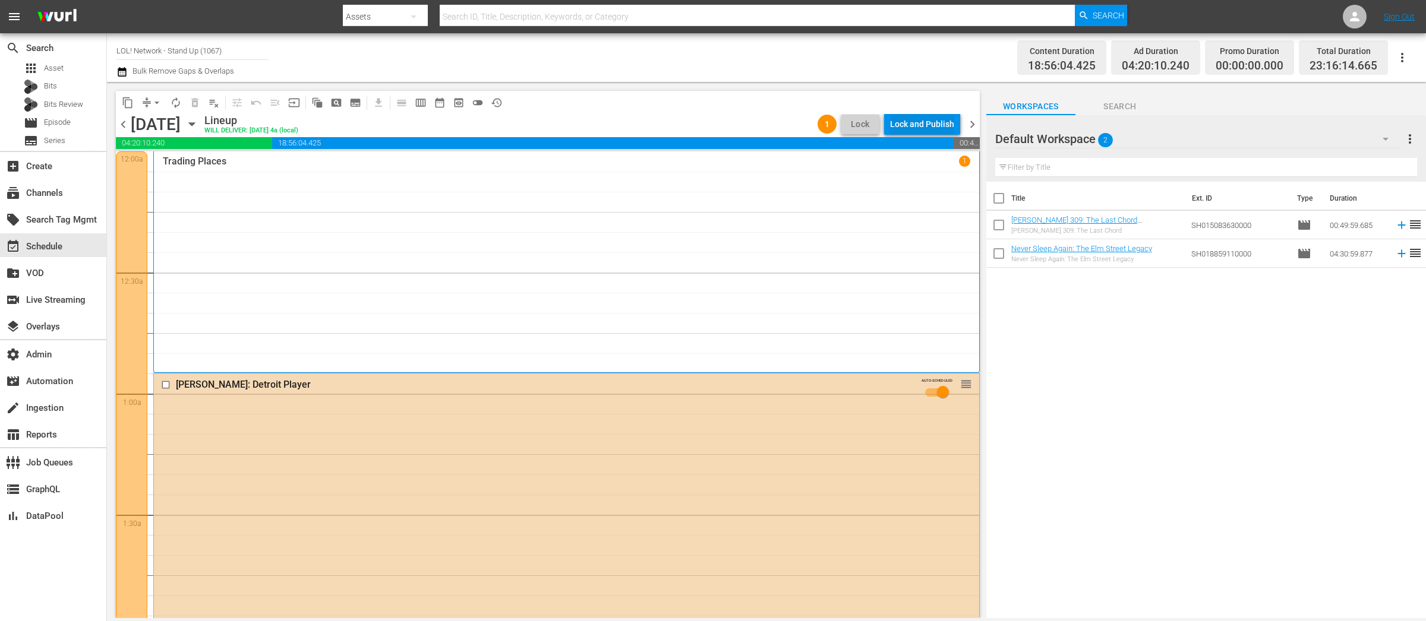
click at [907, 128] on div "Lock and Publish" at bounding box center [922, 123] width 64 height 21
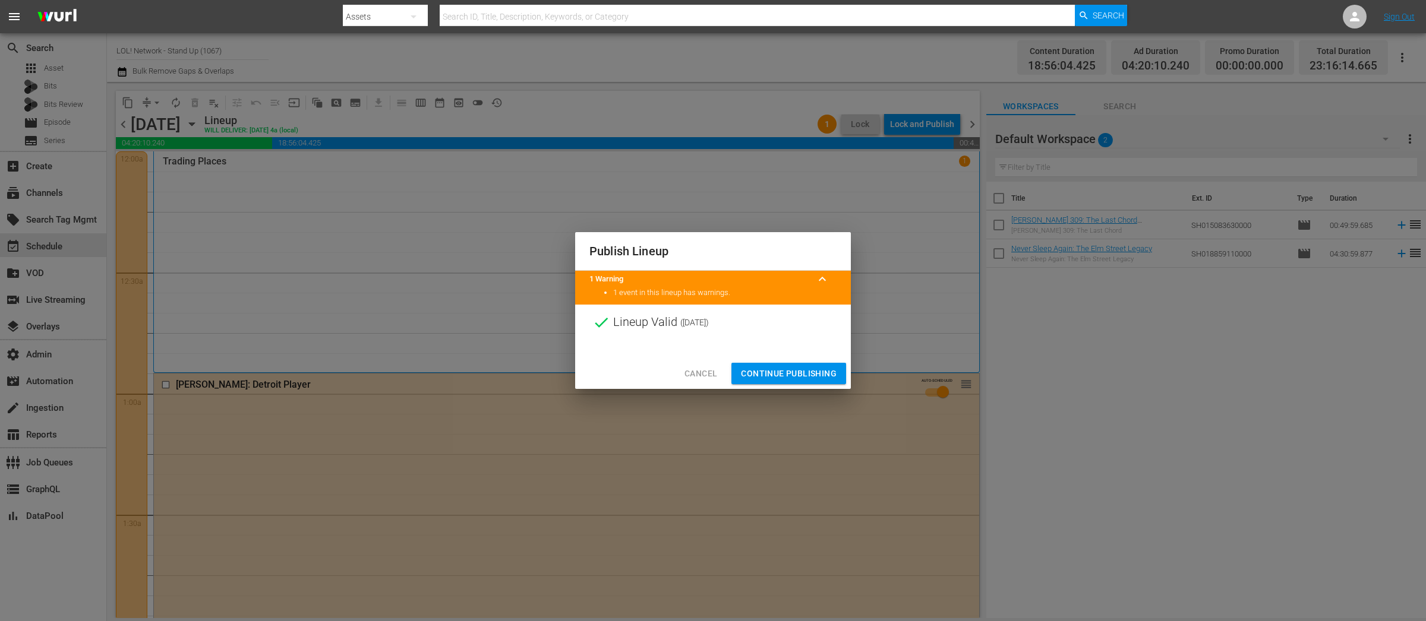
click at [782, 374] on span "Continue Publishing" at bounding box center [789, 374] width 96 height 15
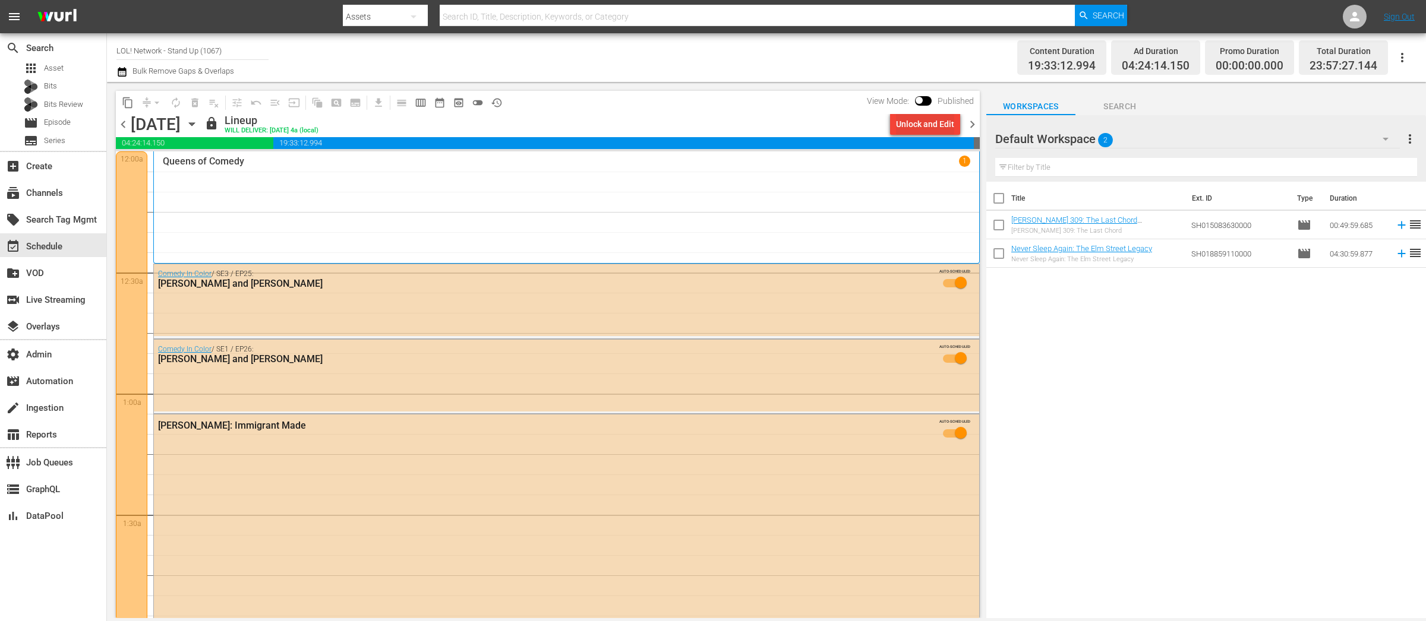
click at [924, 126] on div "Unlock and Edit" at bounding box center [925, 123] width 58 height 21
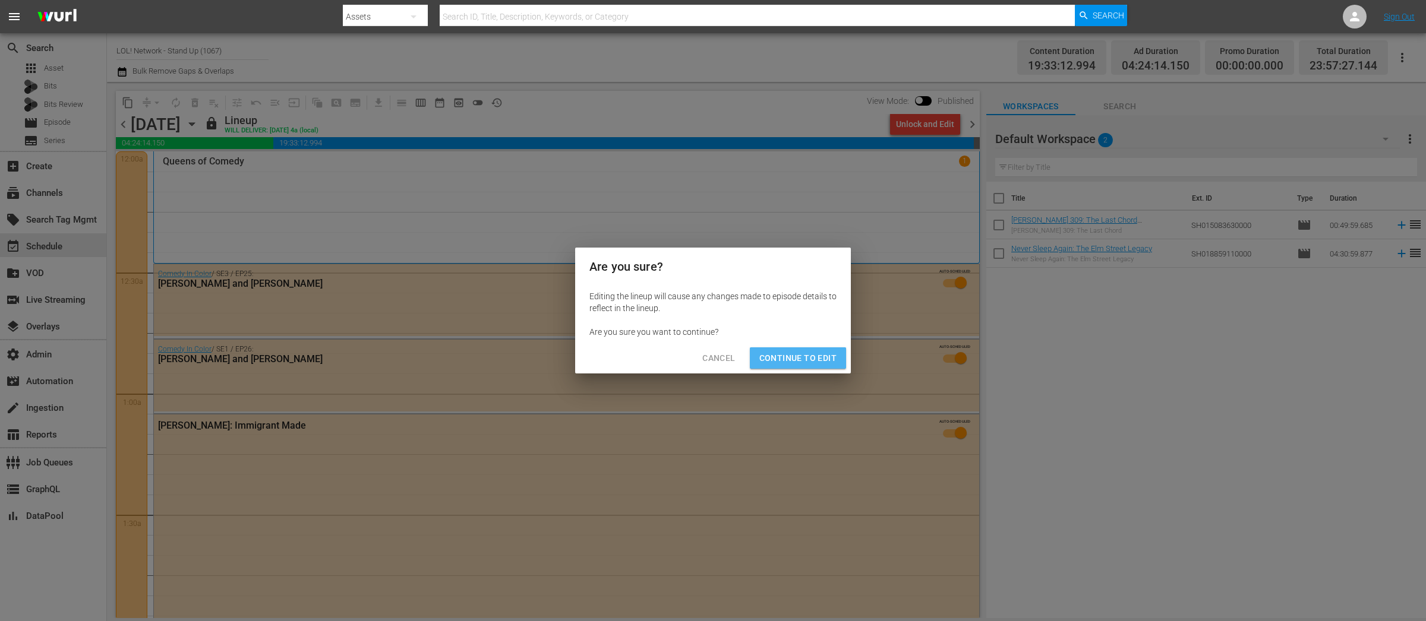
click at [812, 356] on span "Continue to Edit" at bounding box center [797, 358] width 77 height 15
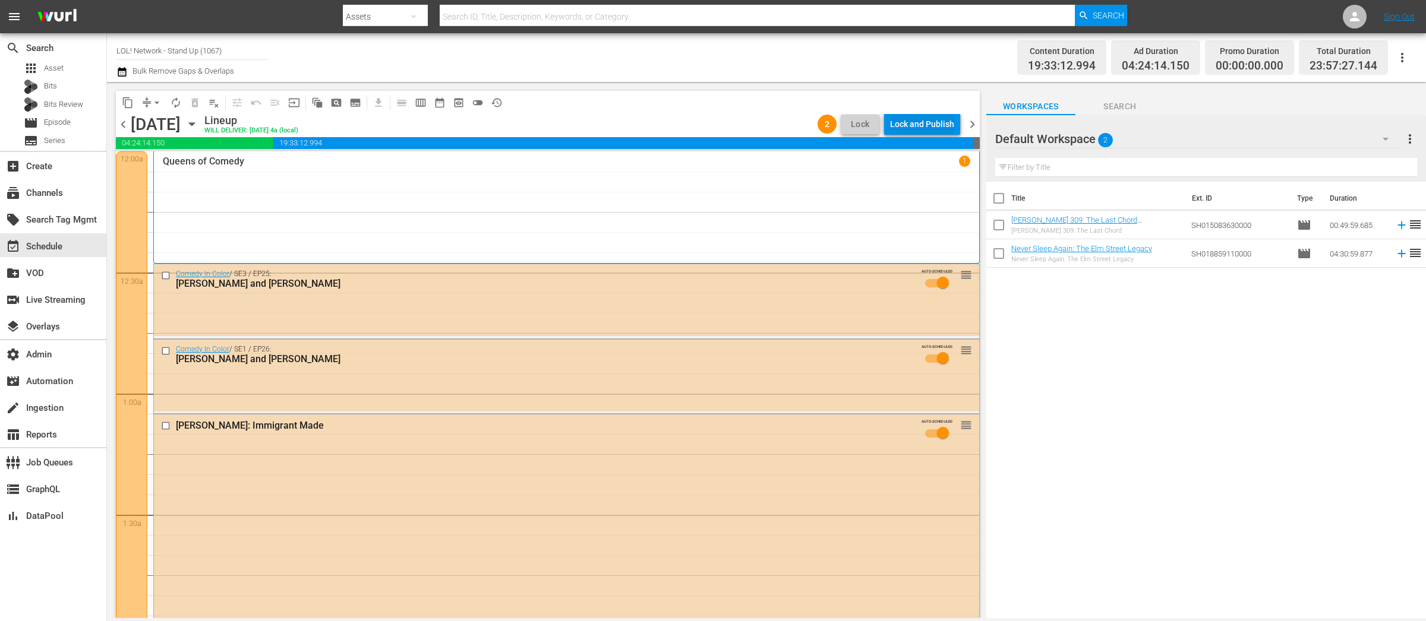
click at [919, 120] on div "Lock and Publish" at bounding box center [922, 123] width 64 height 21
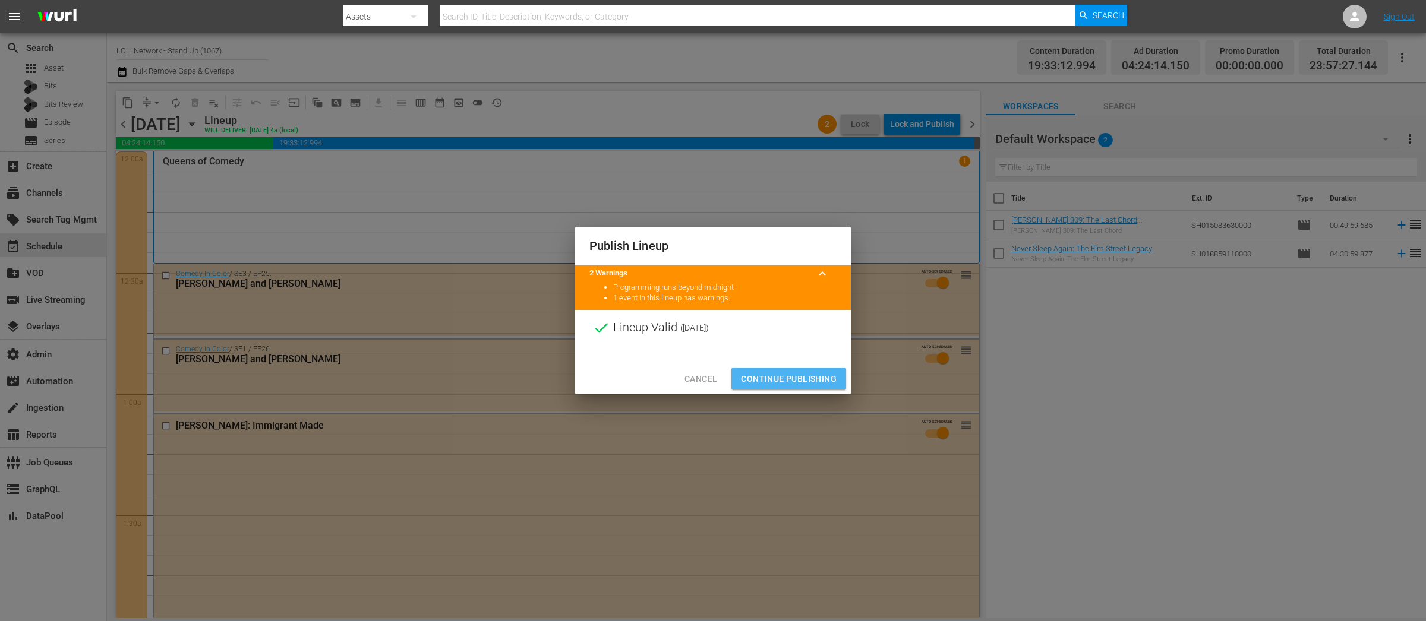
click at [776, 375] on span "Continue Publishing" at bounding box center [789, 379] width 96 height 15
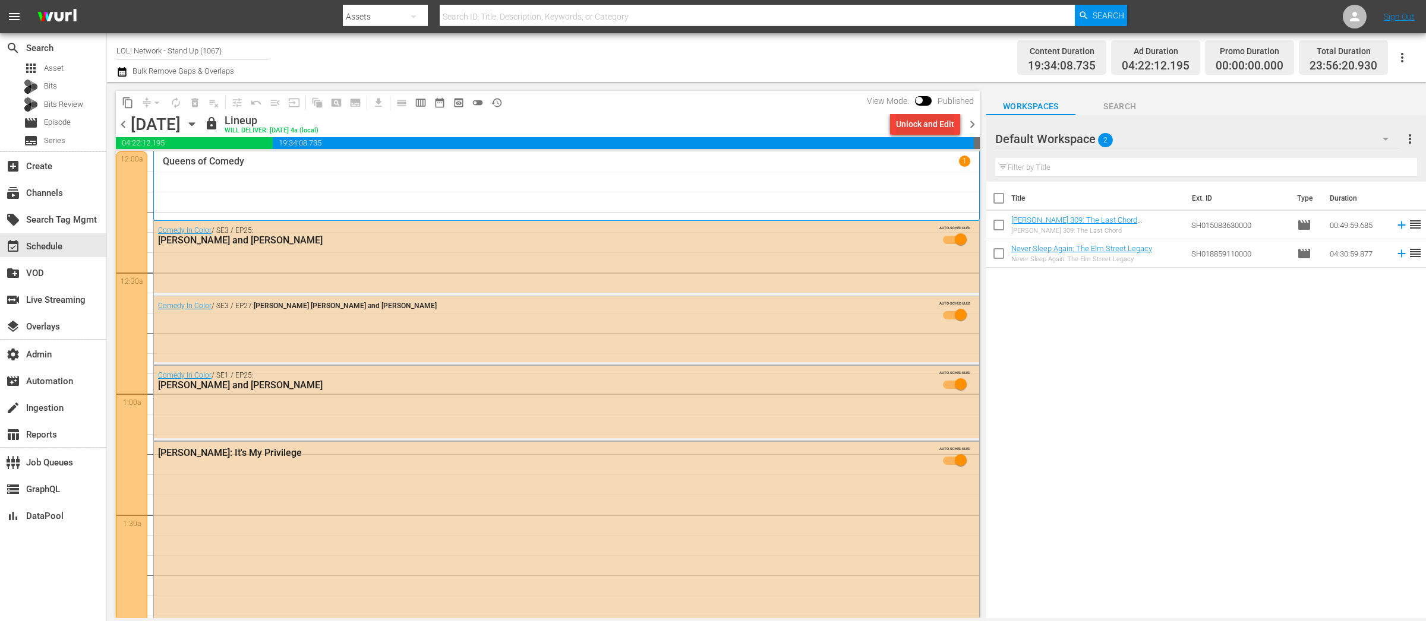
click at [921, 127] on div "Unlock and Edit" at bounding box center [925, 123] width 58 height 21
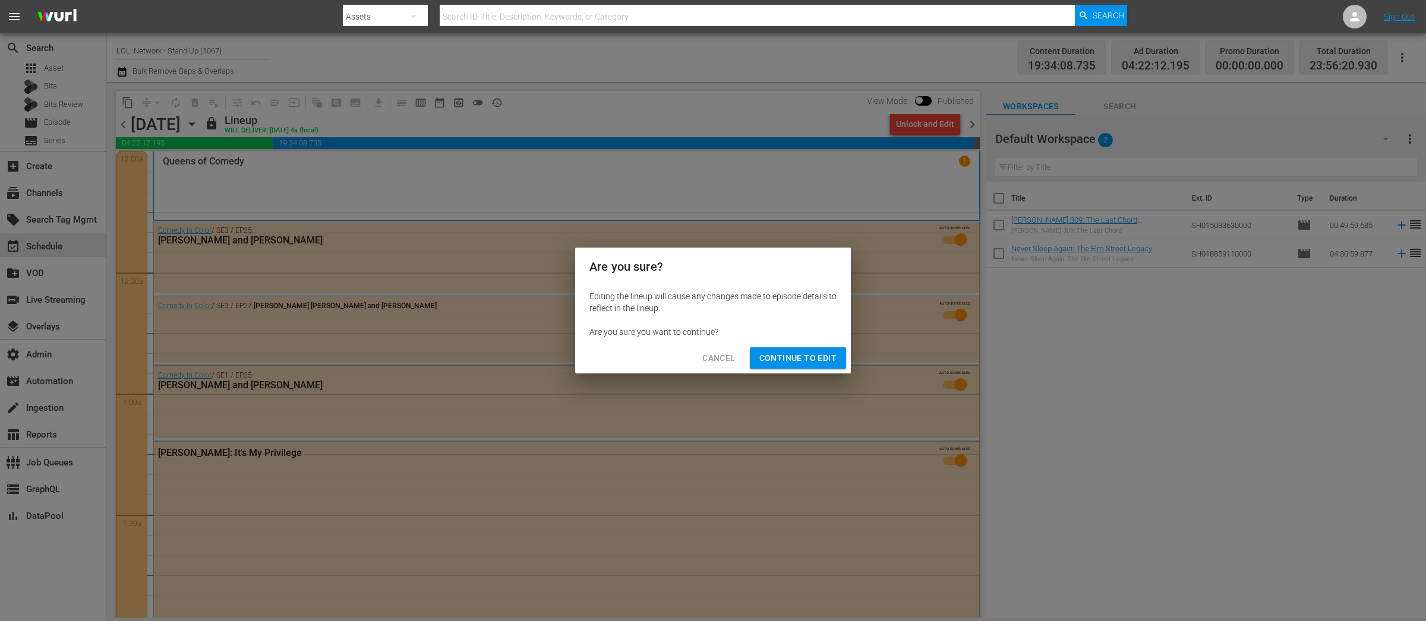
click at [796, 370] on div "Cancel Continue to Edit" at bounding box center [713, 358] width 276 height 31
drag, startPoint x: 804, startPoint y: 359, endPoint x: 874, endPoint y: 288, distance: 100.0
click at [804, 359] on span "Continue to Edit" at bounding box center [797, 358] width 77 height 15
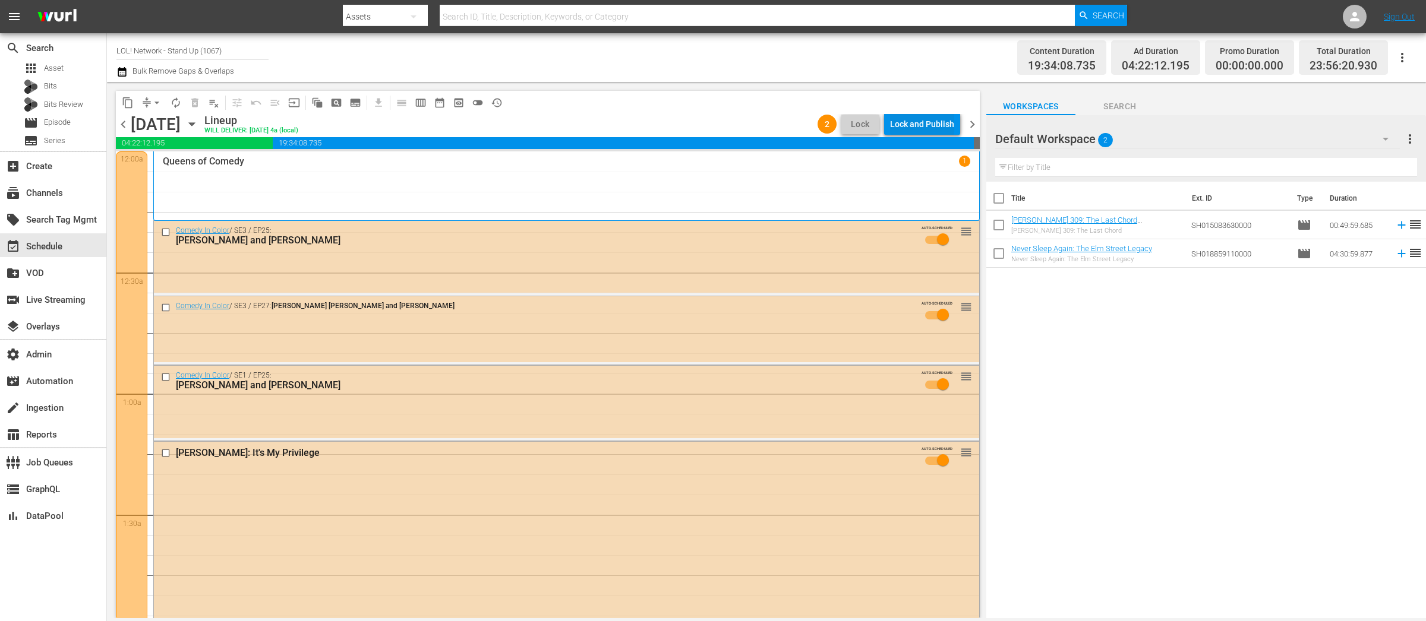
click at [926, 131] on div "Lock and Publish" at bounding box center [922, 123] width 64 height 21
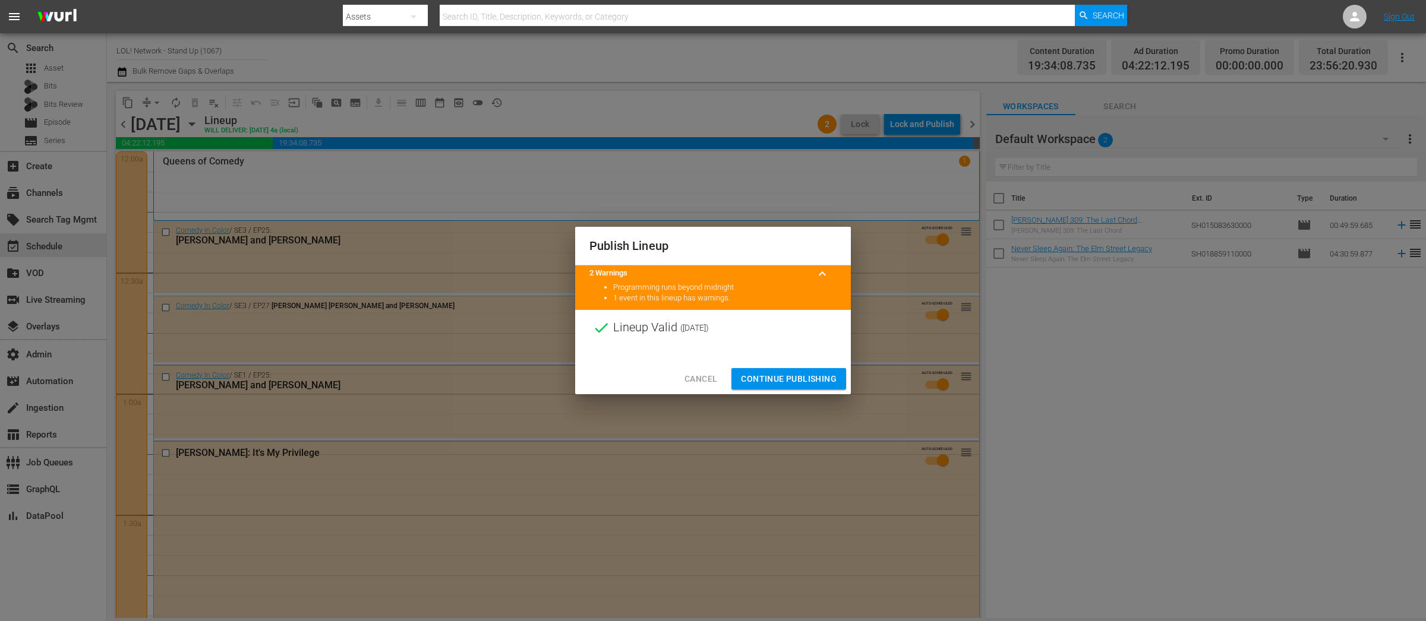
click at [791, 379] on span "Continue Publishing" at bounding box center [789, 379] width 96 height 15
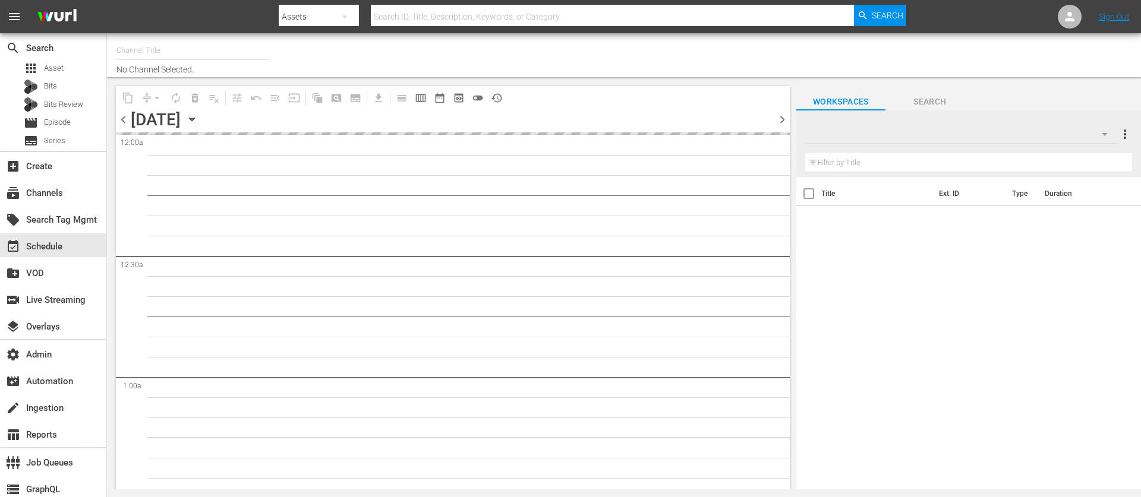
type input "LOL! Network - Vizio, Plex, TCL, [PERSON_NAME], Philo, LG, FireTV (1015)"
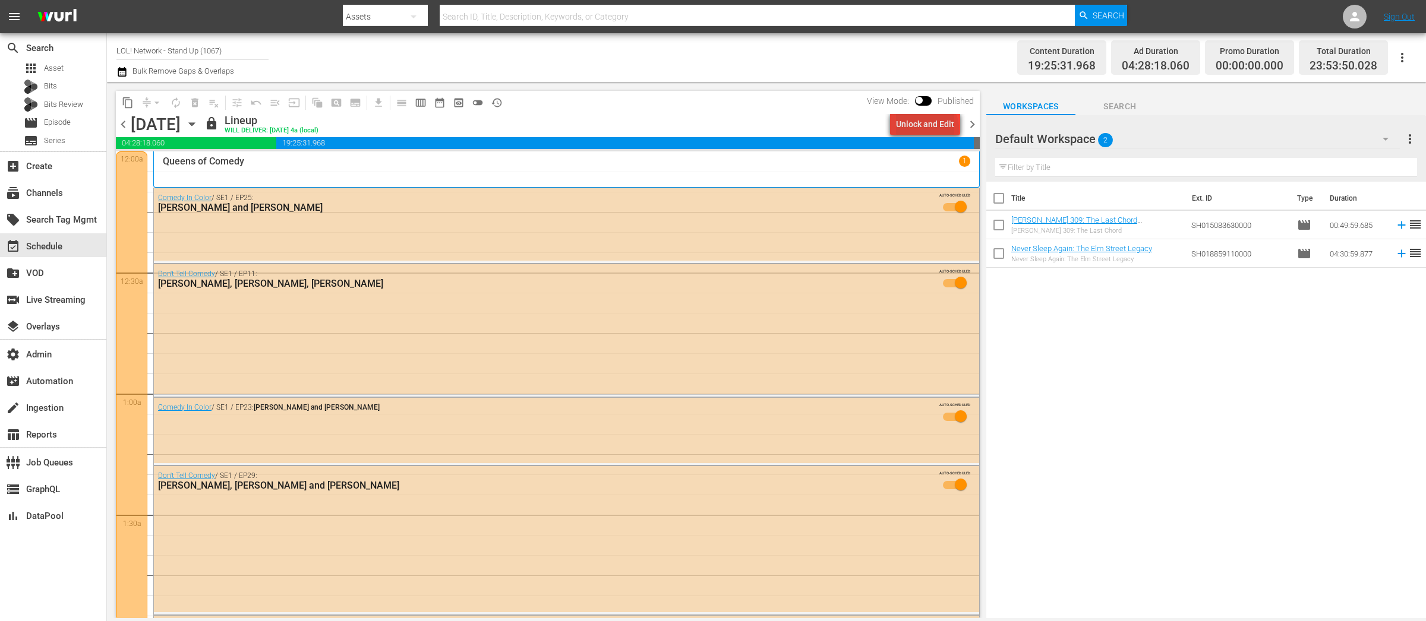
click at [929, 128] on div "Unlock and Edit" at bounding box center [925, 123] width 58 height 21
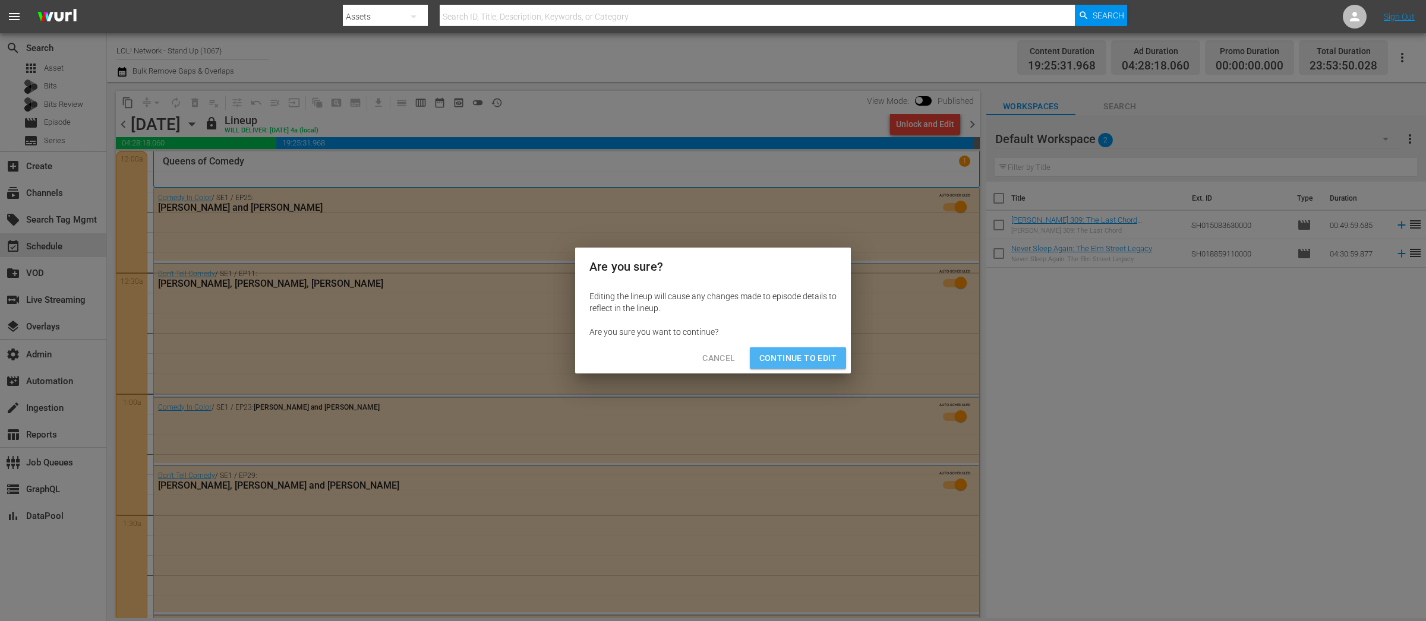
drag, startPoint x: 802, startPoint y: 363, endPoint x: 826, endPoint y: 327, distance: 43.2
click at [802, 363] on span "Continue to Edit" at bounding box center [797, 358] width 77 height 15
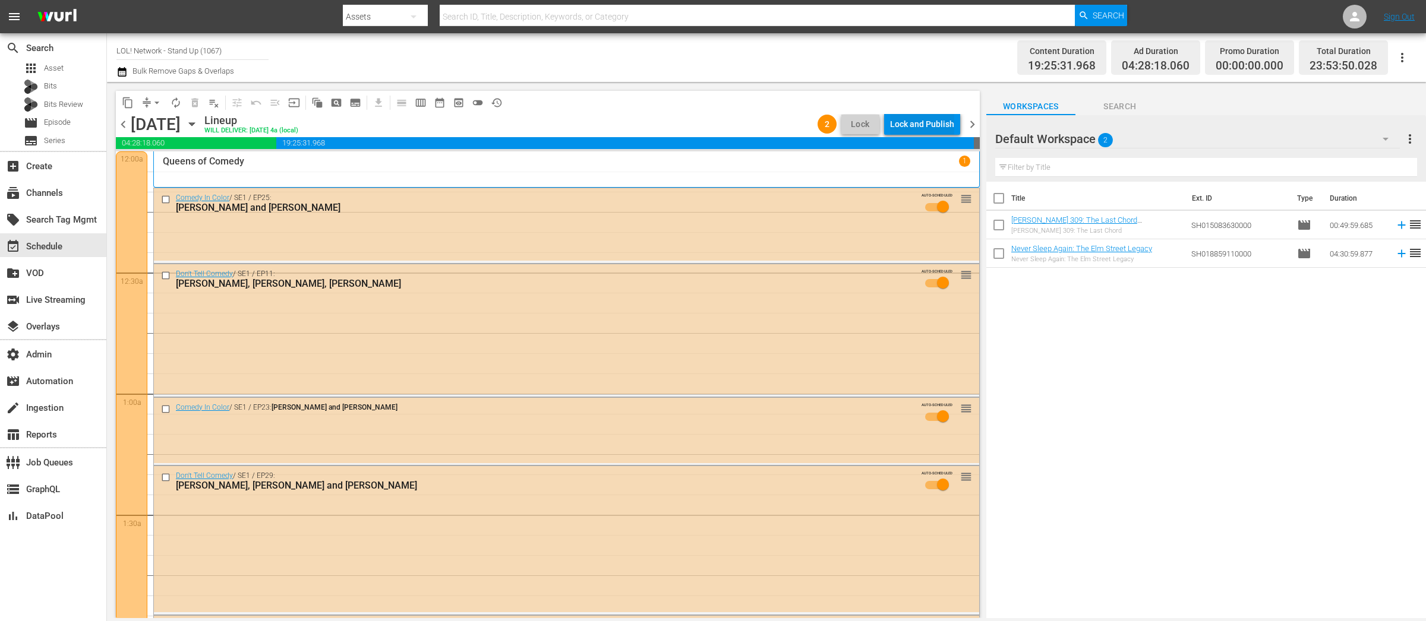
click at [925, 125] on div "Lock and Publish" at bounding box center [922, 123] width 64 height 21
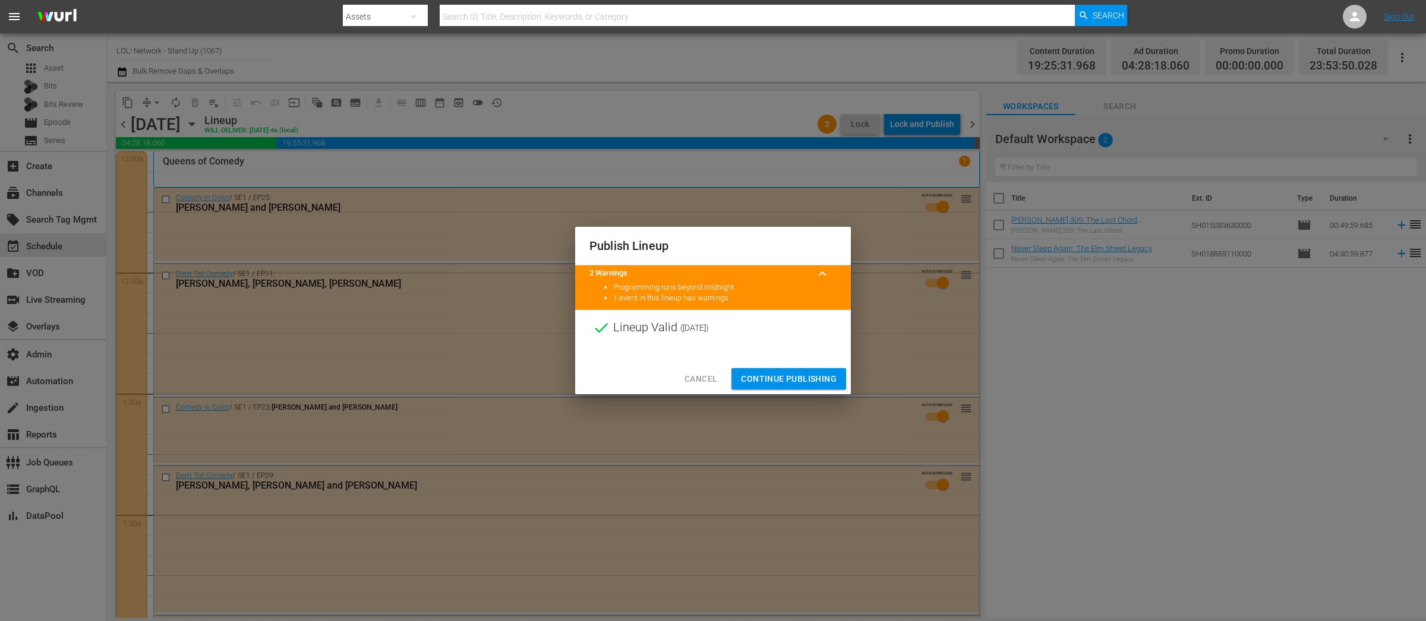
click at [777, 373] on span "Continue Publishing" at bounding box center [789, 379] width 96 height 15
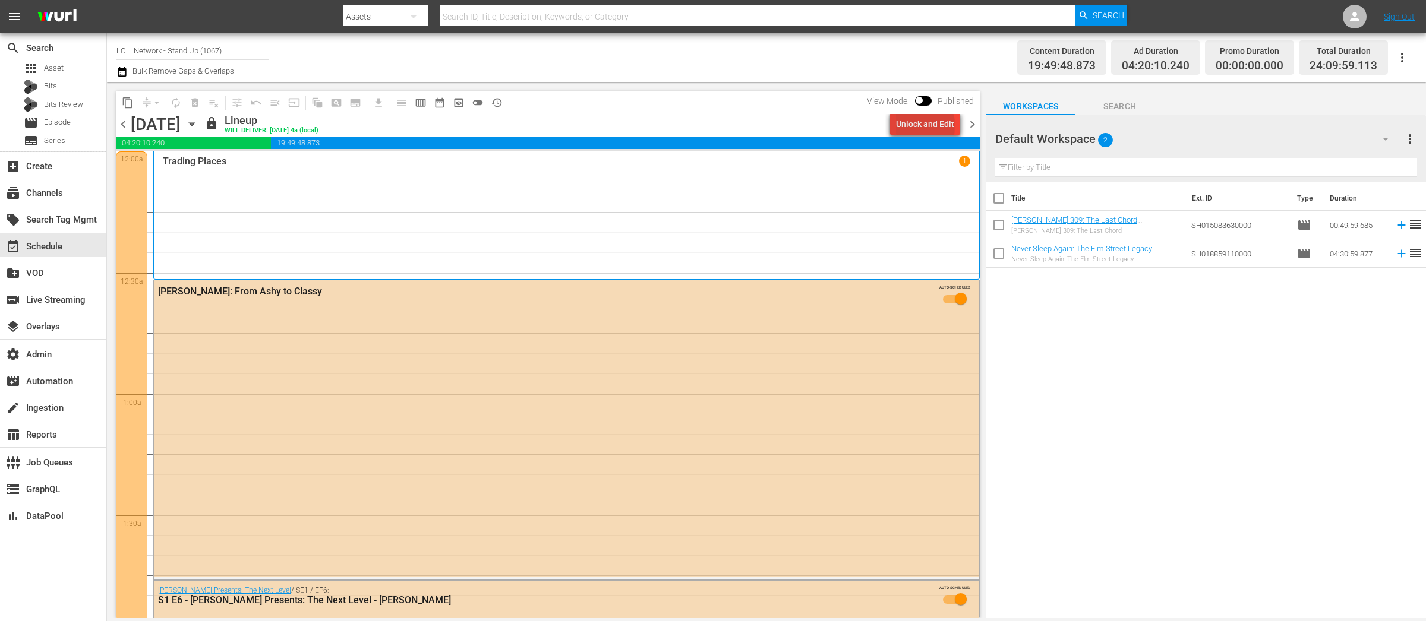
click at [928, 126] on div "Unlock and Edit" at bounding box center [925, 123] width 58 height 21
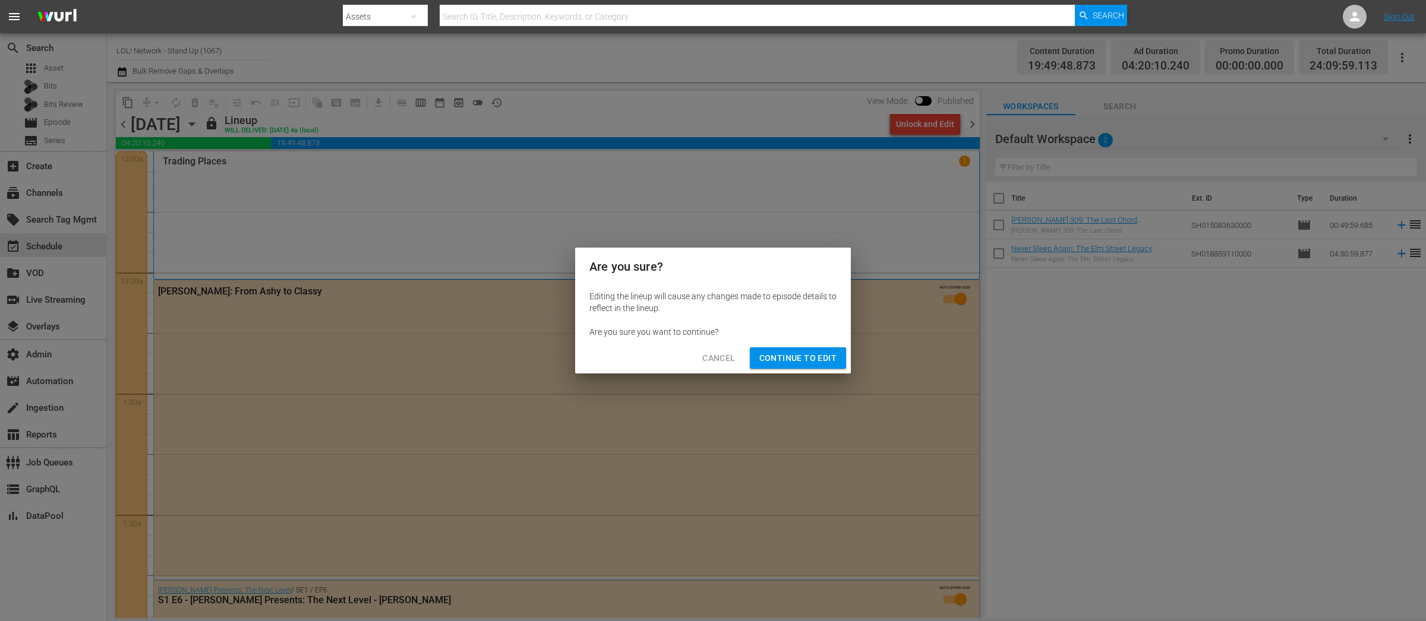
click at [821, 361] on span "Continue to Edit" at bounding box center [797, 358] width 77 height 15
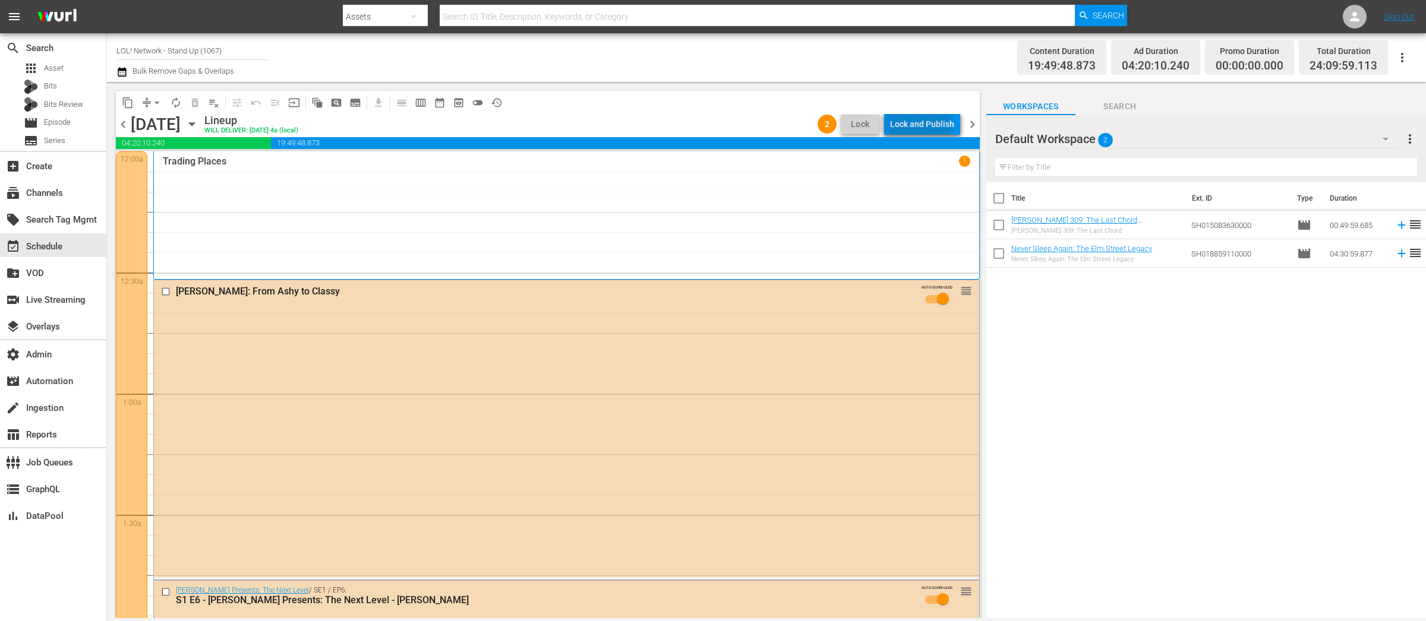
click at [914, 130] on div "Lock and Publish" at bounding box center [922, 123] width 64 height 21
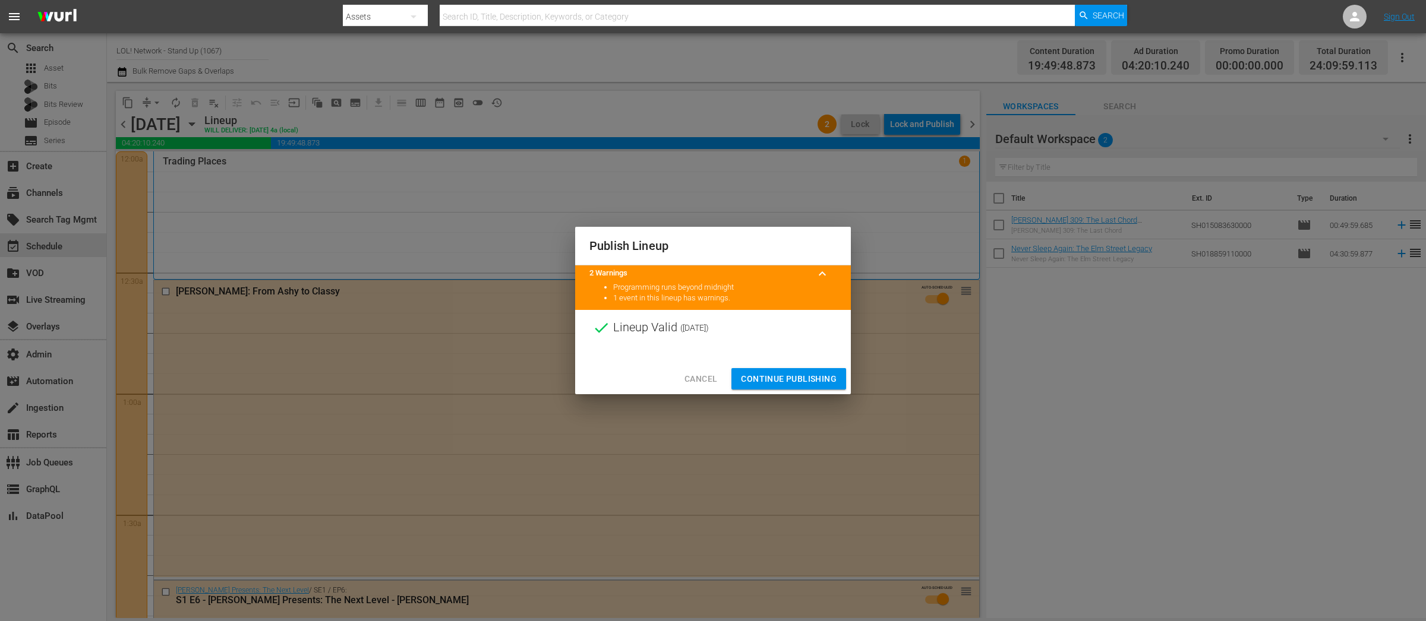
click at [775, 376] on span "Continue Publishing" at bounding box center [789, 379] width 96 height 15
